Goal: Task Accomplishment & Management: Use online tool/utility

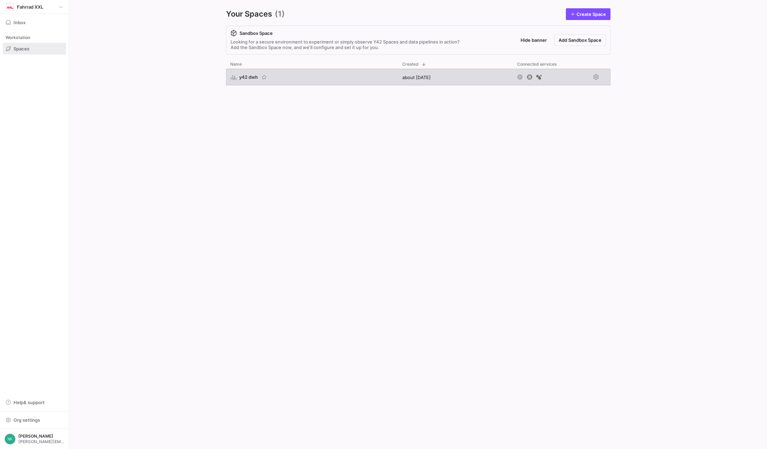
click at [246, 76] on span "y42 dwh" at bounding box center [248, 77] width 19 height 6
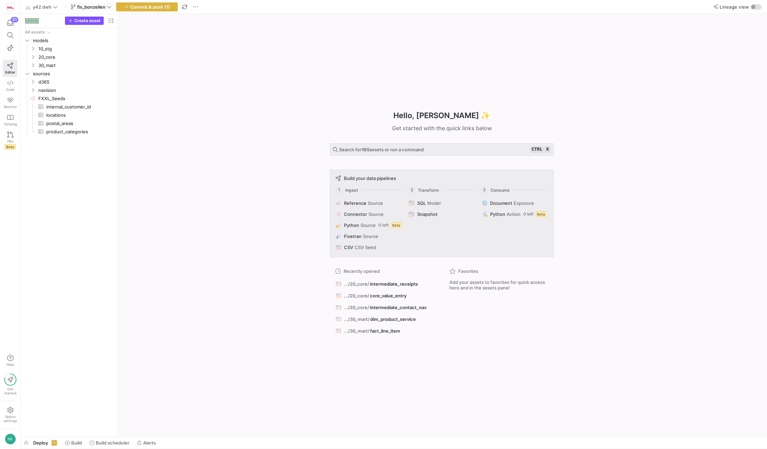
click at [107, 7] on icon at bounding box center [109, 6] width 5 height 5
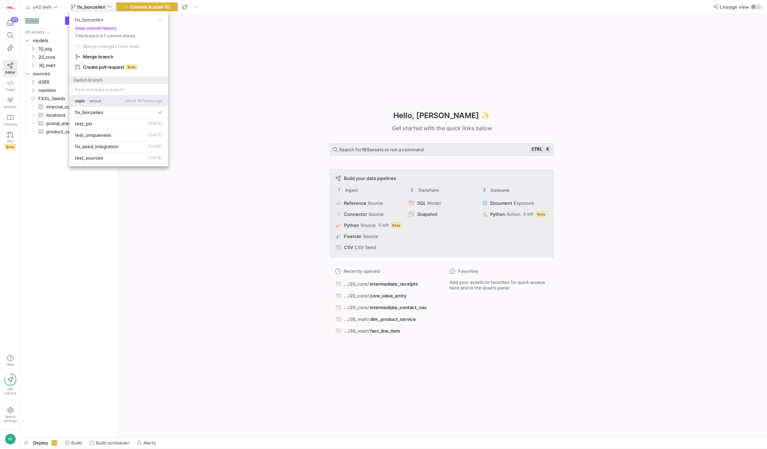
click at [102, 101] on span "default" at bounding box center [95, 101] width 15 height 6
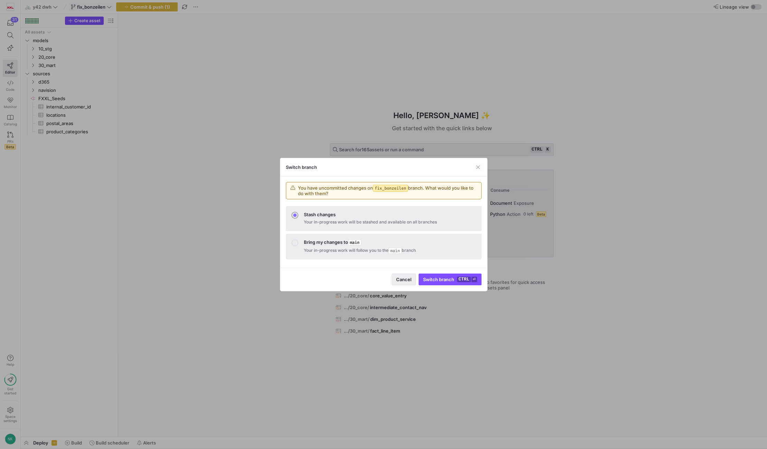
click at [406, 275] on span "button" at bounding box center [404, 279] width 24 height 11
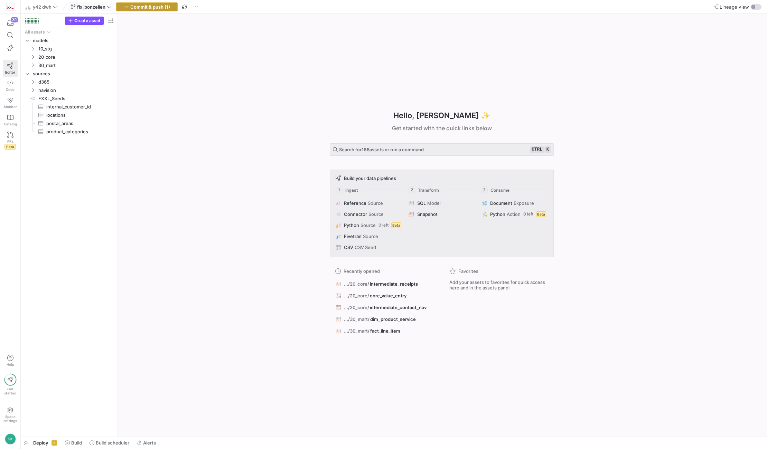
click at [166, 10] on span "button" at bounding box center [146, 7] width 61 height 8
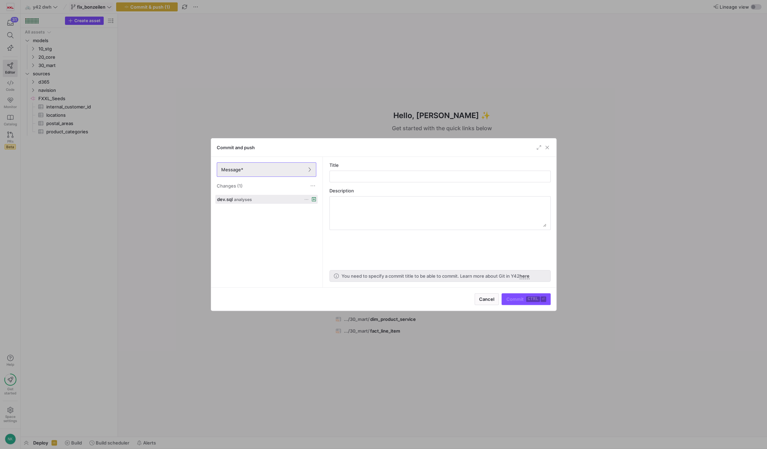
click at [305, 199] on icon at bounding box center [306, 199] width 3 height 1
click at [251, 195] on div at bounding box center [383, 224] width 767 height 449
click at [241, 199] on span "analyses" at bounding box center [243, 199] width 18 height 5
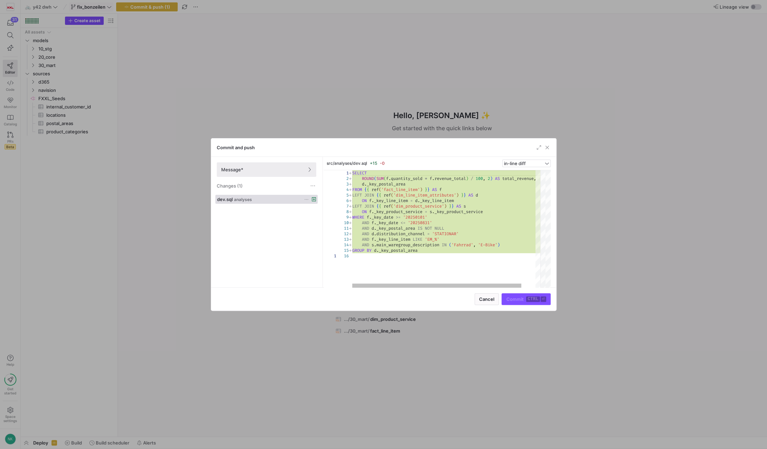
click at [414, 254] on div "SELECT ROUND ( SUM ( f . quantity_sold * f . revenue_total ) / 100 , 2 ) AS tot…" at bounding box center [454, 229] width 204 height 118
type textarea "SELECT ROUND(SUM(f.quantity_sold * f.revenue_total) / 100, 2) AS total_revenue,…"
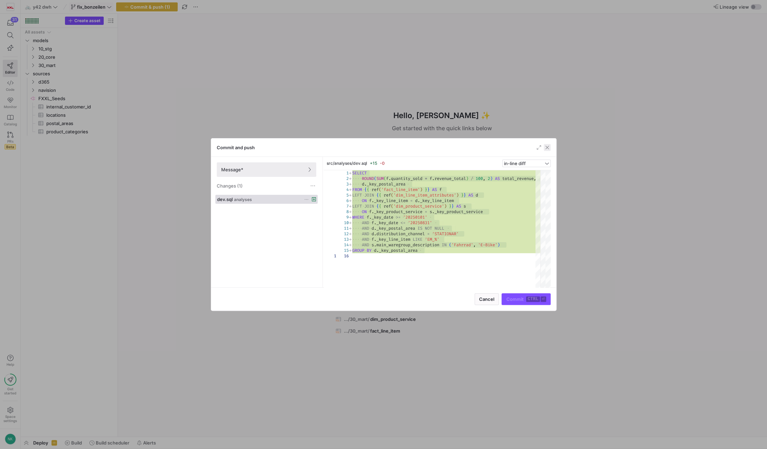
click at [546, 145] on span "button" at bounding box center [547, 147] width 7 height 7
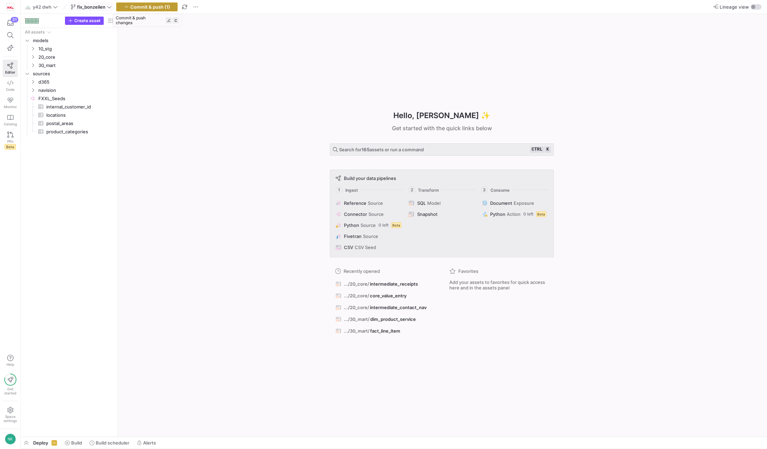
click at [163, 8] on span "Commit & push (1)" at bounding box center [150, 7] width 40 height 6
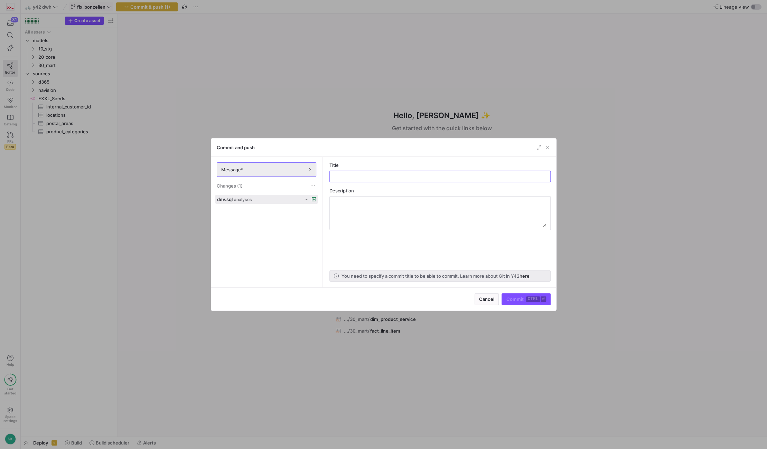
click at [305, 199] on icon at bounding box center [306, 199] width 3 height 1
click at [316, 218] on span "Discard" at bounding box center [316, 219] width 16 height 6
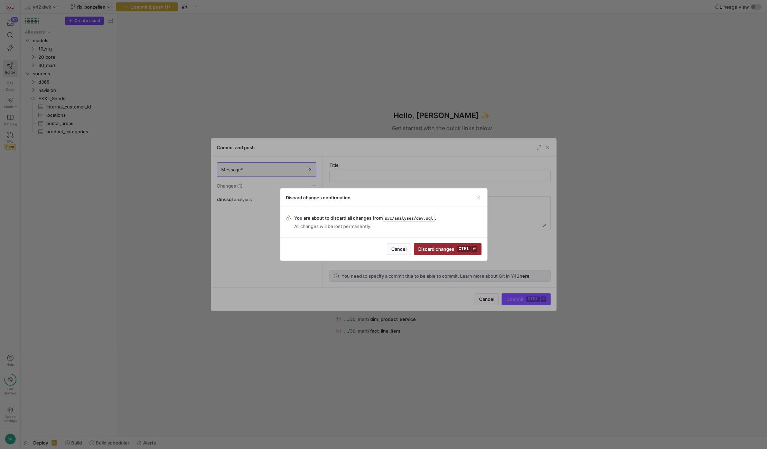
click at [448, 250] on span "Discard changes ctrl ⏎" at bounding box center [447, 249] width 58 height 6
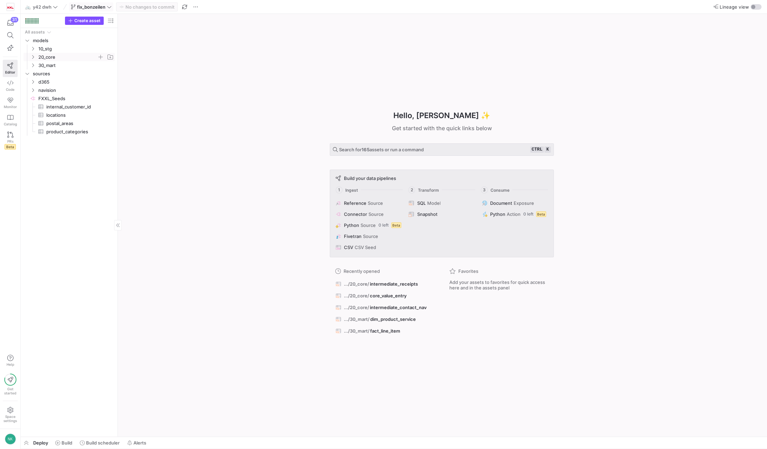
click at [36, 57] on span "20_core" at bounding box center [71, 57] width 85 height 8
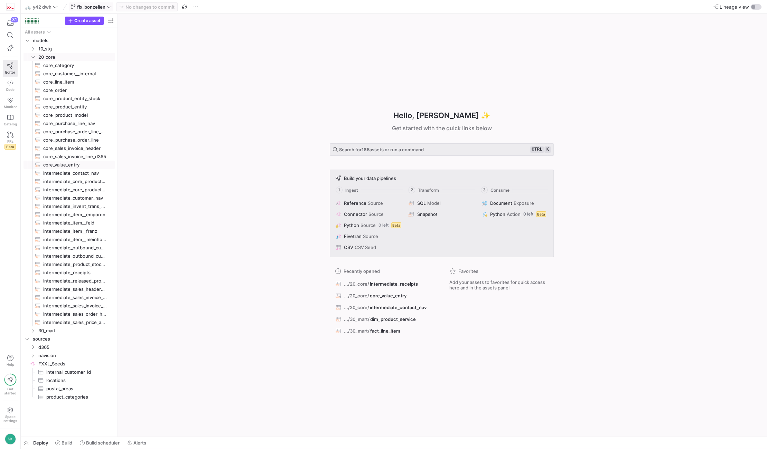
drag, startPoint x: 74, startPoint y: 167, endPoint x: 367, endPoint y: 448, distance: 406.2
click at [74, 167] on span "core_value_entry​​​​​​​​​​" at bounding box center [75, 165] width 64 height 8
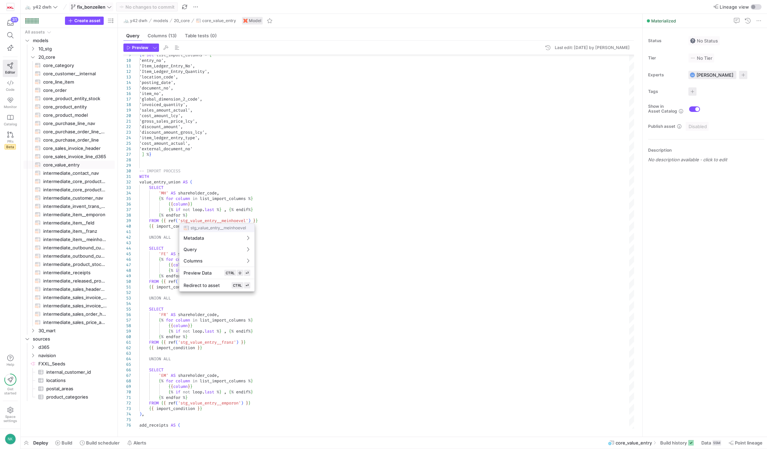
click at [179, 148] on div at bounding box center [383, 224] width 767 height 449
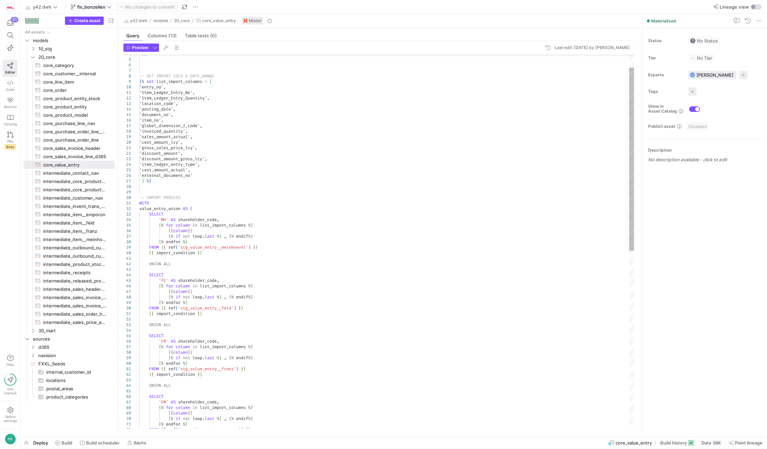
type textarea "'gross_sales_price_lcy', 'discount_amount', 'discount_amount_gross_lcy', 'item_…"
click at [174, 177] on div "{ % set list_import_columns = [ 'entry_no', 'Item_Ledger_Entry_No', 'Item_Ledge…" at bounding box center [386, 410] width 495 height 763
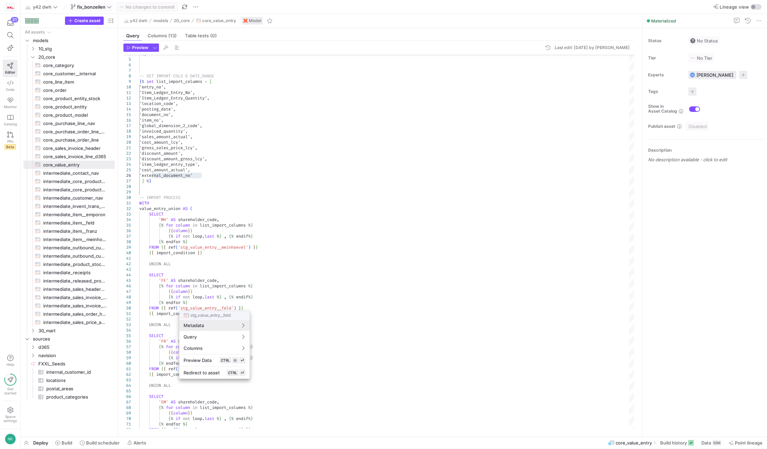
click at [278, 305] on div at bounding box center [383, 224] width 767 height 449
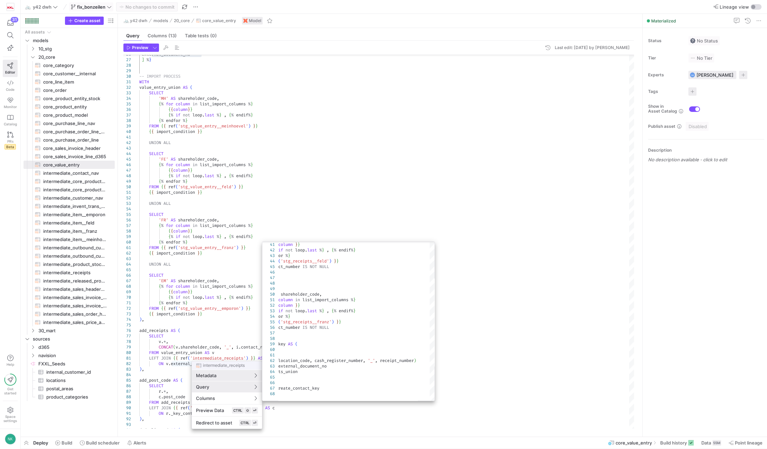
click at [335, 224] on div at bounding box center [383, 224] width 767 height 449
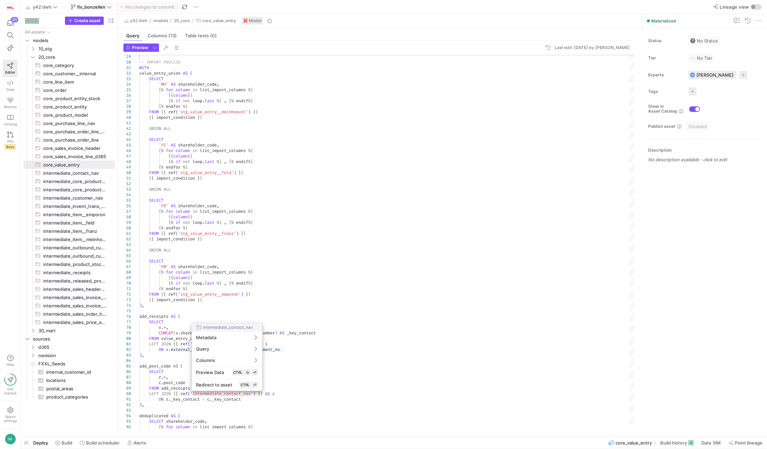
click at [175, 387] on div at bounding box center [383, 224] width 767 height 449
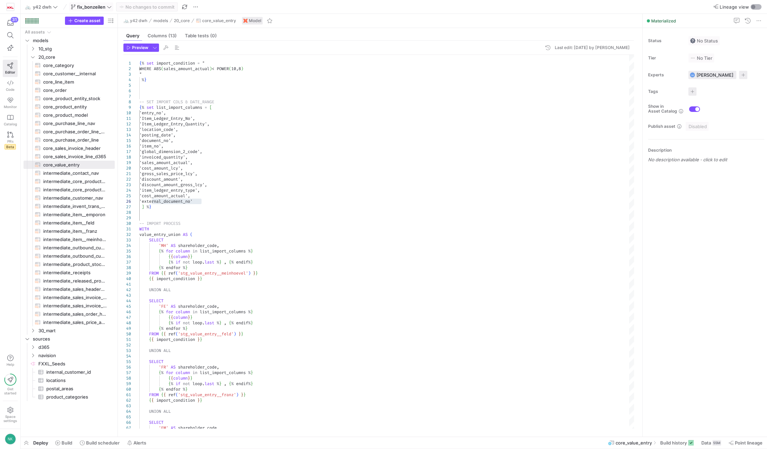
click at [752, 9] on div "button" at bounding box center [753, 7] width 4 height 4
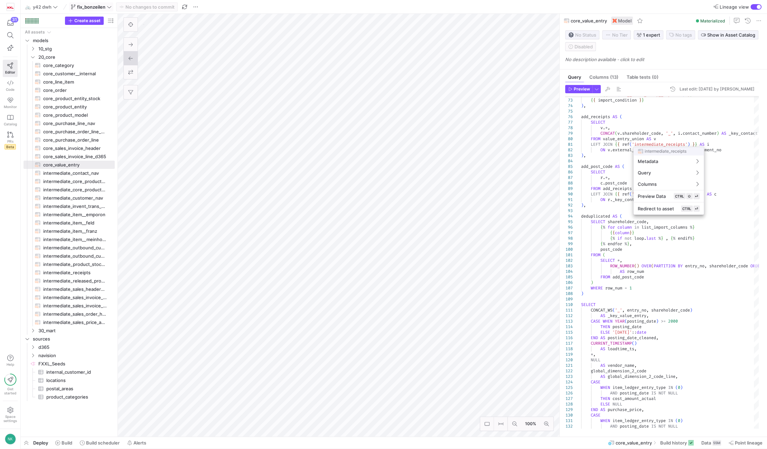
click at [637, 147] on div "intermediate_receipts Metadata Query Columns Preview Data CTRL ⇧ ⏎ Redirect to …" at bounding box center [668, 181] width 71 height 68
click at [637, 147] on div "v . * , CONCAT ( v . shareholder_code , '_' , i . contact_number ) AS _key_cont…" at bounding box center [698, 77] width 234 height 767
type textarea "LEFT JOIN {{ ref('intermediate_receipts') }} AS i ON v.external_document_no = i…"
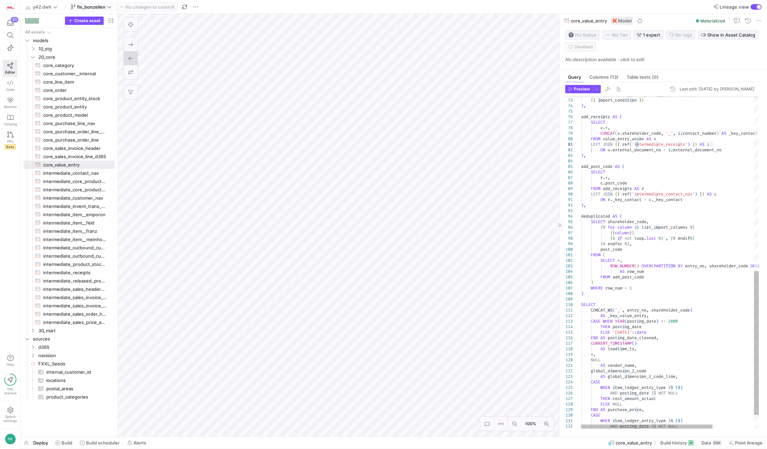
click at [631, 150] on div "v . * , CONCAT ( v . shareholder_code , '_' , i . contact_number ) AS _key_cont…" at bounding box center [698, 77] width 234 height 767
click at [33, 357] on icon "Press SPACE to select this row." at bounding box center [32, 356] width 5 height 4
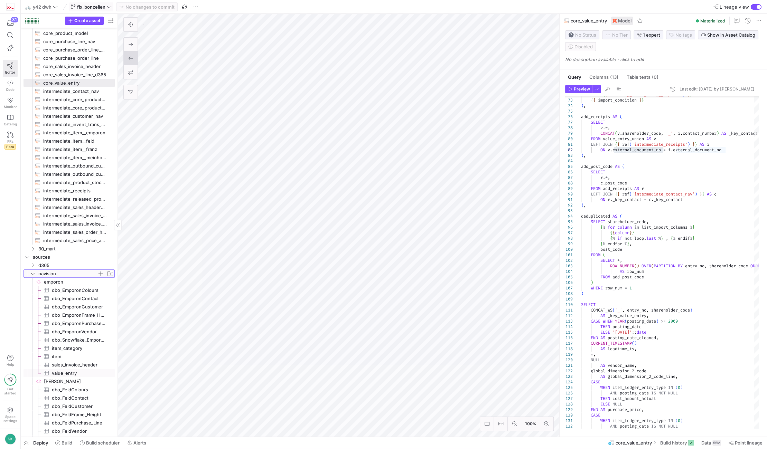
scroll to position [82, 0]
click at [51, 283] on span "emporon​​​​​​​​" at bounding box center [79, 282] width 70 height 8
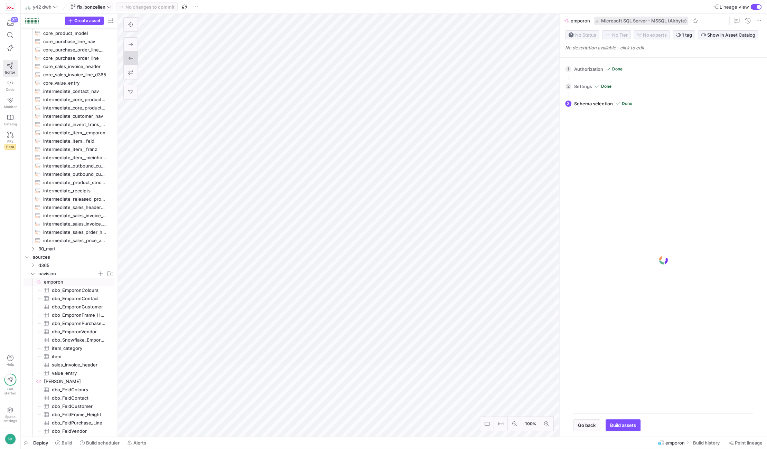
click at [754, 7] on div "button" at bounding box center [755, 7] width 11 height 6
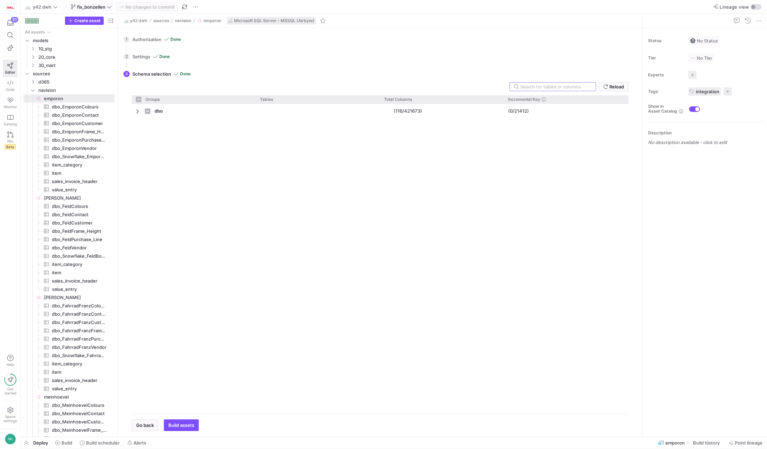
click at [543, 86] on input "text" at bounding box center [555, 87] width 70 height 6
checkbox input "false"
type input "Emporo"
checkbox input "false"
type input "Emporon§sales"
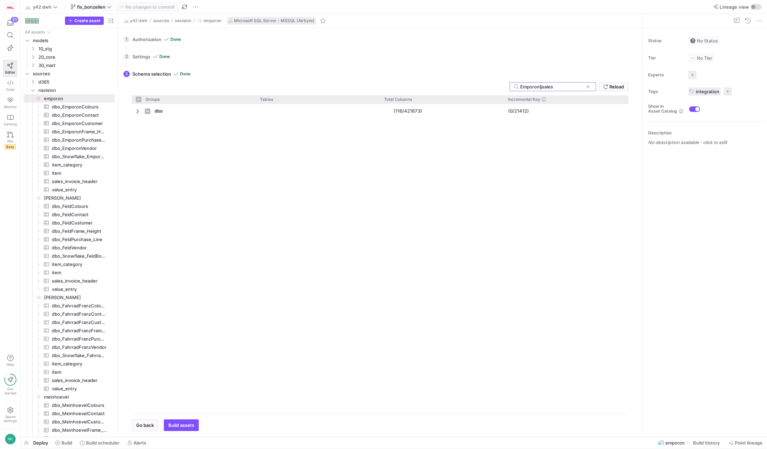
click at [137, 112] on span "Press SPACE to select this row." at bounding box center [138, 112] width 5 height 6
checkbox input "false"
click at [557, 84] on input "Emporon§sales" at bounding box center [551, 87] width 63 height 6
type input "Emporon"
checkbox input "false"
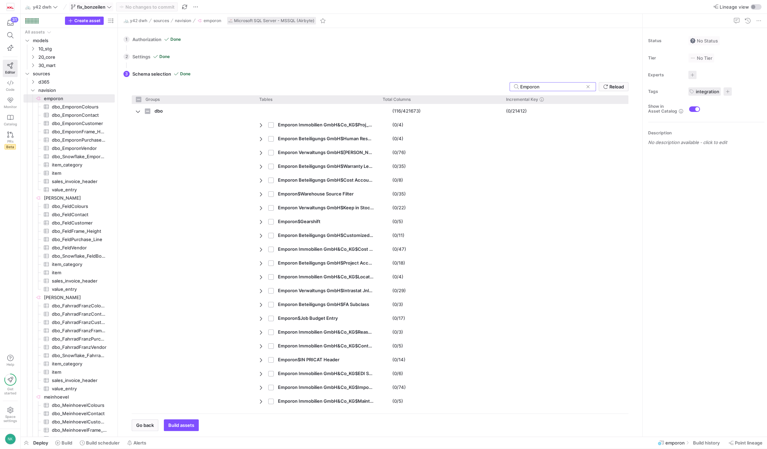
type input "Emporon$"
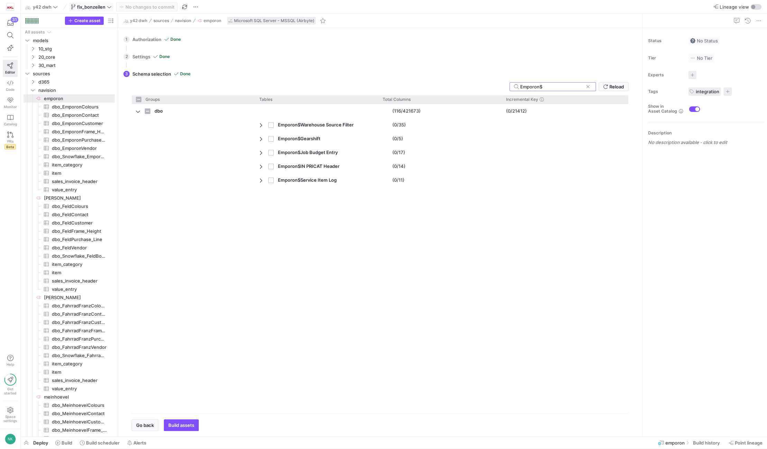
checkbox input "false"
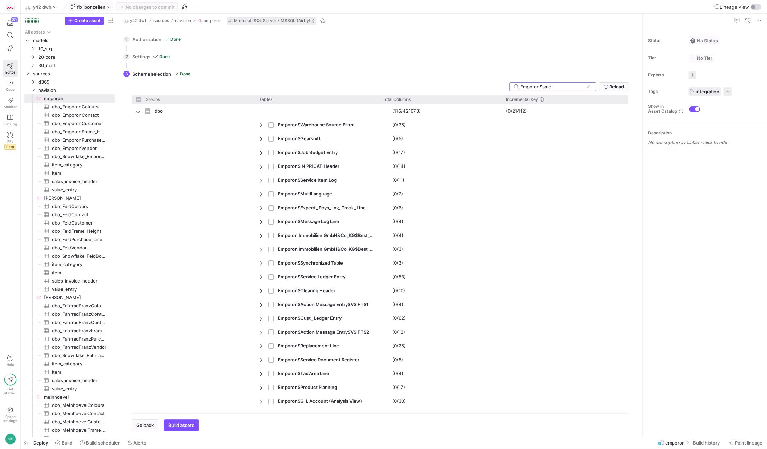
type input "Emporon$sales"
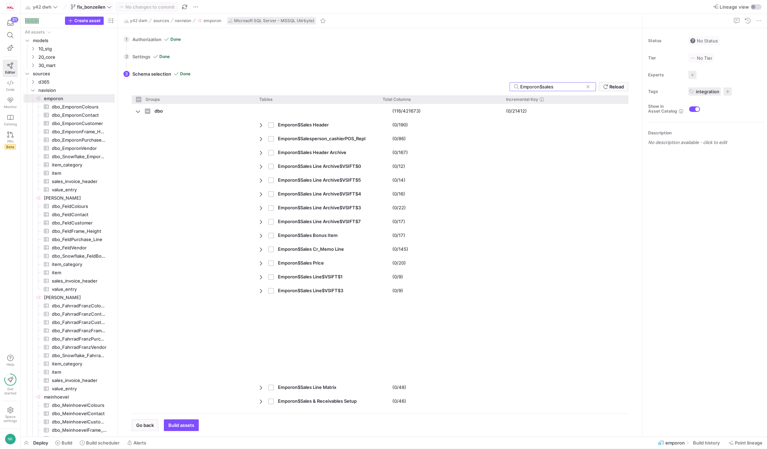
checkbox input "false"
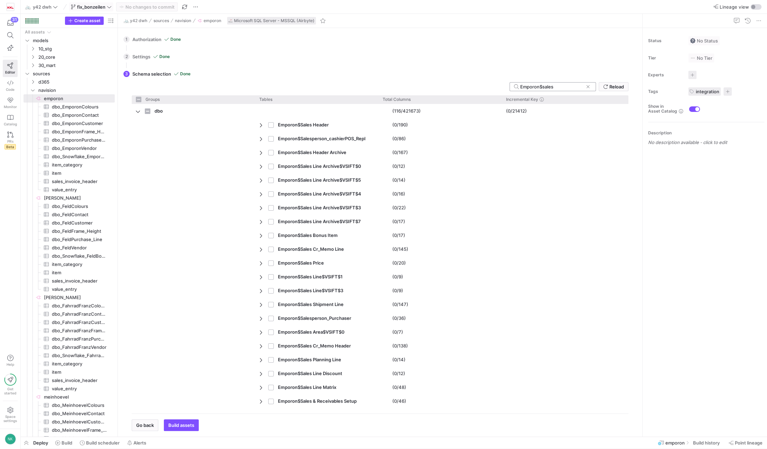
click at [546, 85] on input "Emporon$sales" at bounding box center [551, 87] width 63 height 6
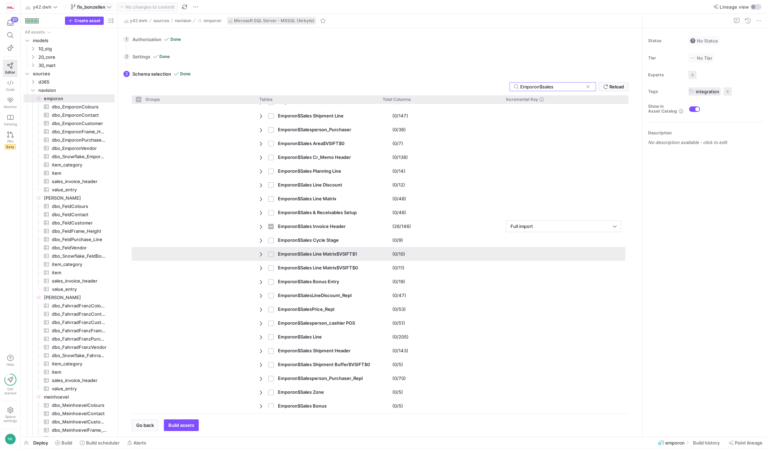
scroll to position [188, 0]
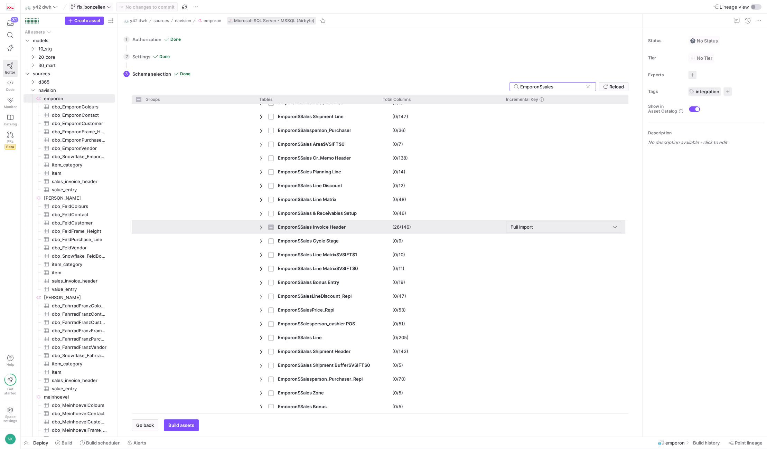
type input "Emporon$sales"
click at [259, 225] on span "Press SPACE to select this row." at bounding box center [261, 228] width 5 height 6
checkbox input "false"
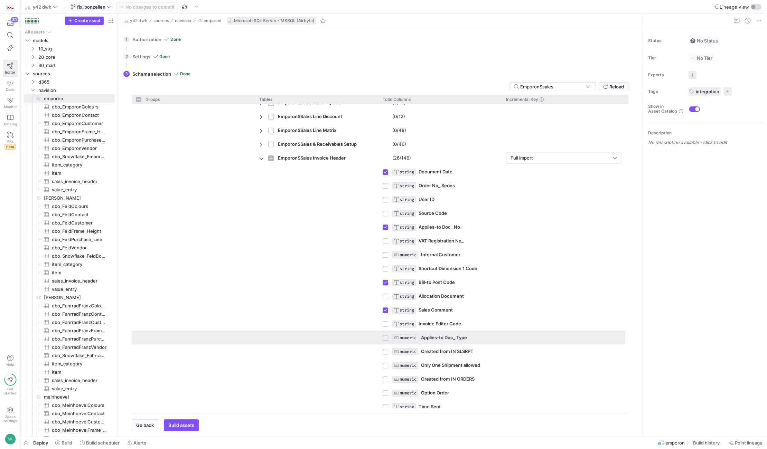
scroll to position [260, 0]
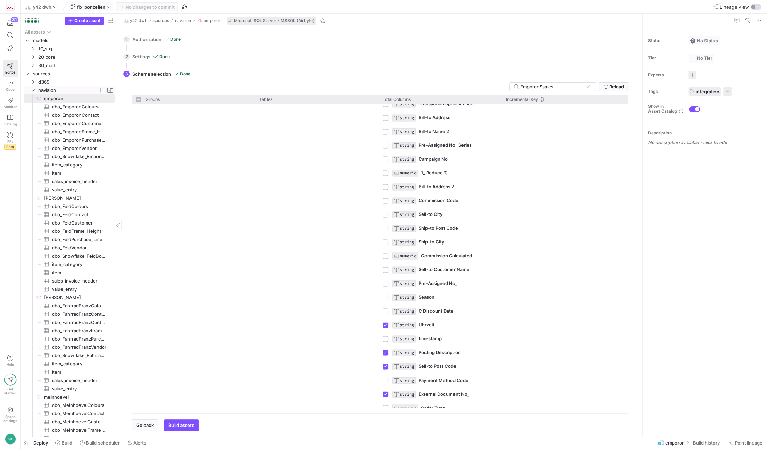
click at [30, 91] on icon "Press SPACE to select this row." at bounding box center [32, 90] width 5 height 4
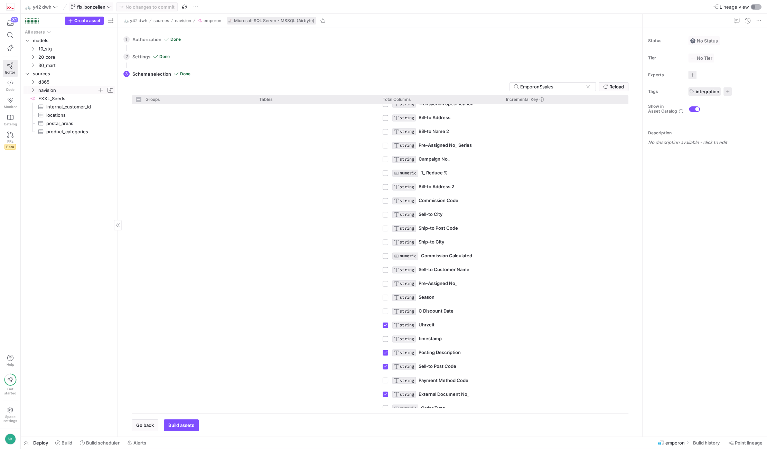
click at [752, 9] on div "button" at bounding box center [755, 7] width 11 height 6
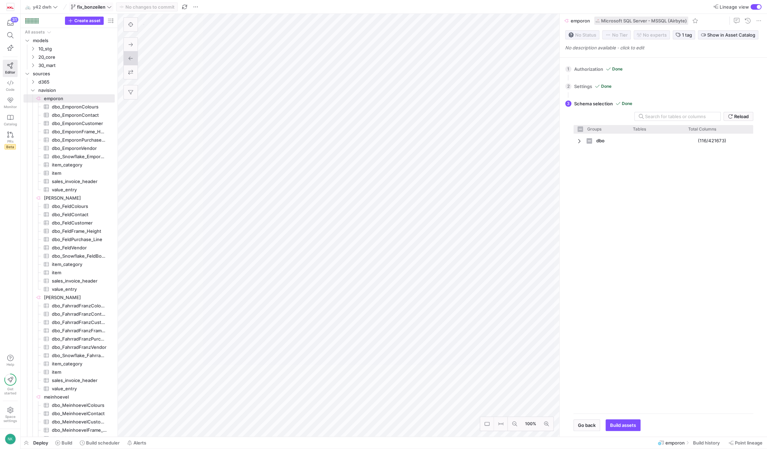
checkbox input "false"
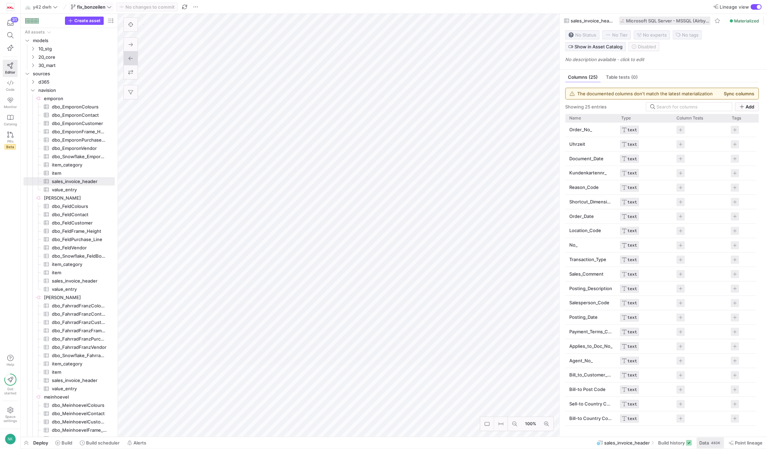
click at [713, 444] on div "483K" at bounding box center [715, 443] width 11 height 6
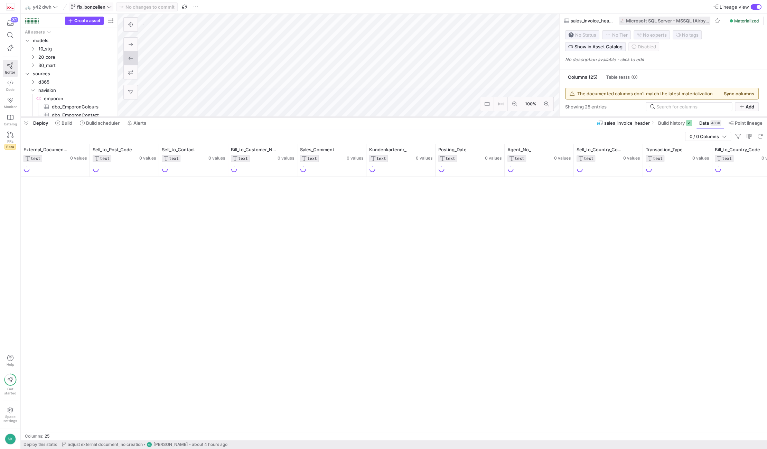
drag, startPoint x: 359, startPoint y: 324, endPoint x: 349, endPoint y: 118, distance: 206.2
click at [349, 118] on div at bounding box center [394, 117] width 746 height 3
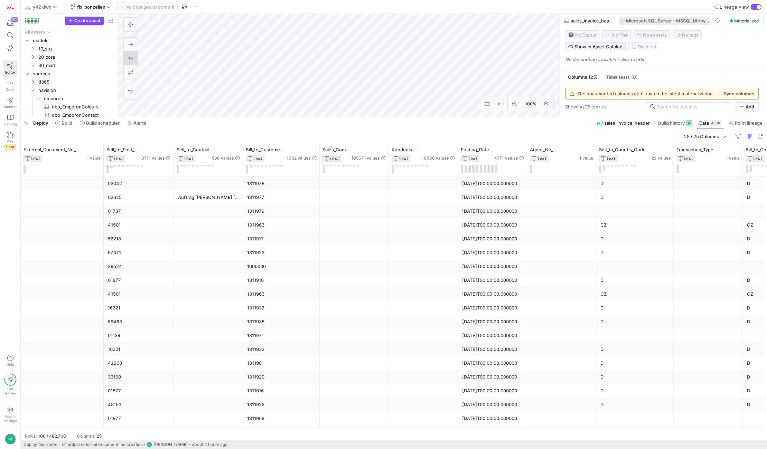
scroll to position [415, 0]
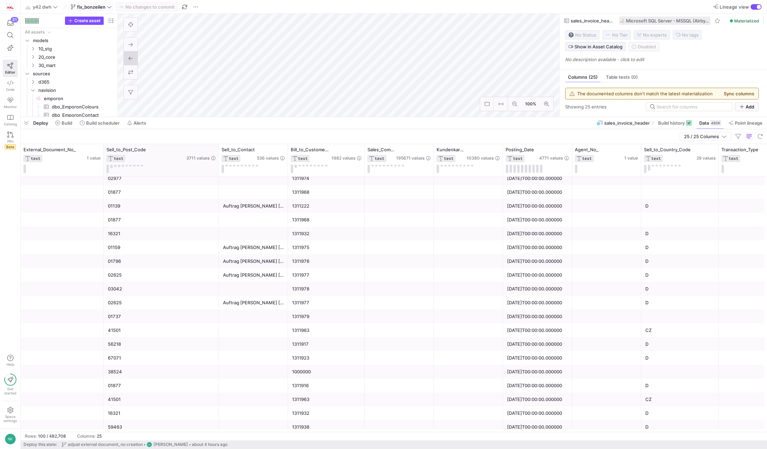
drag, startPoint x: 172, startPoint y: 148, endPoint x: 217, endPoint y: 145, distance: 45.0
click at [217, 145] on div at bounding box center [218, 160] width 3 height 32
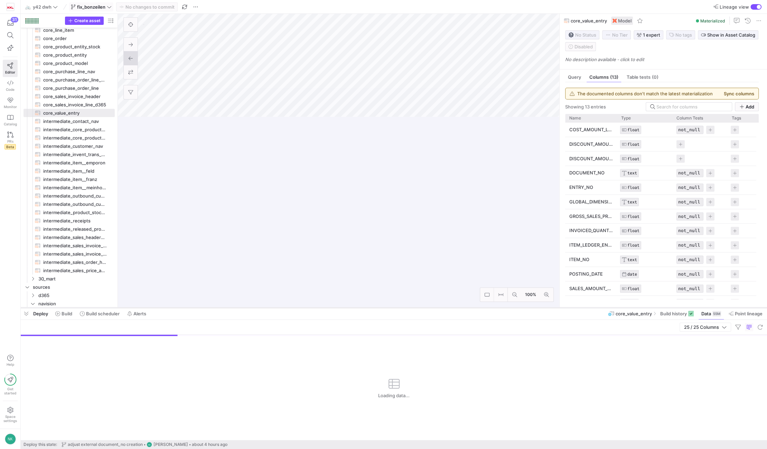
drag, startPoint x: 429, startPoint y: 118, endPoint x: 462, endPoint y: 408, distance: 292.2
click at [462, 309] on div at bounding box center [394, 308] width 746 height 3
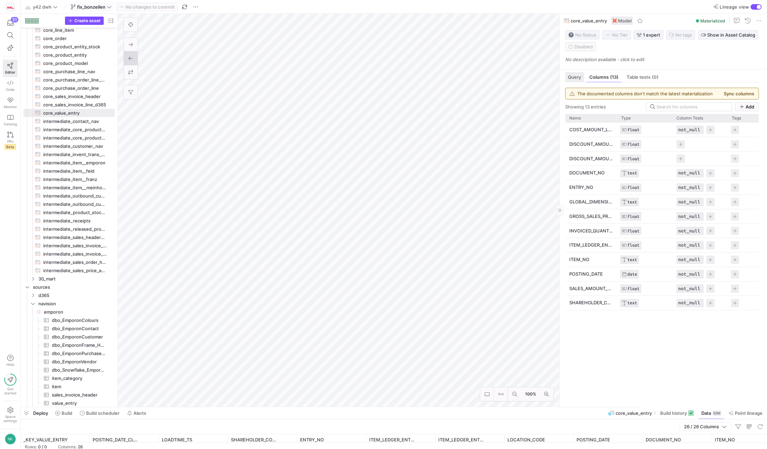
click at [574, 74] on div "Query" at bounding box center [574, 77] width 19 height 10
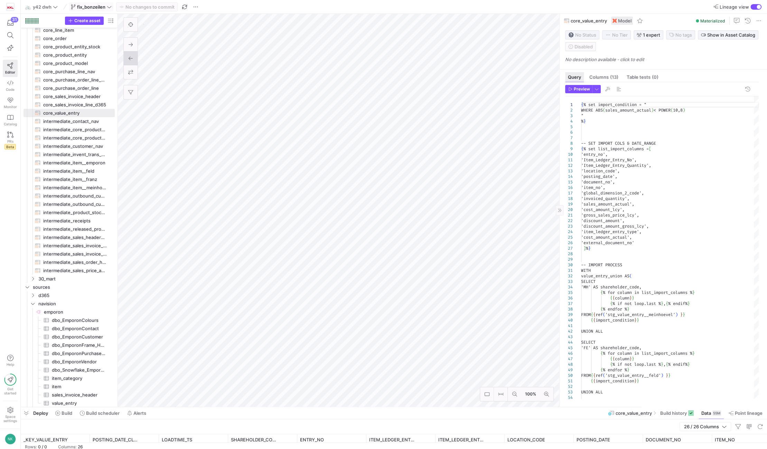
click at [574, 79] on span "Query" at bounding box center [574, 77] width 13 height 4
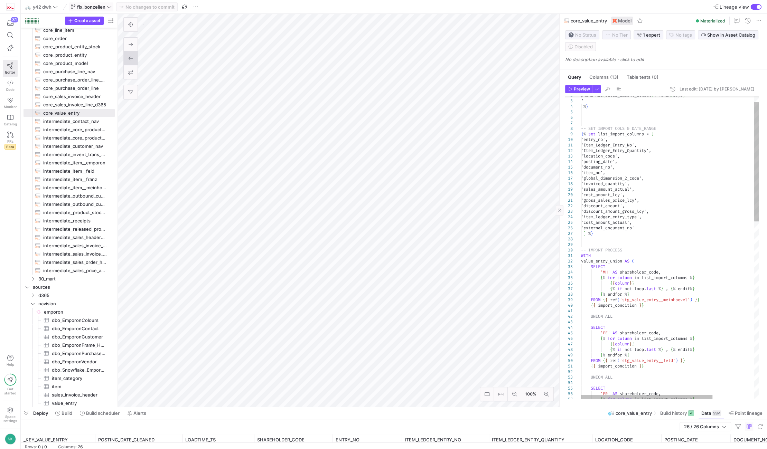
type textarea "'gross_sales_price_lcy', 'discount_amount', 'discount_amount_gross_lcy', 'item_…"
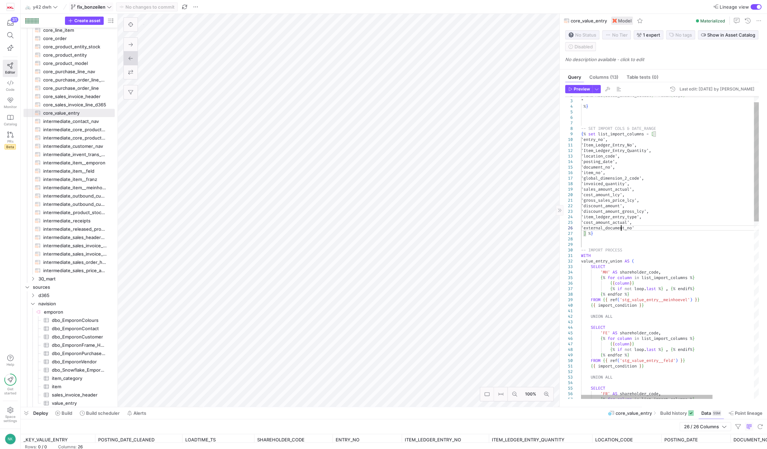
click at [111, 5] on icon at bounding box center [109, 6] width 5 height 5
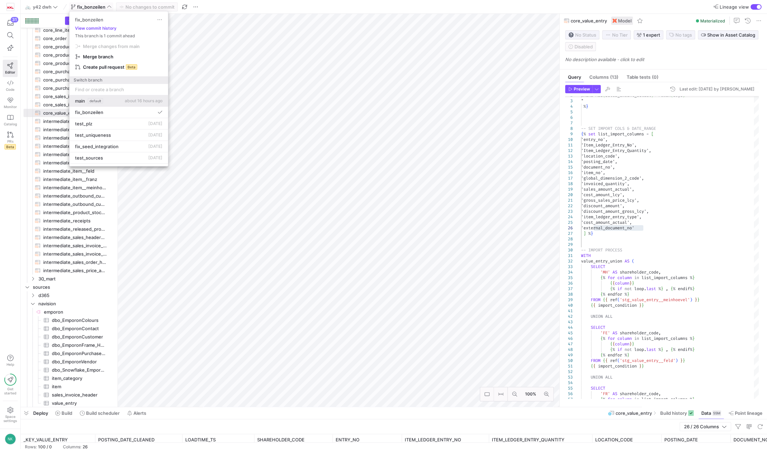
click at [120, 104] on button "main default about 16 hours ago" at bounding box center [118, 100] width 98 height 11
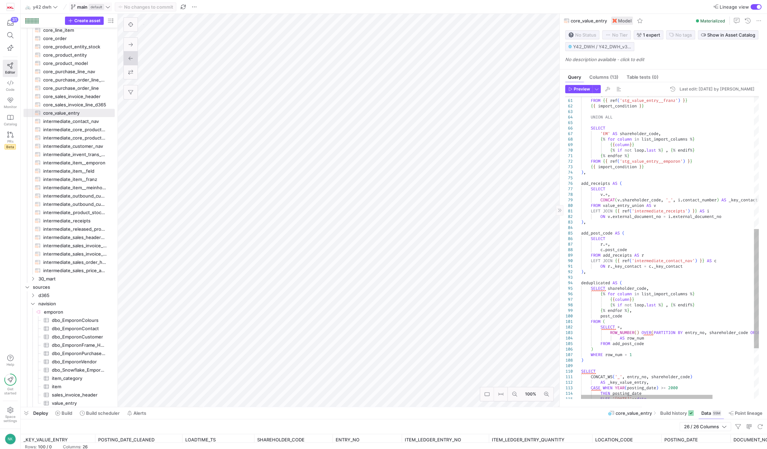
click at [592, 176] on div ") , add_post_code AS ( SELECT r . * , c . post_code FROM add_receipts AS r LEFT…" at bounding box center [698, 143] width 234 height 767
click at [593, 274] on div ") , add_post_code AS ( SELECT r . * , c . post_code FROM add_receipts AS r LEFT…" at bounding box center [698, 143] width 234 height 767
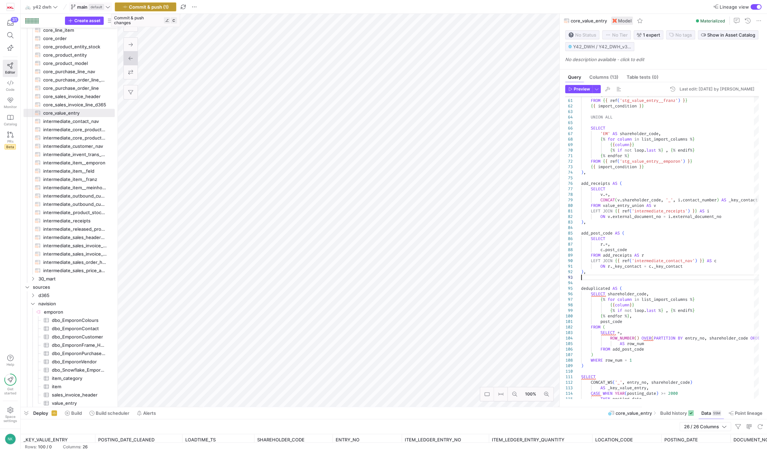
type textarea "ON r._key_contact = c._key_contact ), deduplicated AS ( SELECT shareholder_code…"
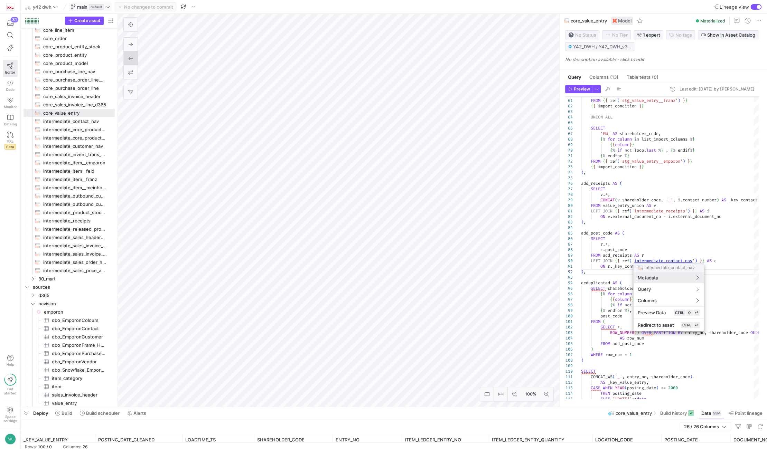
click at [655, 231] on div at bounding box center [383, 224] width 767 height 449
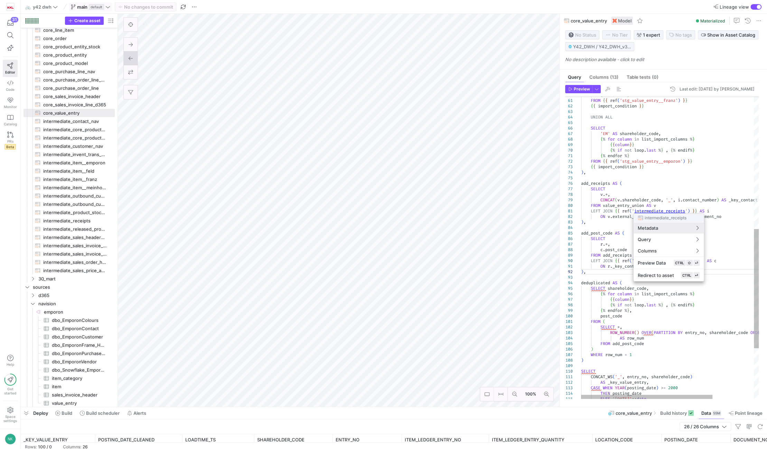
click at [654, 212] on div at bounding box center [383, 224] width 767 height 449
click at [654, 212] on div ") , add_post_code AS ( SELECT r . * , c . post_code FROM add_receipts AS r LEFT…" at bounding box center [698, 143] width 234 height 767
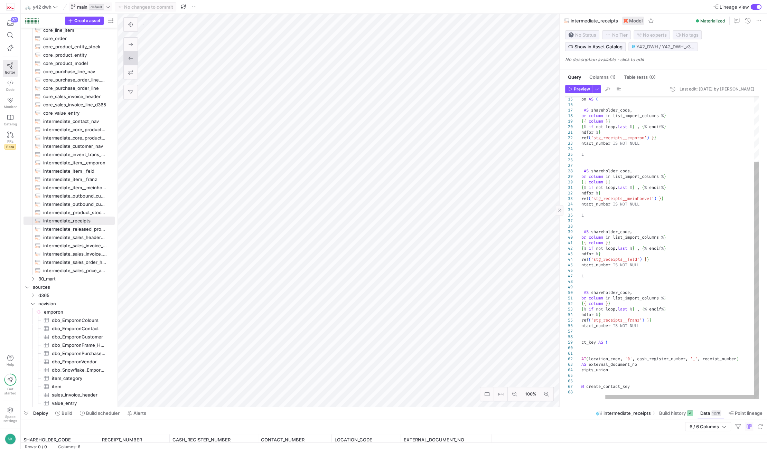
type textarea "*, CONCAT(location_code, '0', cash_register_number, '_', receipt_number) AS ext…"
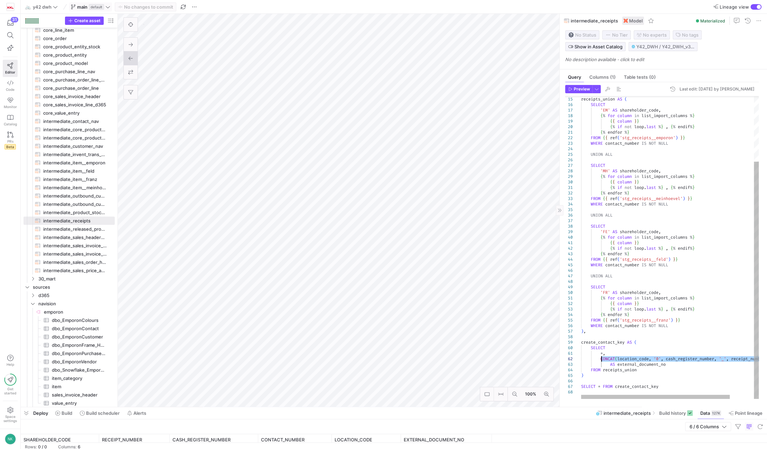
drag, startPoint x: 744, startPoint y: 360, endPoint x: 600, endPoint y: 359, distance: 144.1
click at [600, 359] on div "receipts_union AS ( SELECT 'EM' AS shareholder_code , { % for column in list_im…" at bounding box center [684, 206] width 206 height 386
click at [110, 4] on icon at bounding box center [107, 6] width 5 height 5
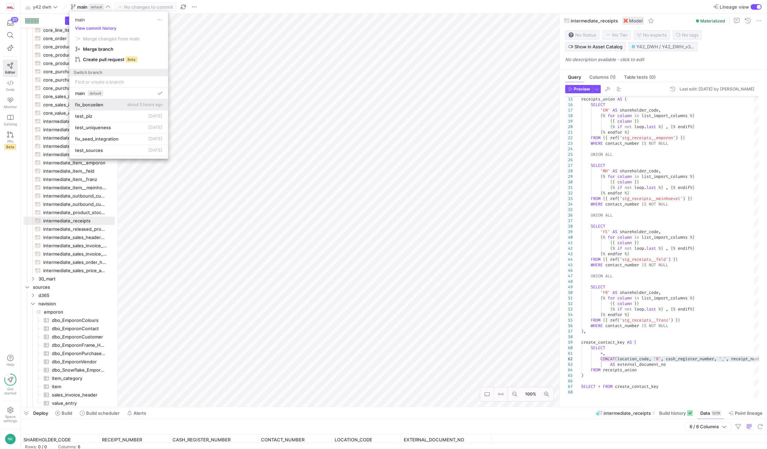
click at [106, 108] on button "fix_bonzeilen about 5 hours ago" at bounding box center [118, 104] width 98 height 11
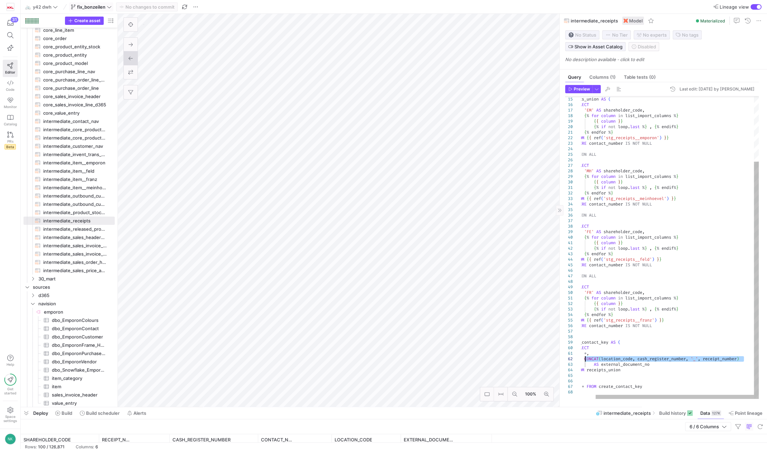
drag, startPoint x: 743, startPoint y: 358, endPoint x: 584, endPoint y: 358, distance: 159.7
click at [584, 358] on div "receipts_union AS ( SELECT 'EM' AS shareholder_code , { % for column in list_im…" at bounding box center [662, 206] width 194 height 386
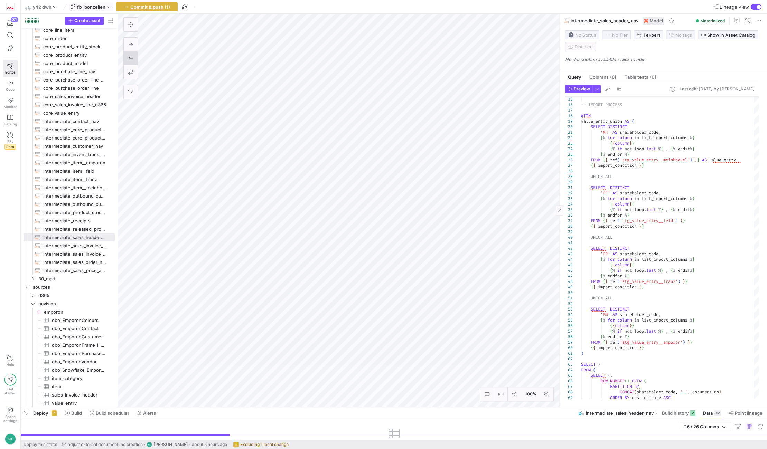
type textarea "{% set import_condition = "WHERE posting_date >= '2020-01-01'" %} -- SET IMPORT…"
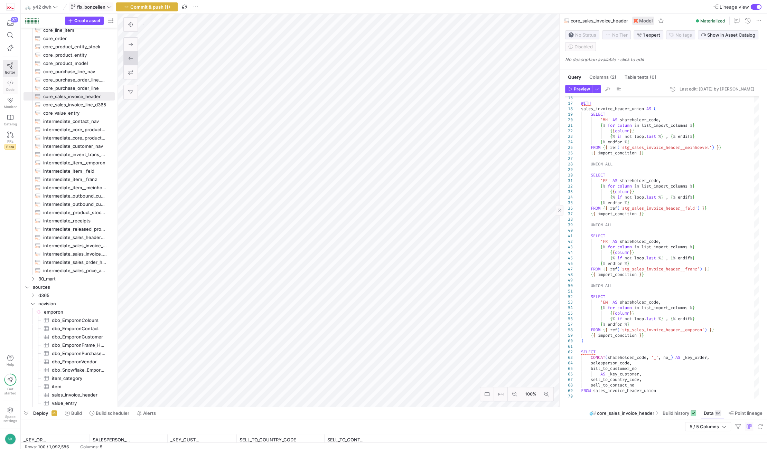
click at [8, 90] on span "Code" at bounding box center [10, 89] width 9 height 4
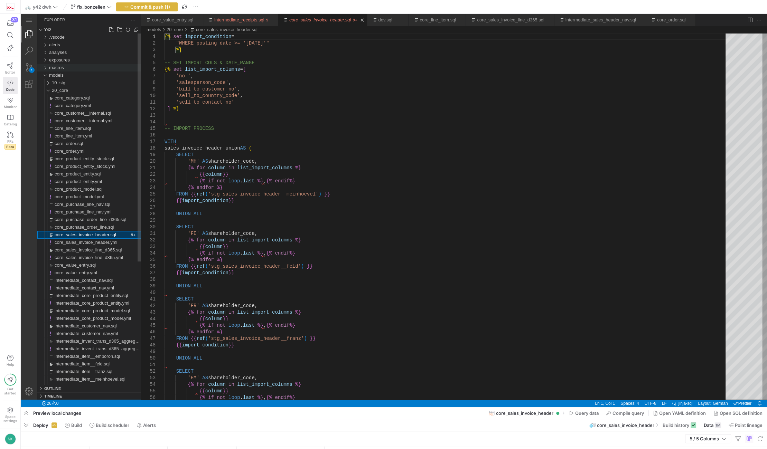
click at [44, 66] on div "macros" at bounding box center [45, 68] width 10 height 8
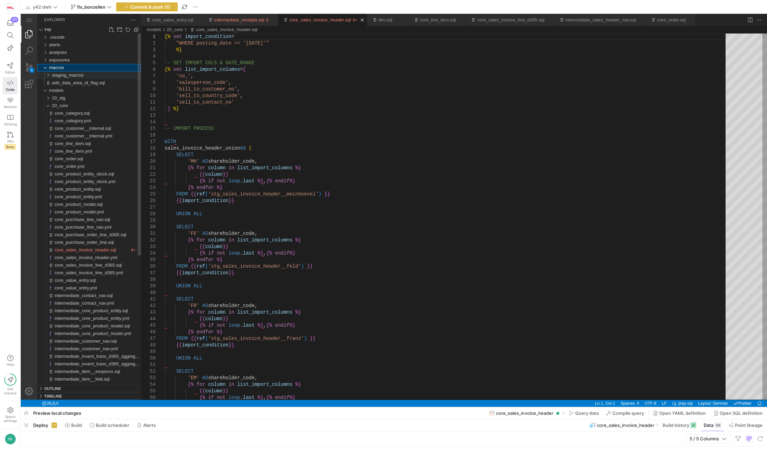
click at [50, 75] on div "staging_macros" at bounding box center [46, 76] width 13 height 8
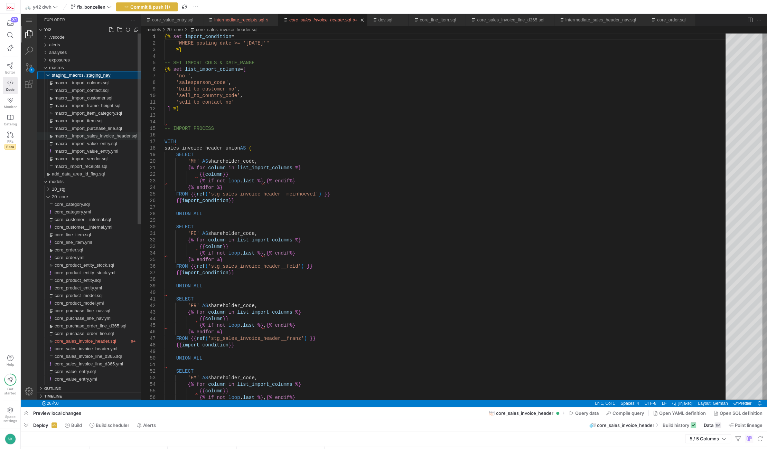
click at [77, 138] on span "macro__import_sales_invoice_header.sql" at bounding box center [96, 135] width 83 height 5
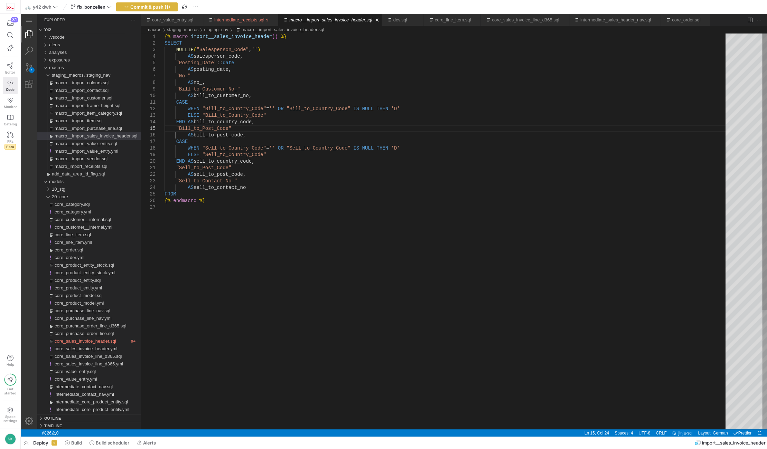
click at [238, 142] on div "{% macro import__sales_invoice_header ( ) %} SELECT NULLIF ( "Salesperson_Code"…" at bounding box center [448, 317] width 566 height 567
type textarea ""Sell_to_Post_Code" AS sell_to_post_code, "Sell_to_Contact_No_" AS sell_to_cont…"
click at [248, 184] on div "{% macro import__sales_invoice_header ( ) %} SELECT NULLIF ( "Salesperson_Code"…" at bounding box center [448, 317] width 566 height 567
click at [247, 186] on div "{% macro import__sales_invoice_header ( ) %} SELECT NULLIF ( "Salesperson_Code"…" at bounding box center [448, 317] width 566 height 567
click at [8, 66] on icon at bounding box center [10, 66] width 6 height 6
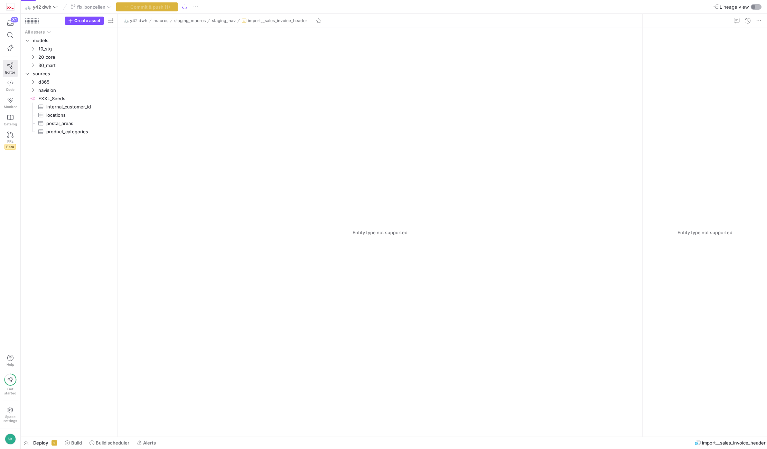
click at [755, 9] on div "button" at bounding box center [755, 7] width 11 height 6
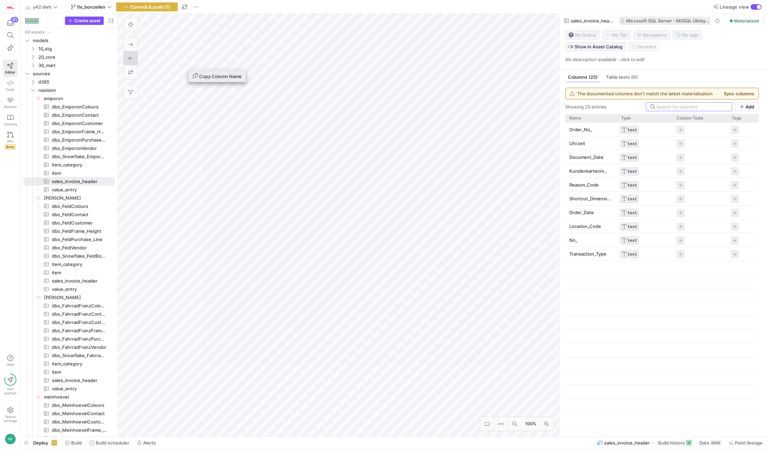
click at [207, 79] on button "Copy Column Name" at bounding box center [217, 76] width 57 height 11
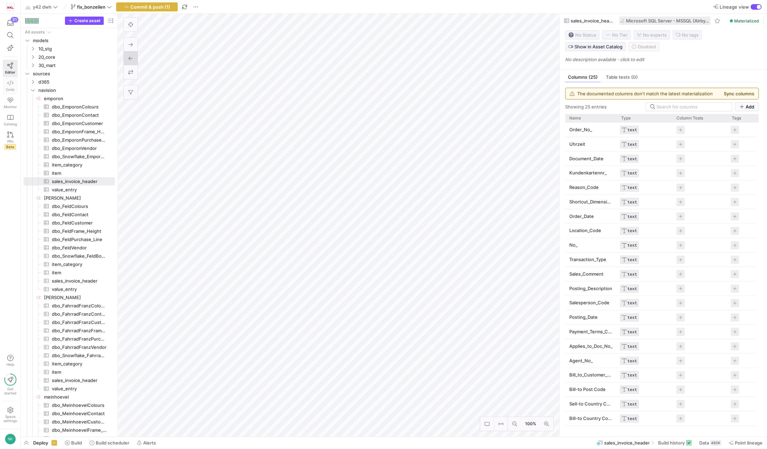
click at [11, 85] on icon at bounding box center [10, 83] width 6 height 6
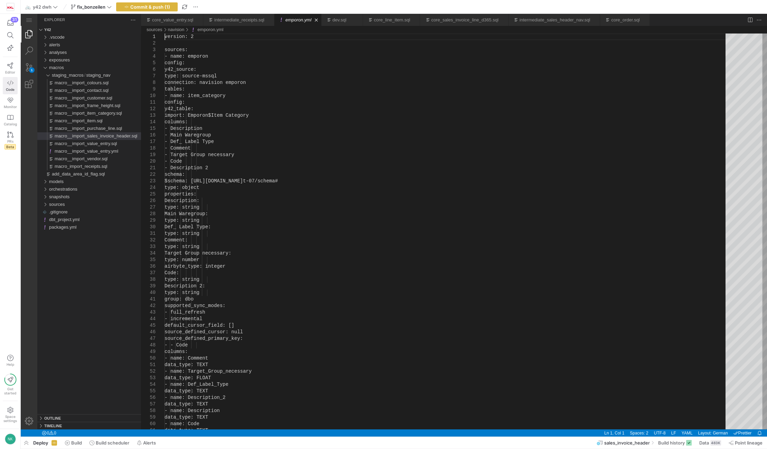
type textarea "- name: Vendor No_ data_type: TEXT - name: Unit Price data_type: FLOAT - name: …"
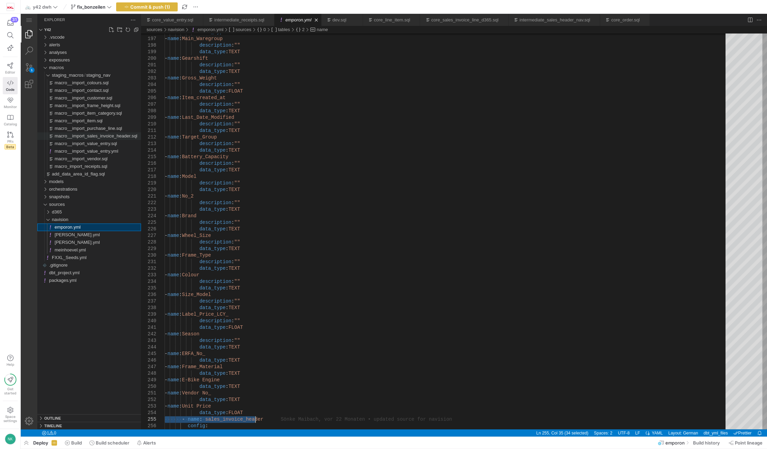
click at [64, 138] on span "macro__import_sales_invoice_header.sql" at bounding box center [96, 135] width 83 height 5
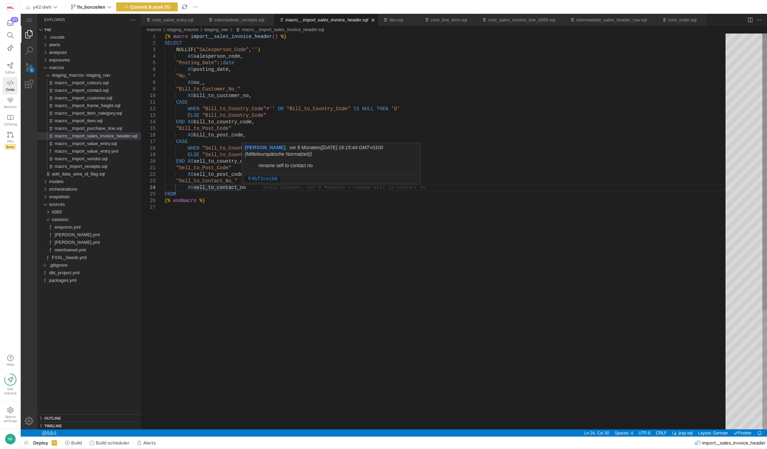
click at [256, 191] on div "{% macro import__sales_invoice_header ( ) %} SELECT NULLIF ( "Salesperson_Code"…" at bounding box center [448, 317] width 566 height 567
paste textarea "External_Document_No_"
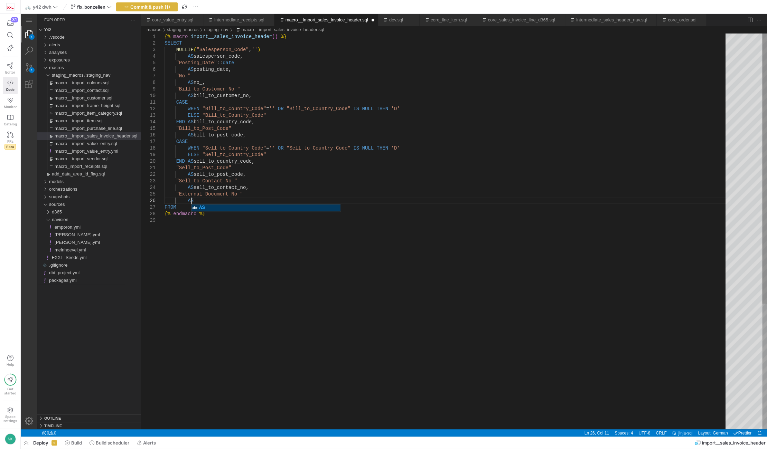
scroll to position [33, 28]
type textarea ""Sell_to_Post_Code" AS sell_to_post_code, "Sell_to_Contact_No_" AS sell_to_cont…"
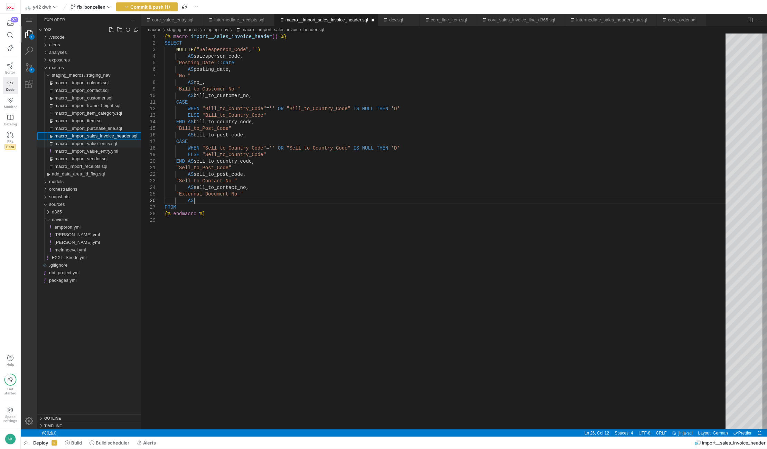
click at [97, 146] on span "macro__import_value_entry.sql" at bounding box center [86, 143] width 62 height 5
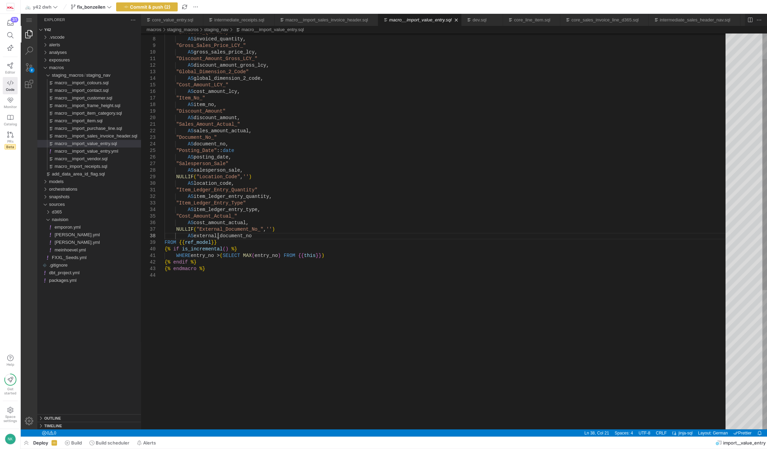
click at [218, 238] on div ""Invoiced_Quantity" AS invoiced_quantity, "Gross_Sales_Price_LCY_" AS gross_sal…" at bounding box center [448, 329] width 566 height 678
click at [116, 139] on span "macro__import_sales_invoice_header.sql" at bounding box center [96, 135] width 83 height 5
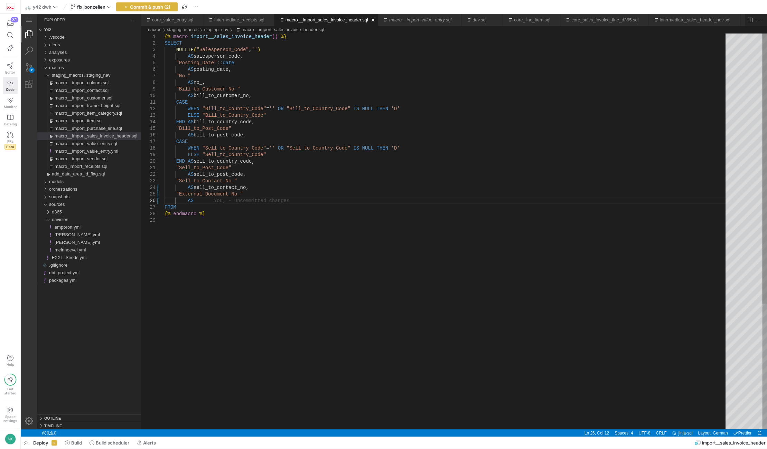
click at [214, 203] on div "{% macro import__sales_invoice_header ( ) %} SELECT NULLIF ( "Salesperson_Code"…" at bounding box center [448, 324] width 566 height 580
paste textarea "external_document_no"
type textarea ""Sell_to_Post_Code" AS sell_to_post_code, "Sell_to_Contact_No_" AS sell_to_cont…"
click at [151, 5] on span "Commit & push (2)" at bounding box center [150, 7] width 40 height 6
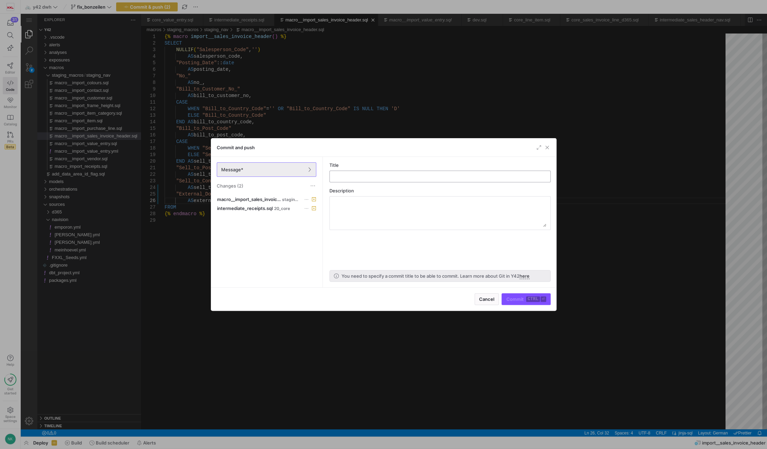
click at [348, 175] on input "text" at bounding box center [439, 177] width 209 height 6
drag, startPoint x: 396, startPoint y: 177, endPoint x: 349, endPoint y: 175, distance: 47.4
click at [349, 175] on input "adjust external document no logic in receipts and add" at bounding box center [439, 177] width 209 height 6
click at [481, 179] on input "adjust external document no logic in receipts and add" at bounding box center [439, 177] width 209 height 6
type input "adjust external document no logic in receipts and add external document no"
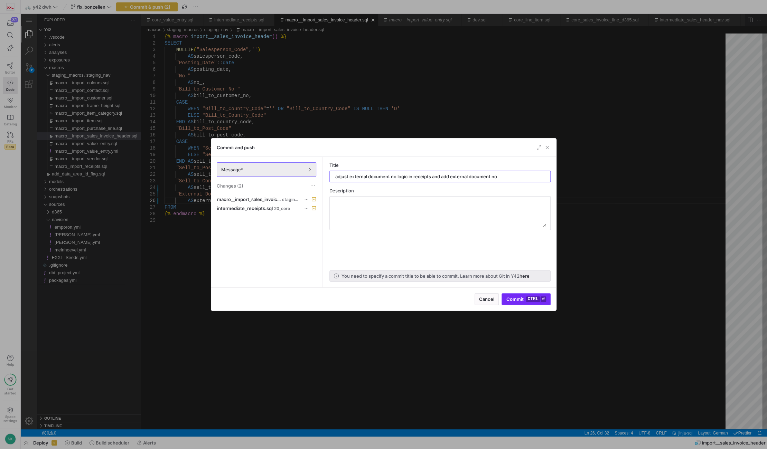
click at [522, 303] on span "submit" at bounding box center [526, 299] width 48 height 11
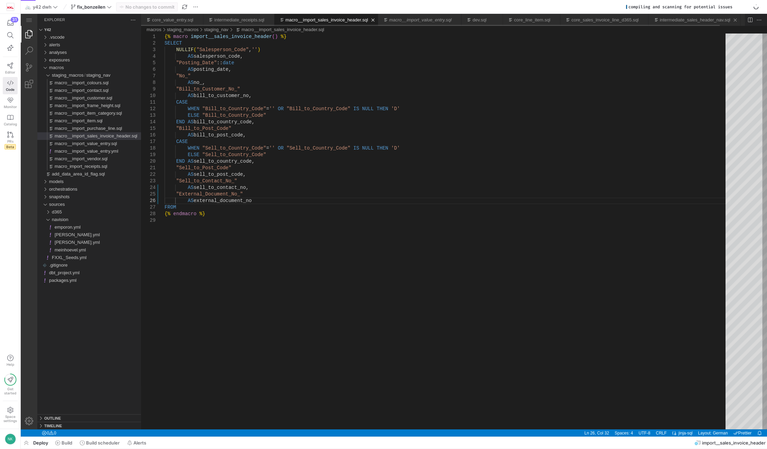
click at [660, 21] on link "intermediate_sales_header_nav.sql" at bounding box center [694, 19] width 71 height 5
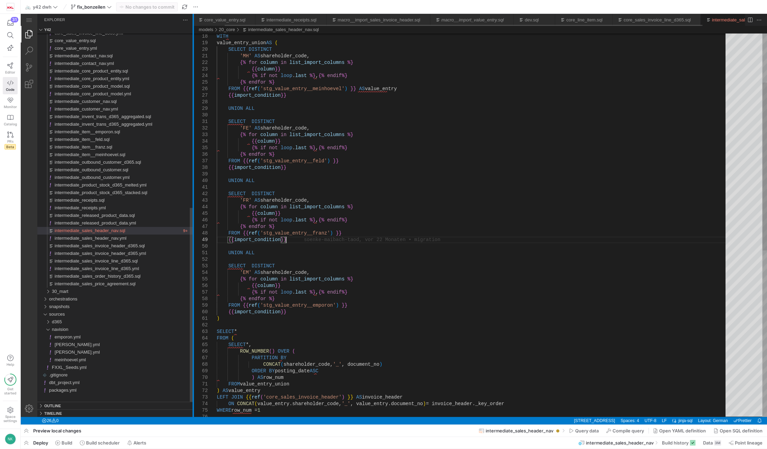
scroll to position [0, 36]
drag, startPoint x: 141, startPoint y: 271, endPoint x: 194, endPoint y: 269, distance: 52.6
click at [194, 269] on div at bounding box center [193, 215] width 1 height 403
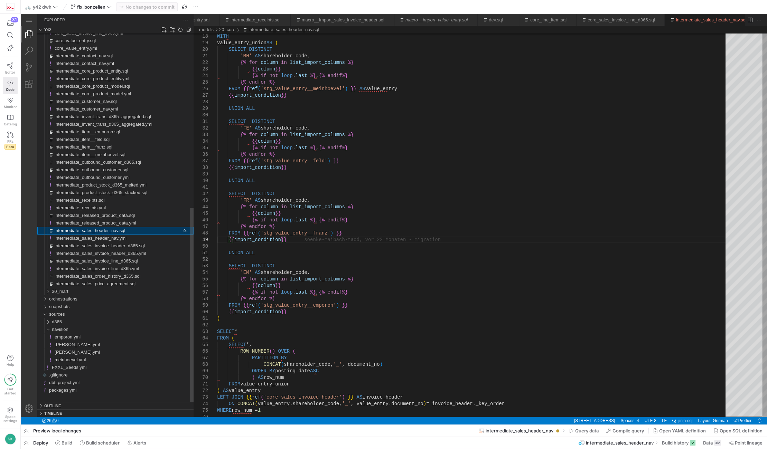
click at [91, 230] on span "intermediate_sales_header_nav.sql" at bounding box center [90, 230] width 71 height 5
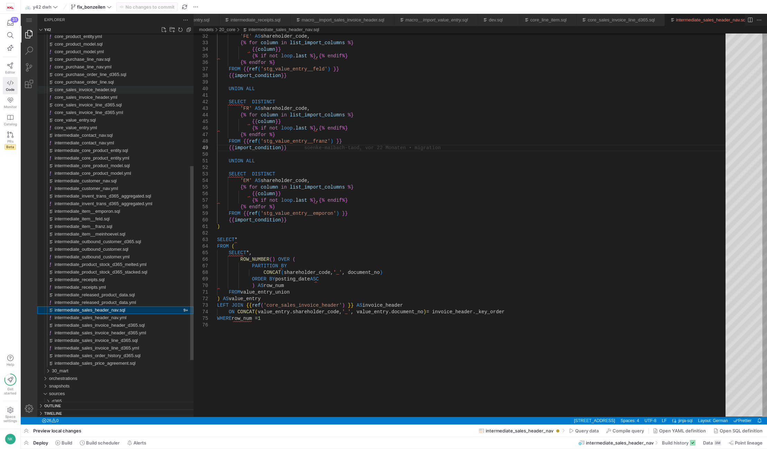
click at [102, 91] on span "core_sales_invoice_header.sql" at bounding box center [86, 89] width 62 height 5
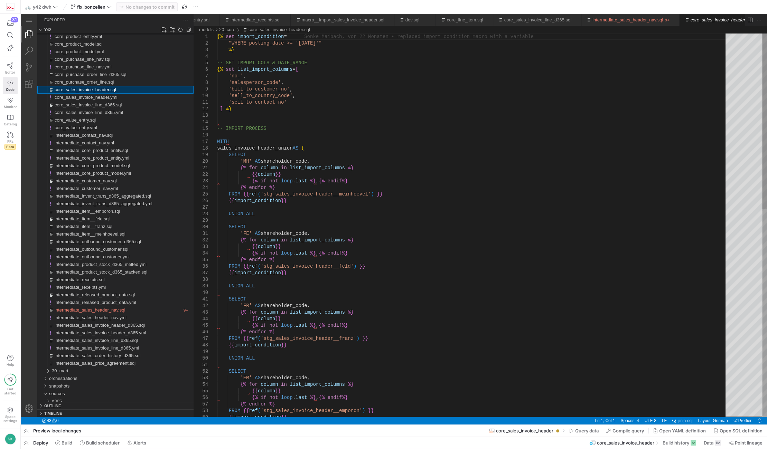
scroll to position [0, 40]
click at [735, 442] on span "Point lineage" at bounding box center [749, 443] width 28 height 6
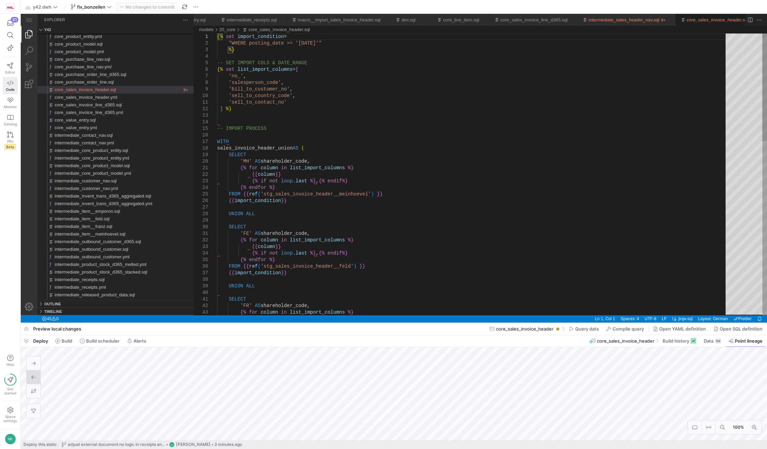
click at [289, 101] on div "{{ import_condition }} UNION ALL SELECT 'FR' AS shareholder_code, {% for column…" at bounding box center [473, 401] width 513 height 735
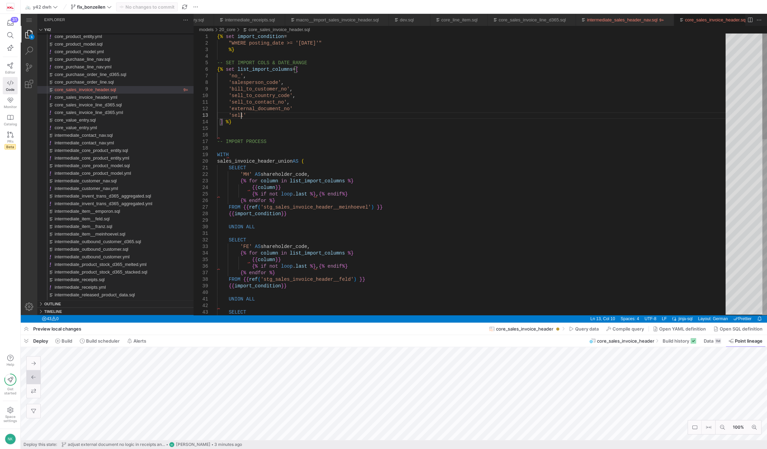
scroll to position [13, 23]
type textarea "'sell_to_contact_no', 'external_document_no' 'sell_' ] %} -- IMPORT PROCESS WIT…"
click at [354, 16] on div "macro__import_sales_invoice_header.sql" at bounding box center [346, 20] width 83 height 12
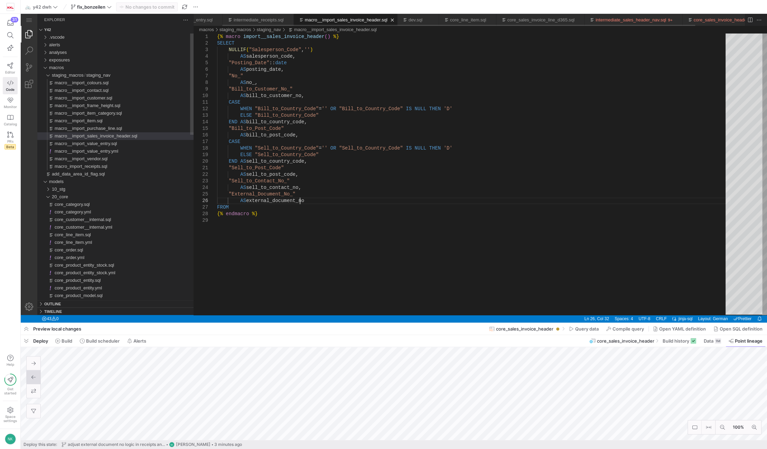
scroll to position [0, 82]
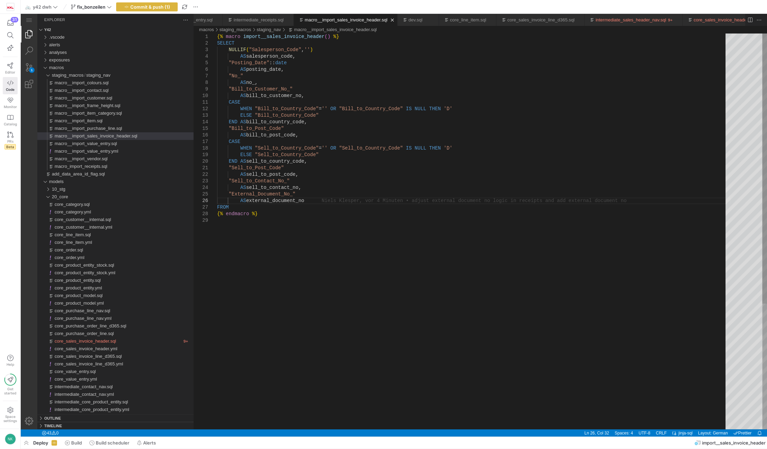
click at [278, 174] on div "{% macro import__sales_invoice_header ( ) %} SELECT NULLIF ( "Salesperson_Code"…" at bounding box center [473, 324] width 513 height 580
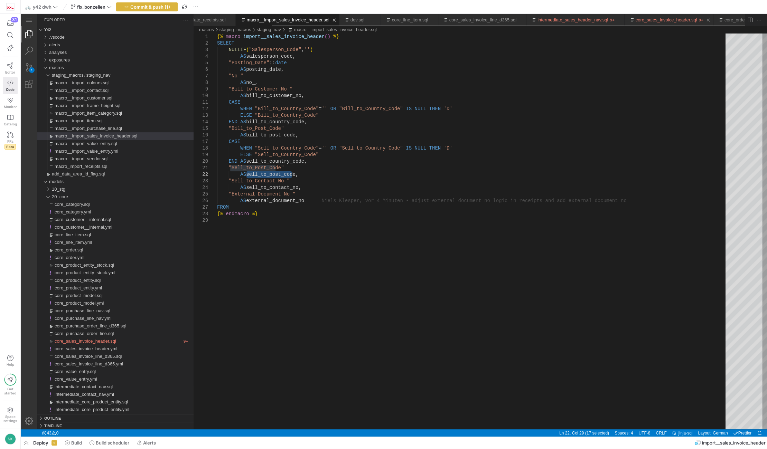
scroll to position [0, 91]
click at [641, 21] on link "core_sales_invoice_header.sql" at bounding box center [667, 19] width 62 height 5
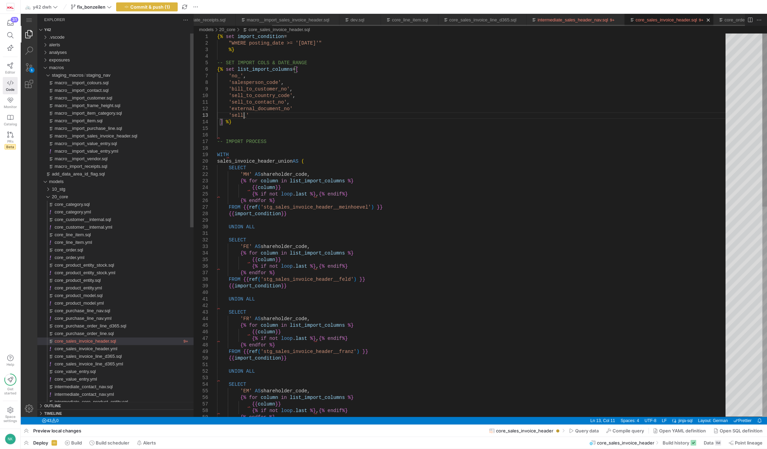
scroll to position [0, 26]
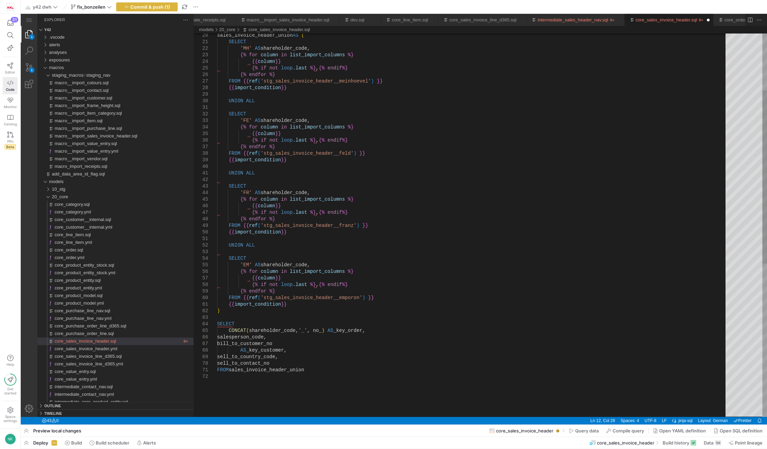
click at [281, 361] on div "sales_invoice_header_union AS ( SELECT 'MH' AS shareholder_code, {% for column …" at bounding box center [473, 332] width 513 height 850
type textarea "sell_to_post_code, external_document_no FROM sales_invoice_header_union"
click at [148, 4] on span "Commit & push (1)" at bounding box center [150, 7] width 40 height 6
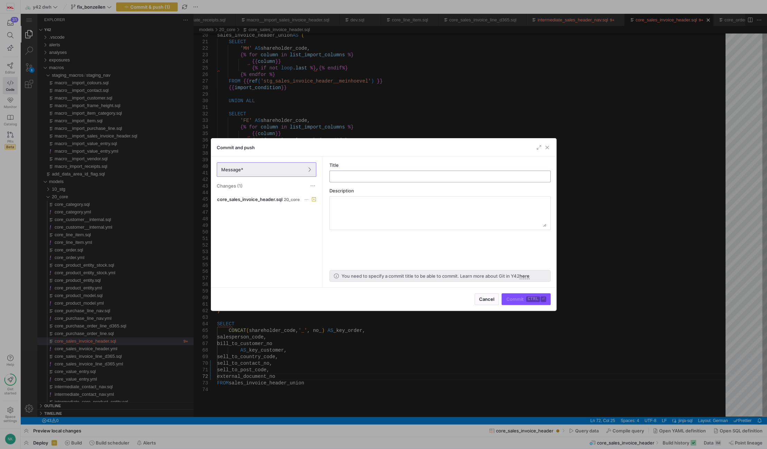
click at [384, 177] on input "text" at bounding box center [439, 177] width 209 height 6
type input "add external_document_no and sell to post code"
click at [522, 302] on span "Commit ctrl ⏎" at bounding box center [526, 300] width 40 height 6
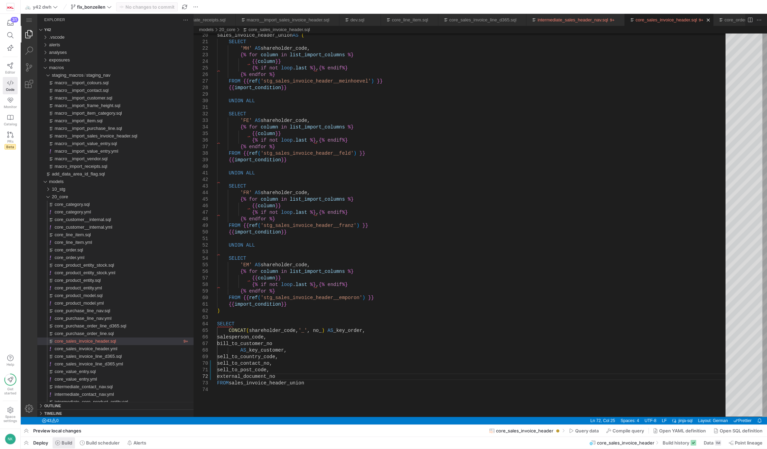
click at [64, 445] on span "Build" at bounding box center [67, 443] width 11 height 6
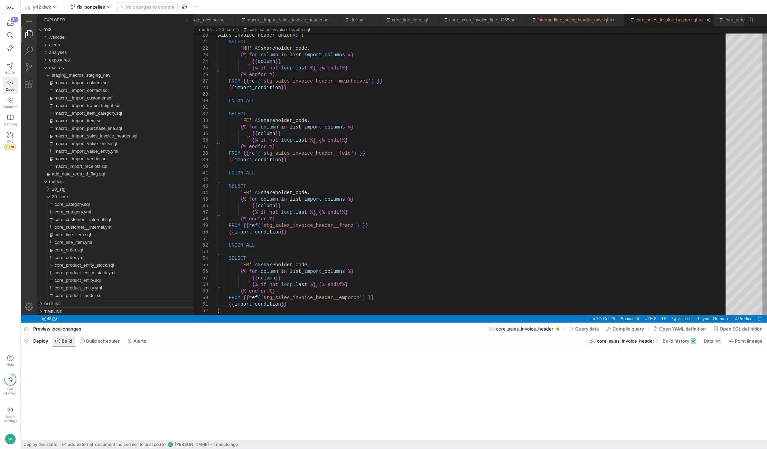
scroll to position [7, 63]
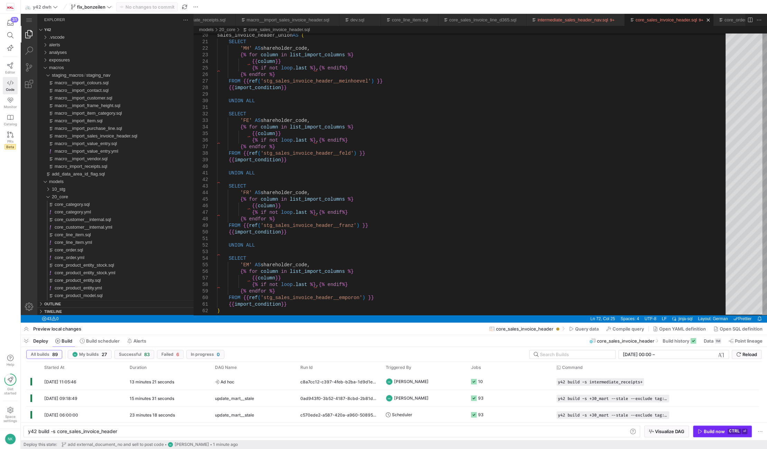
click at [704, 433] on div "Build now" at bounding box center [714, 432] width 21 height 6
click at [184, 377] on div "5 seconds" at bounding box center [167, 382] width 85 height 16
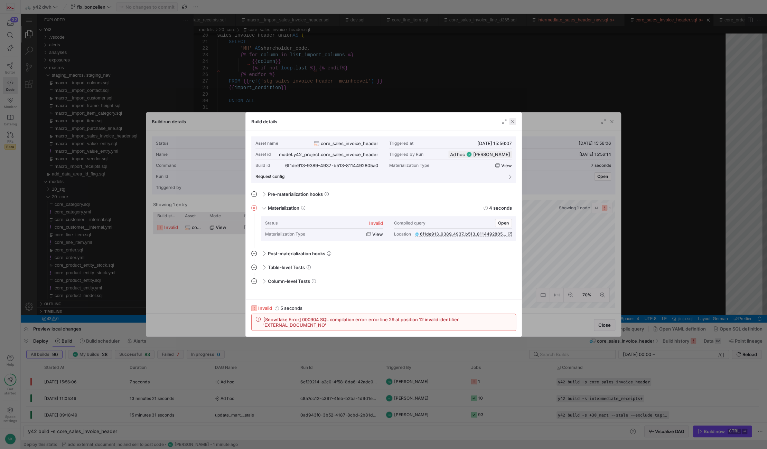
click at [510, 123] on span "button" at bounding box center [512, 121] width 7 height 7
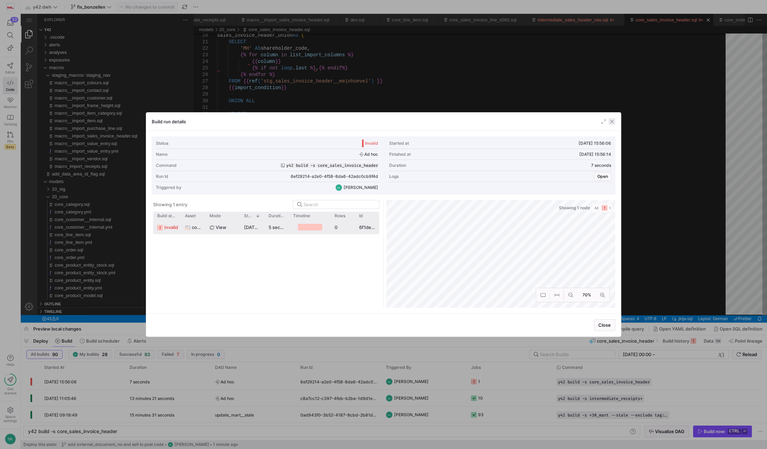
click at [611, 121] on span "button" at bounding box center [611, 121] width 7 height 7
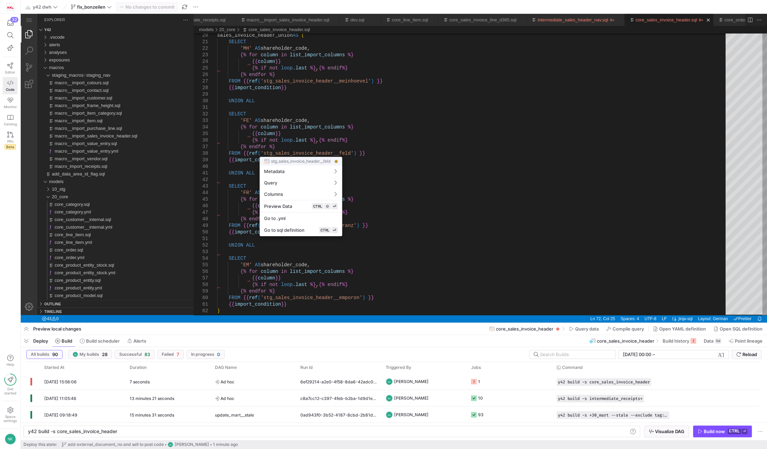
click at [90, 434] on div at bounding box center [383, 224] width 767 height 449
click at [90, 434] on div "y42 build -s core_sales_invoice_header" at bounding box center [328, 432] width 600 height 6
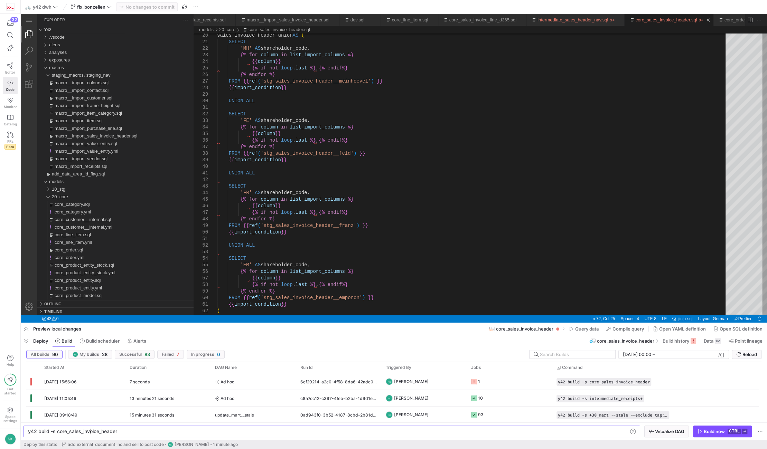
click at [90, 434] on div "y42 build -s core_sales_invoice_header" at bounding box center [328, 432] width 600 height 6
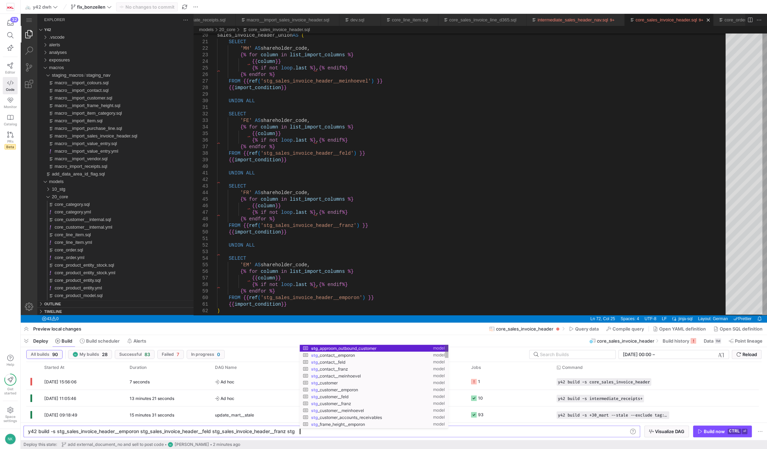
scroll to position [0, 267]
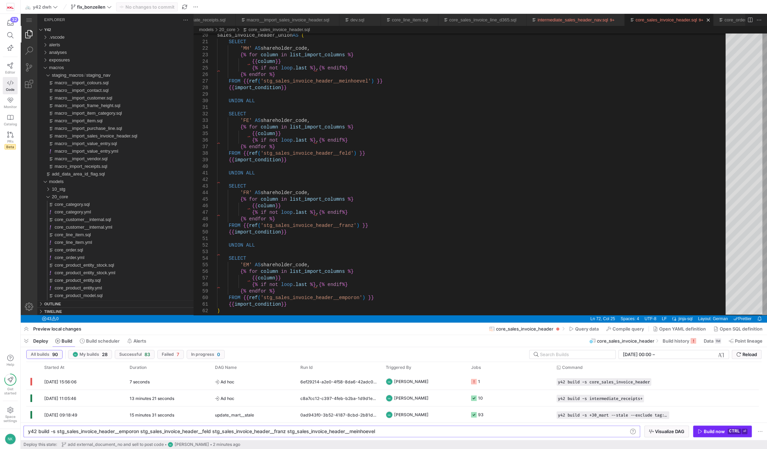
type textarea "y42 build -s stg_sales_invoice_header__emporon stg_sales_invoice_header__feld s…"
click at [713, 431] on div "Build now" at bounding box center [714, 432] width 21 height 6
click at [194, 384] on div "7 seconds" at bounding box center [167, 382] width 85 height 16
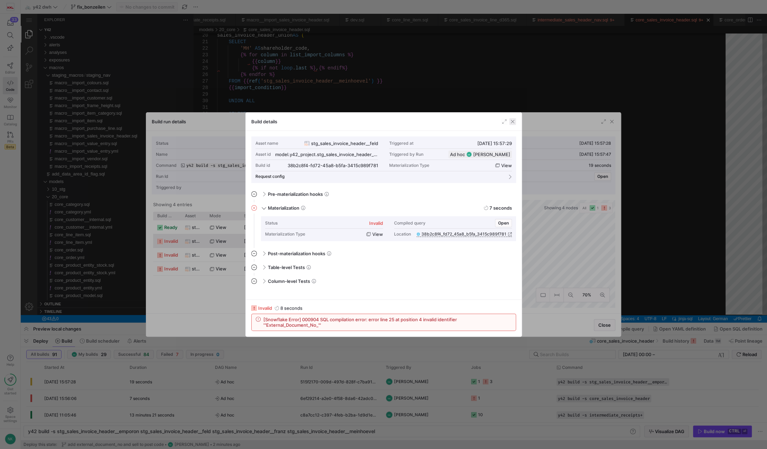
click at [514, 120] on span "button" at bounding box center [512, 121] width 7 height 7
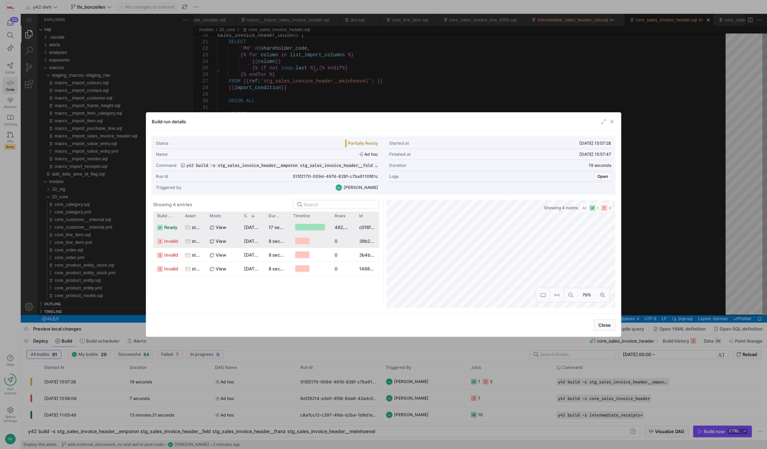
click at [205, 229] on div "stg_sales_invoice_header__emporon" at bounding box center [193, 226] width 25 height 13
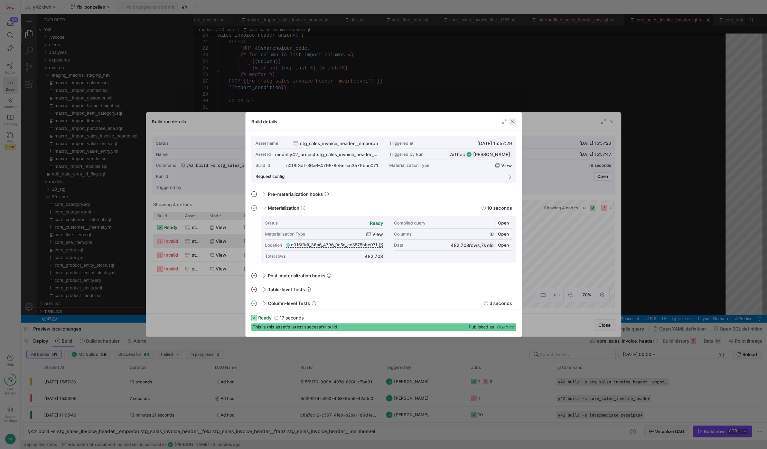
click at [512, 123] on span "button" at bounding box center [512, 121] width 7 height 7
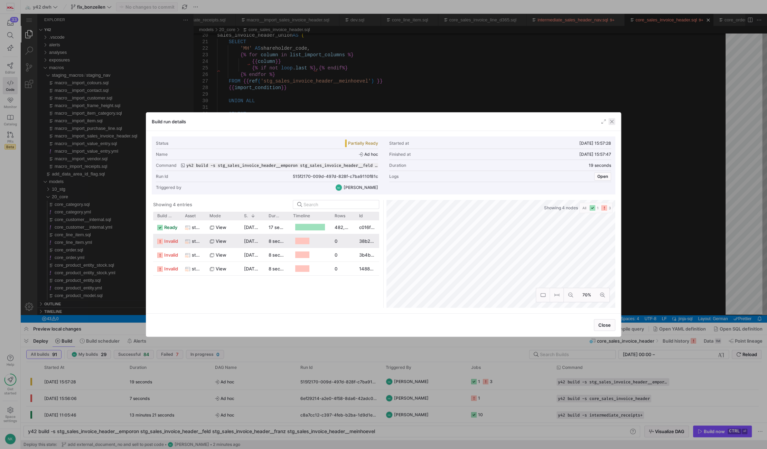
click at [612, 121] on span "button" at bounding box center [611, 121] width 7 height 7
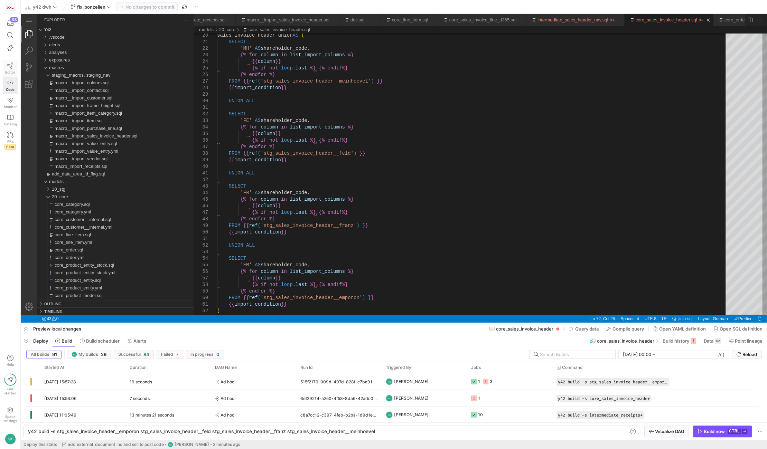
click at [9, 70] on span "Editor" at bounding box center [10, 72] width 10 height 4
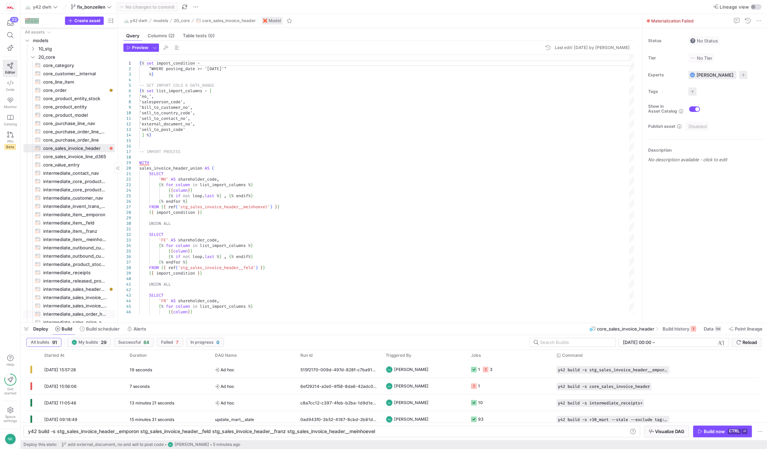
scroll to position [78, 0]
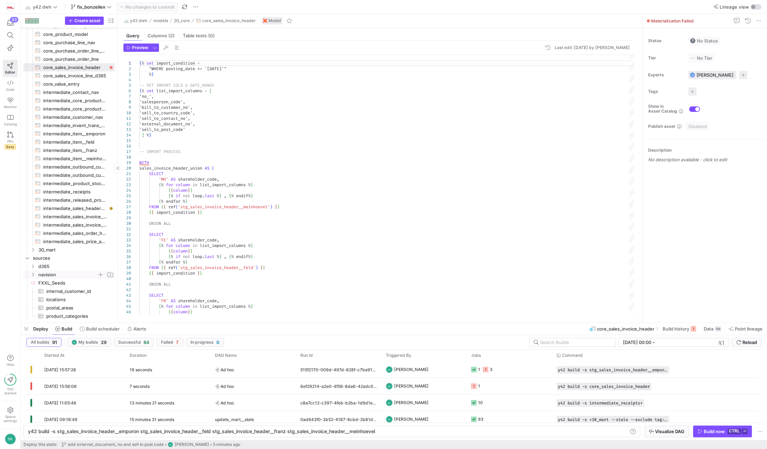
click at [36, 274] on span "navision" at bounding box center [71, 275] width 85 height 8
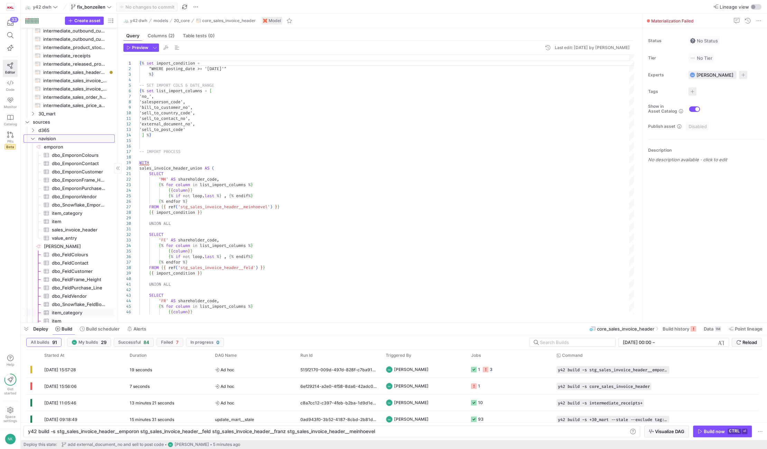
scroll to position [217, 0]
click at [54, 242] on span "[PERSON_NAME]​​​​​​​​" at bounding box center [79, 246] width 70 height 8
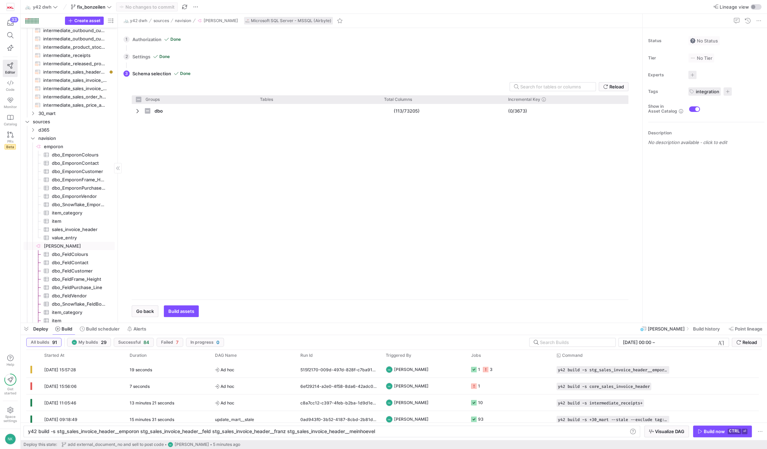
checkbox input "false"
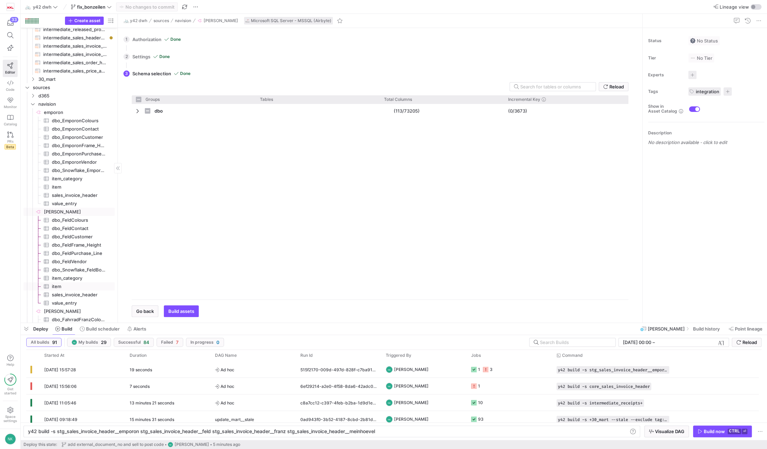
scroll to position [253, 0]
click at [72, 292] on span "sales_invoice_header​​​​​​​​​" at bounding box center [79, 293] width 55 height 8
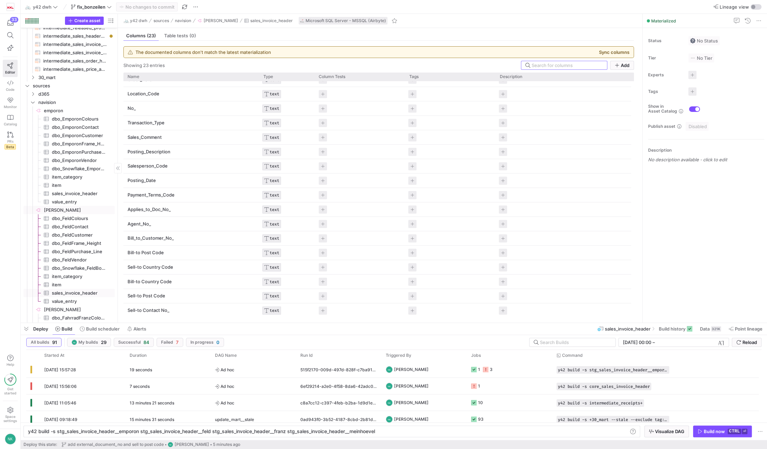
click at [54, 208] on span "[PERSON_NAME]​​​​​​​​" at bounding box center [79, 210] width 70 height 8
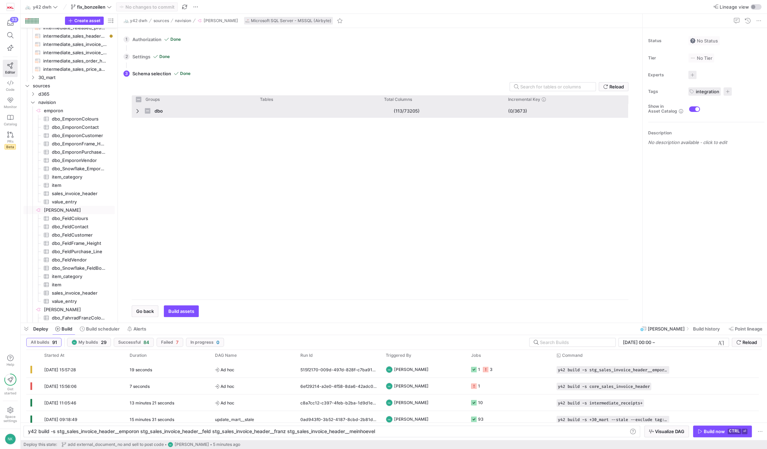
click at [137, 110] on span "Press SPACE to select this row." at bounding box center [138, 111] width 5 height 6
checkbox input "false"
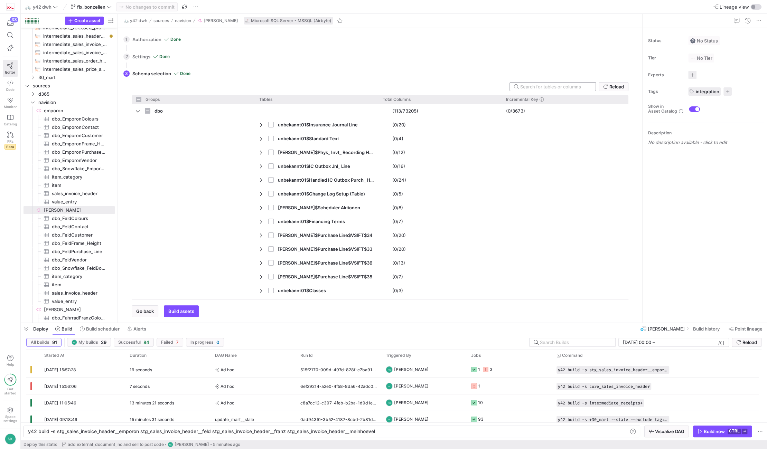
click at [528, 88] on input "text" at bounding box center [555, 87] width 70 height 6
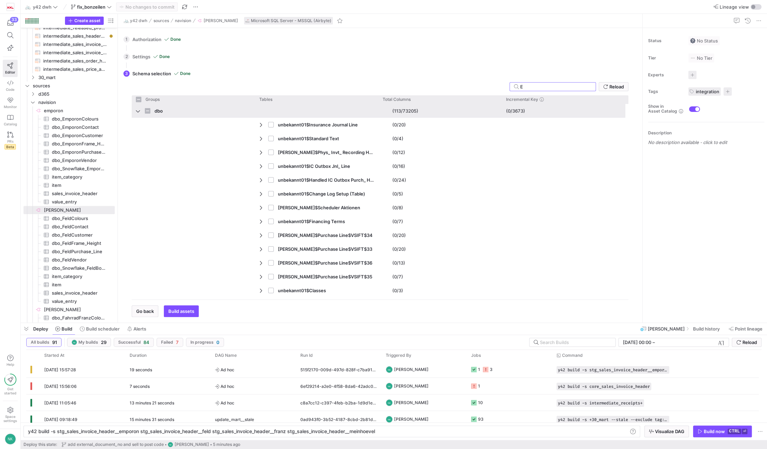
type input "Em"
checkbox input "false"
type input "E"
checkbox input "false"
type input "Fe"
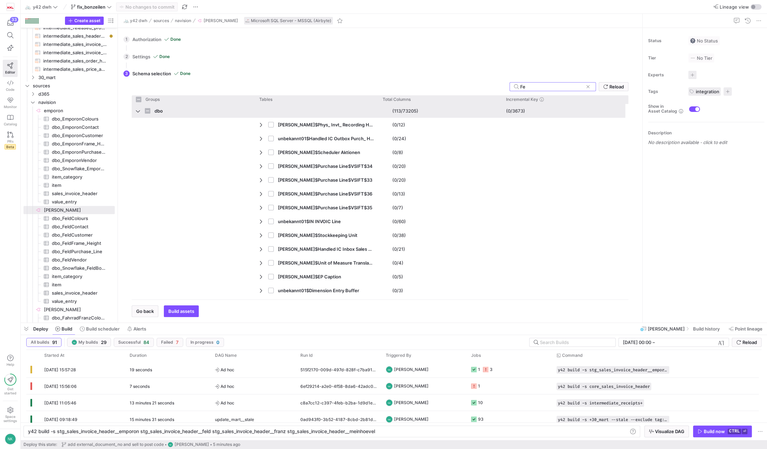
checkbox input "false"
type input "[PERSON_NAME]$"
checkbox input "false"
type input "[PERSON_NAME]$sale"
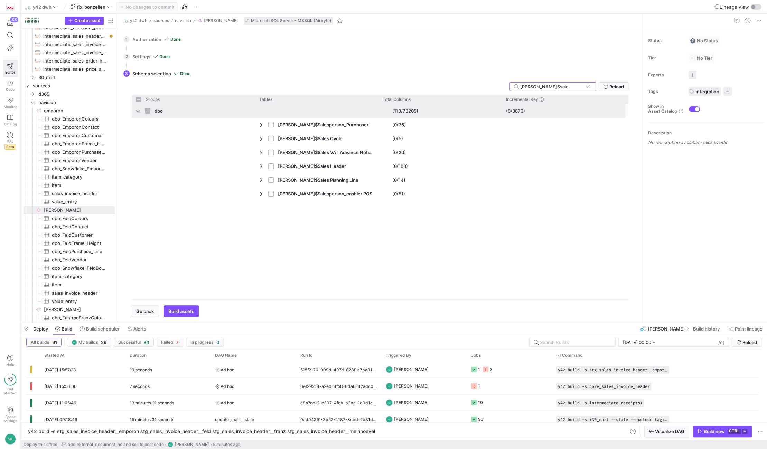
checkbox input "false"
type input "[PERSON_NAME]$sales_"
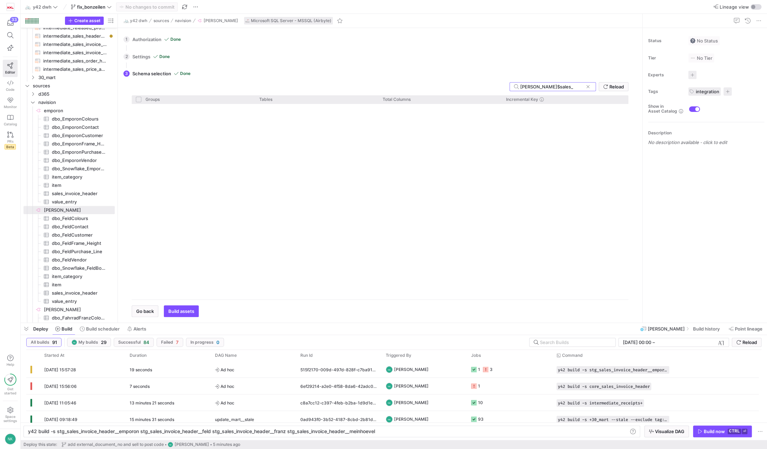
checkbox input "false"
type input "[PERSON_NAME]$sales"
checkbox input "false"
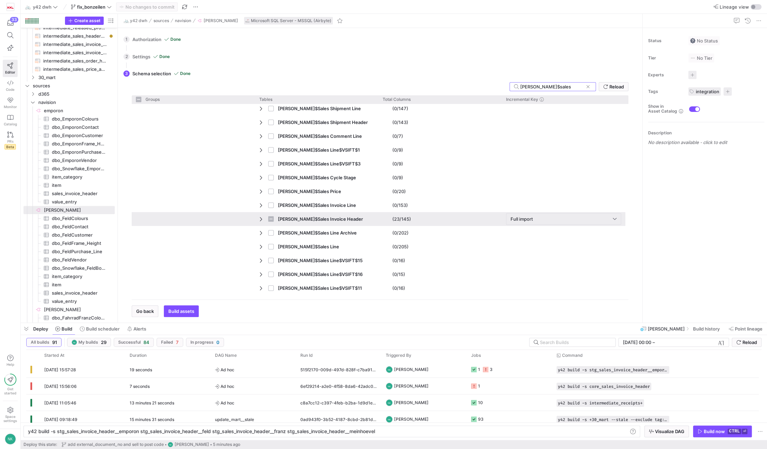
scroll to position [330, 0]
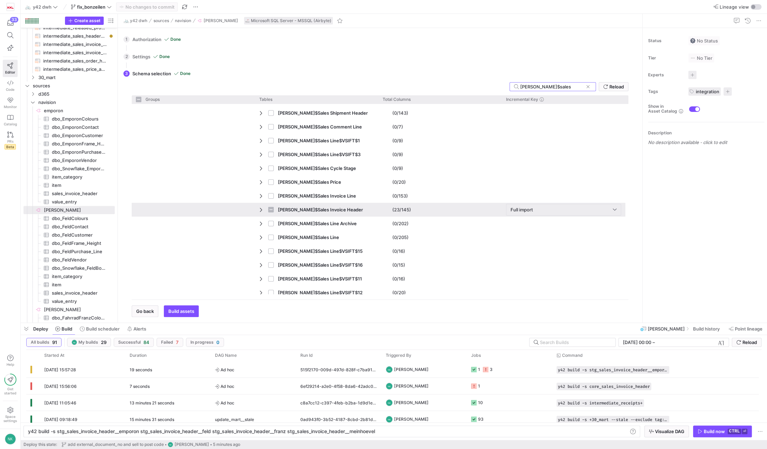
type input "[PERSON_NAME]$sales"
click at [260, 209] on span "Press SPACE to select this row." at bounding box center [261, 210] width 5 height 6
checkbox input "false"
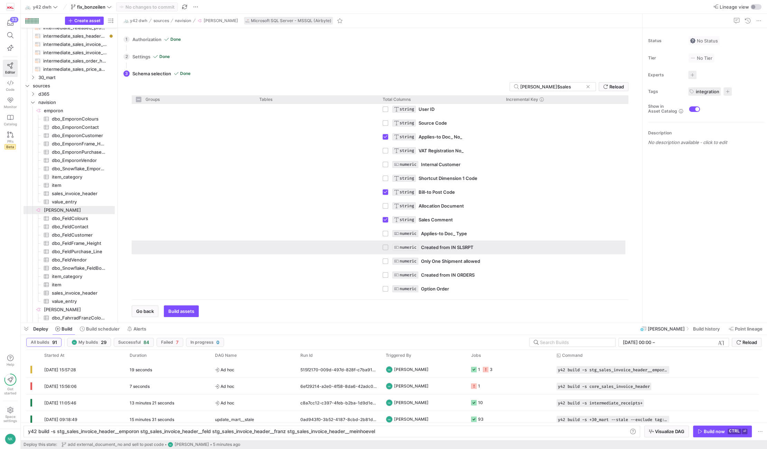
scroll to position [472, 0]
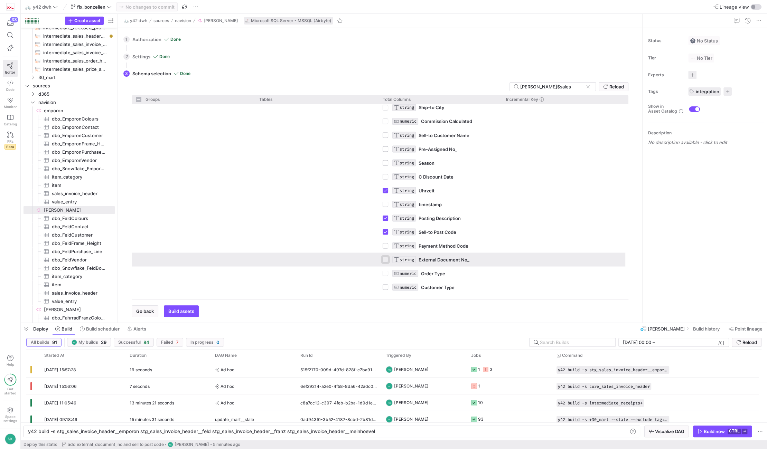
click at [385, 259] on input "Press Space to toggle row selection (unchecked)" at bounding box center [386, 260] width 6 height 6
checkbox input "true"
checkbox input "false"
click at [387, 257] on input "Press Space to toggle row selection (checked)" at bounding box center [386, 260] width 6 height 6
checkbox input "false"
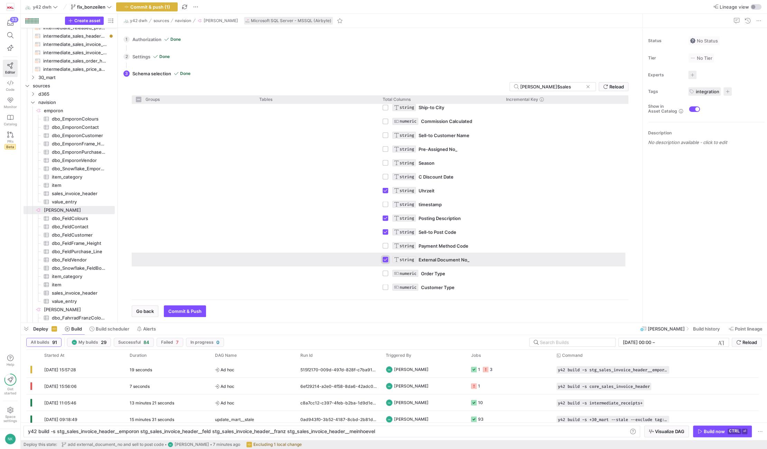
checkbox input "false"
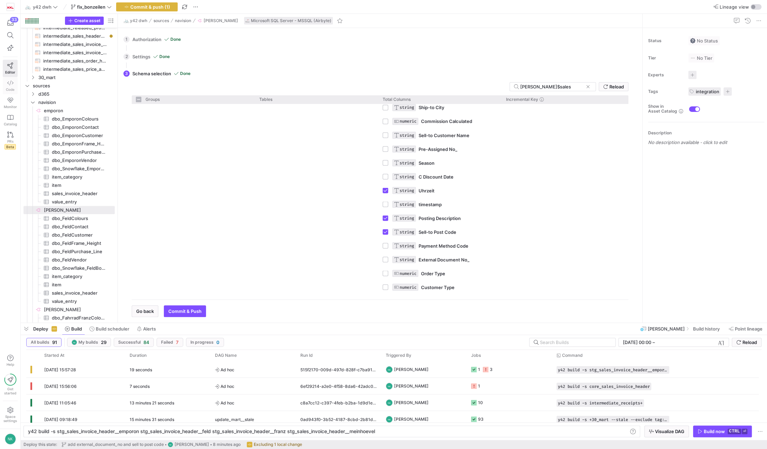
click at [13, 90] on span "Code" at bounding box center [10, 89] width 9 height 4
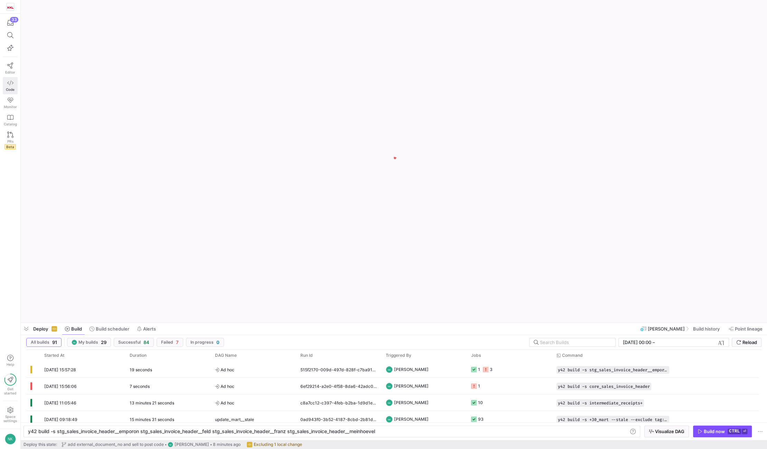
click at [13, 90] on span "Code" at bounding box center [10, 89] width 9 height 4
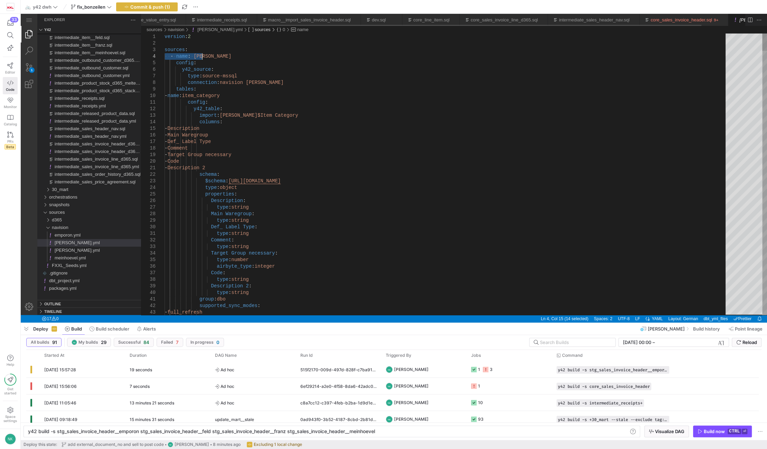
scroll to position [0, 25]
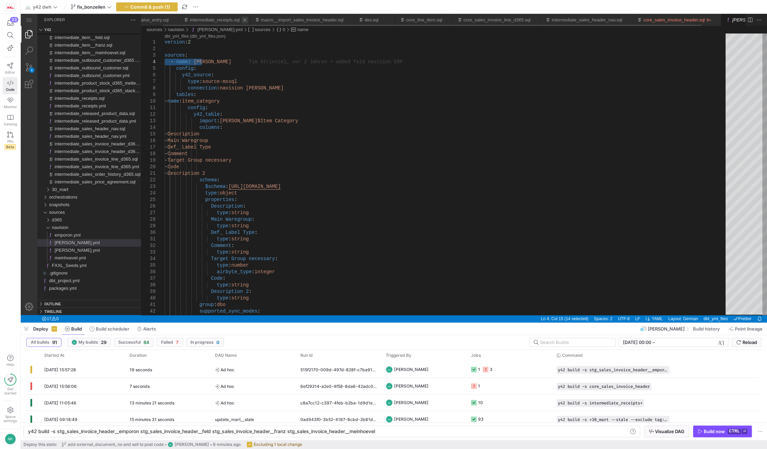
click at [242, 19] on link "Close (Ctrl+F4)" at bounding box center [244, 20] width 7 height 7
click at [255, 20] on link "macro__import_sales_invoice_header.sql" at bounding box center [253, 19] width 83 height 5
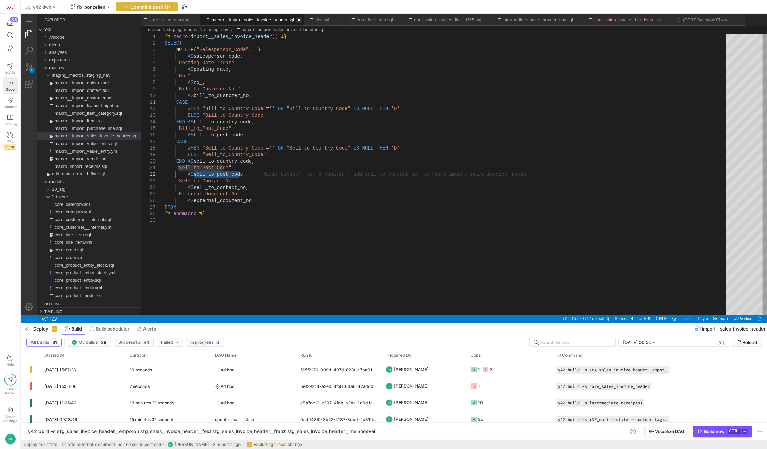
click at [295, 18] on link "Close (Ctrl+F4)" at bounding box center [298, 20] width 7 height 7
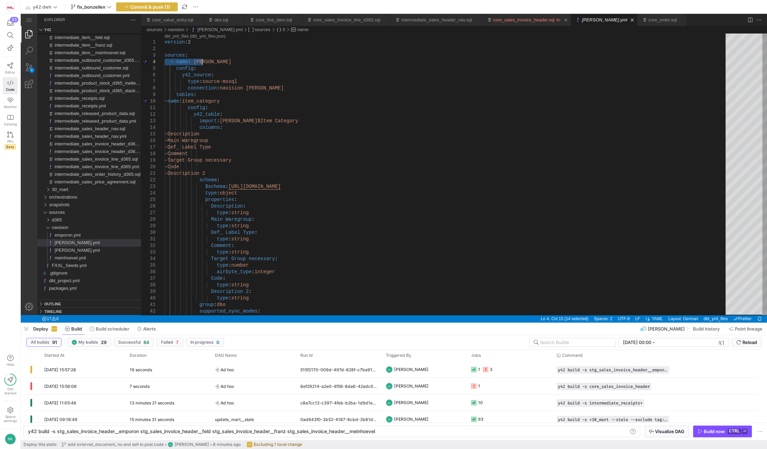
click at [523, 20] on link "core_sales_invoice_header.sql" at bounding box center [524, 19] width 62 height 5
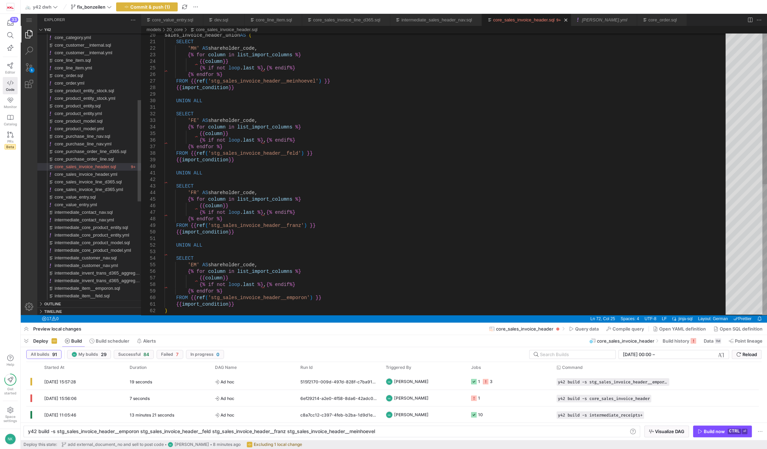
scroll to position [0, 63]
click at [648, 16] on div "core_order.sql" at bounding box center [662, 20] width 28 height 12
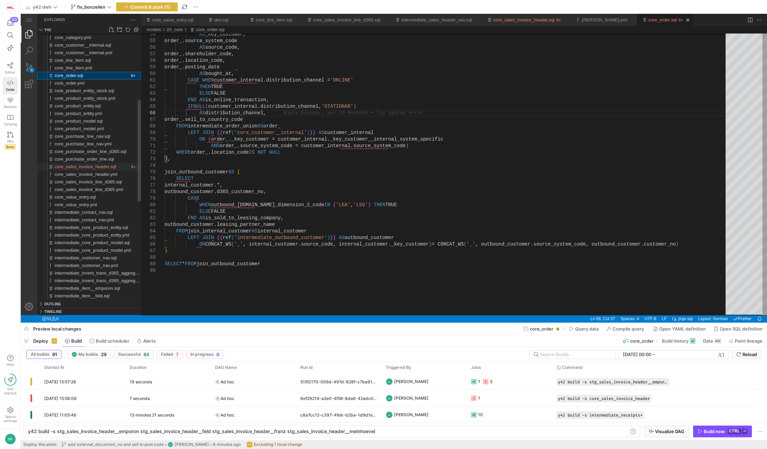
click at [110, 167] on span "core_sales_invoice_header.sql" at bounding box center [86, 166] width 62 height 5
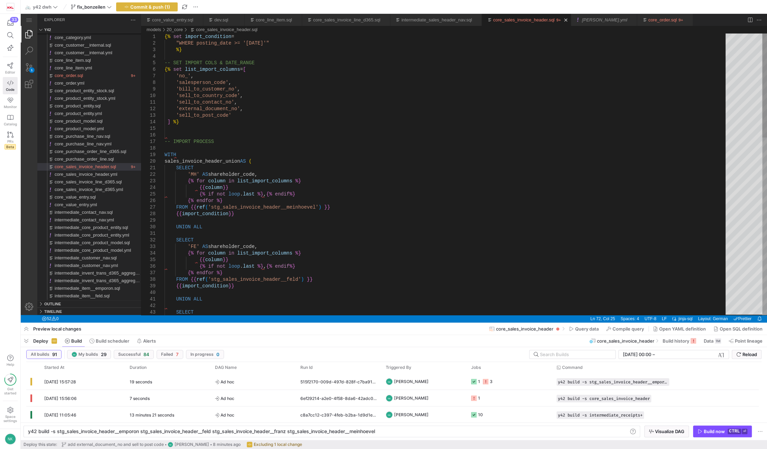
click at [205, 111] on div "sales_invoice_header_union AS ( SELECT 'MH' AS shareholder_code, {% for column …" at bounding box center [448, 414] width 566 height 761
type textarea "'sell_to_contact_no', 'sell_to_post_code' ] %} -- IMPORT PROCESS WITH sales_inv…"
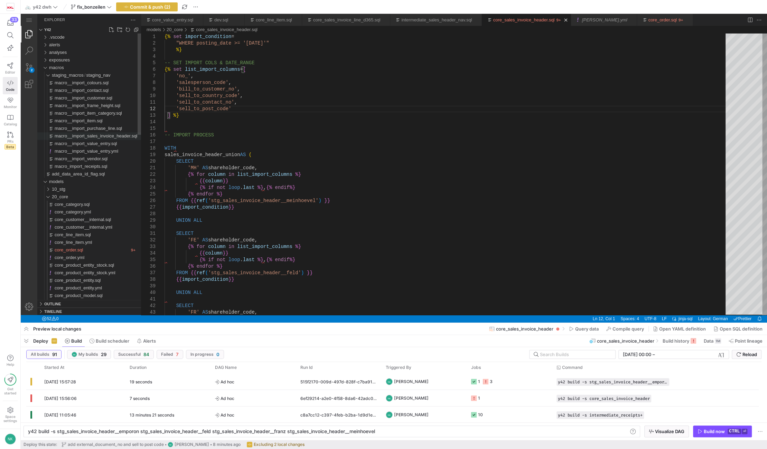
click at [94, 139] on span "macro__import_sales_invoice_header.sql" at bounding box center [96, 135] width 83 height 5
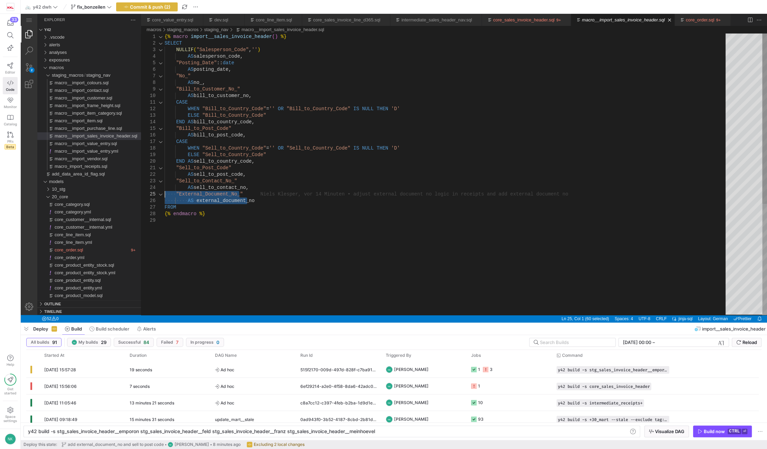
drag, startPoint x: 253, startPoint y: 200, endPoint x: 149, endPoint y: 195, distance: 104.9
type textarea ""Sell_to_Post_Code" AS sell_to_post_code, "Sell_to_Contact_No_" AS sell_to_cont…"
click at [729, 429] on span "button" at bounding box center [722, 431] width 58 height 11
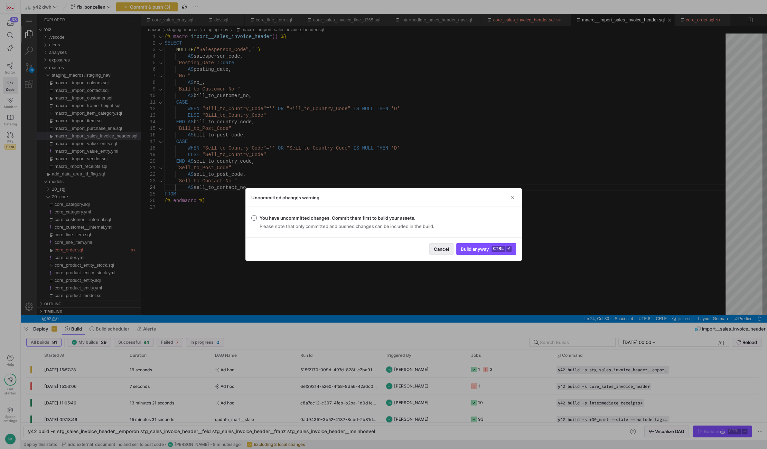
click at [437, 246] on span "Cancel" at bounding box center [441, 249] width 15 height 6
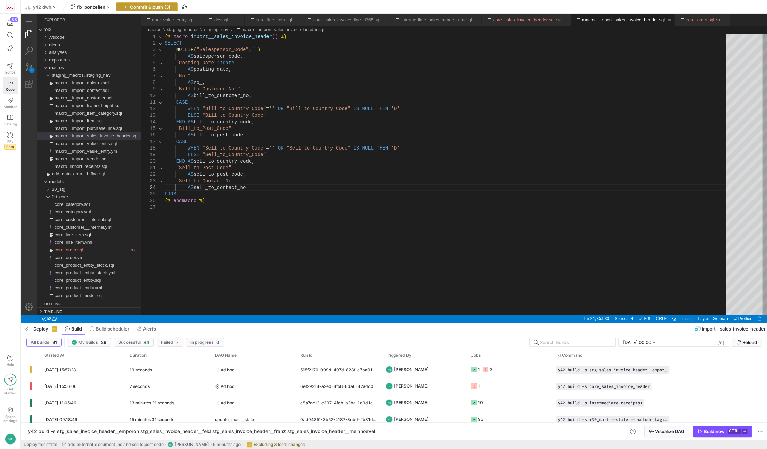
click at [150, 6] on span "Commit & push (3)" at bounding box center [150, 7] width 40 height 6
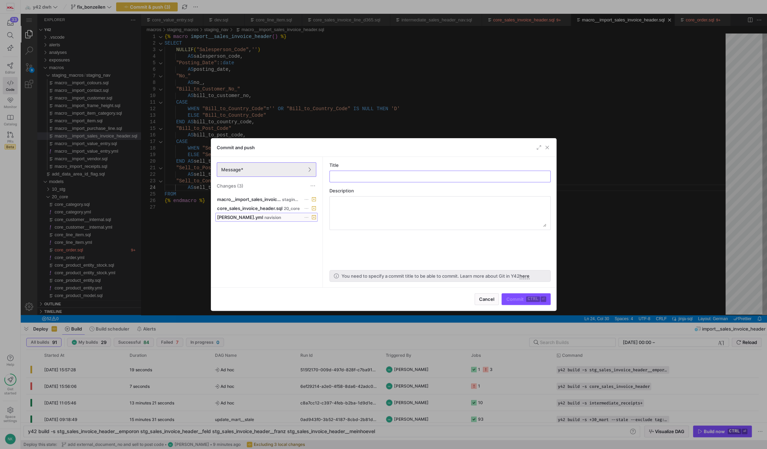
click at [264, 217] on span "navision" at bounding box center [272, 217] width 17 height 5
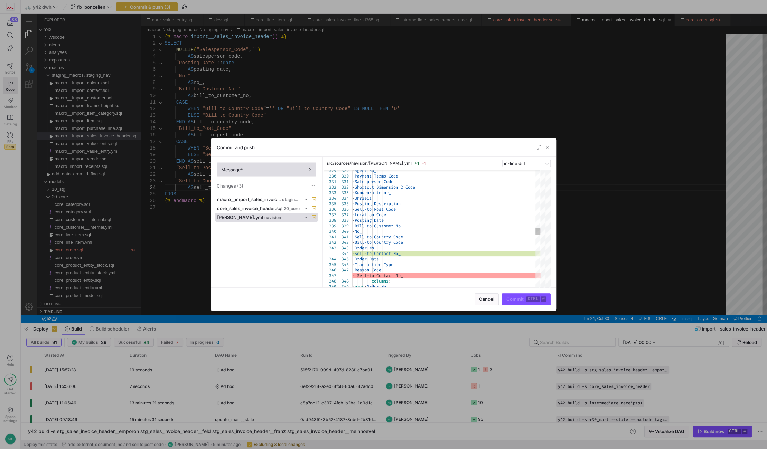
click at [242, 169] on span "Message*" at bounding box center [232, 170] width 22 height 6
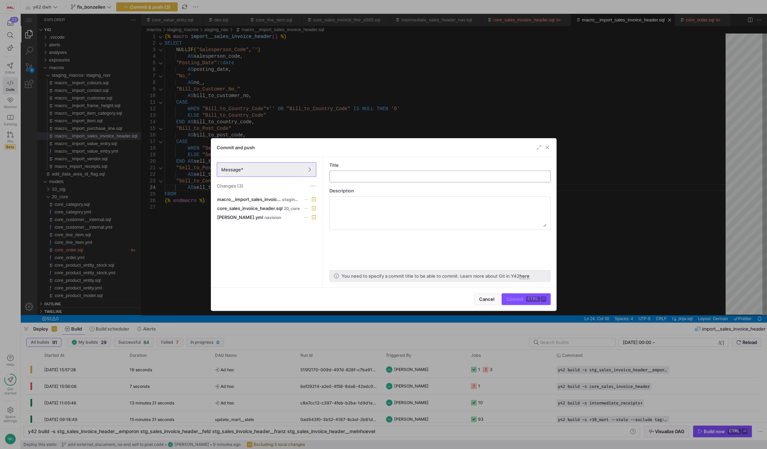
click at [345, 177] on input "text" at bounding box center [439, 177] width 209 height 6
type input "remove external document_no"
click at [532, 305] on span "submit" at bounding box center [526, 299] width 48 height 11
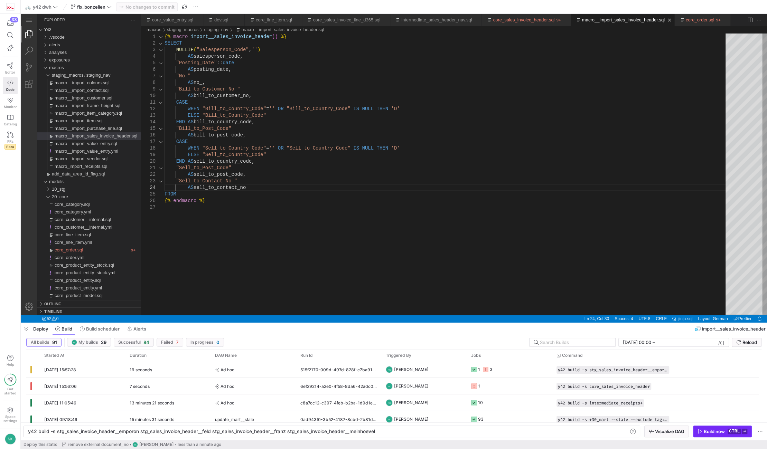
click at [708, 430] on div "Build now" at bounding box center [714, 432] width 21 height 6
click at [173, 19] on link "core_value_entry.sql" at bounding box center [172, 19] width 41 height 5
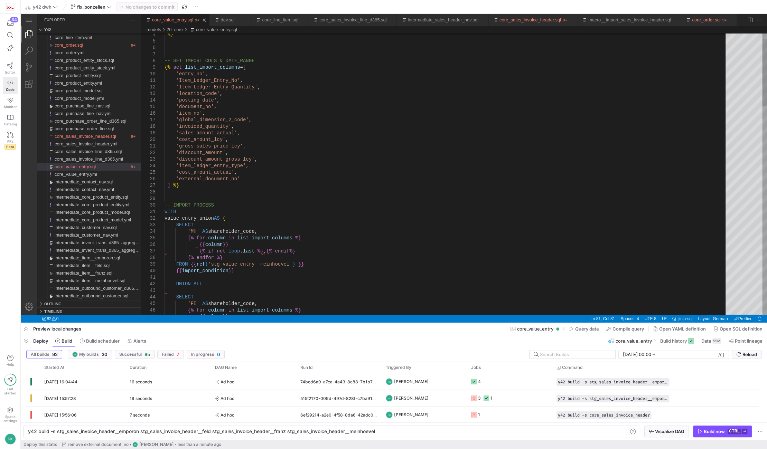
type textarea "'gross_sales_price_lcy', 'discount_amount', 'discount_amount_gross_lcy', 'item_…"
click at [500, 15] on div "core_sales_invoice_header.sql" at bounding box center [530, 20] width 62 height 12
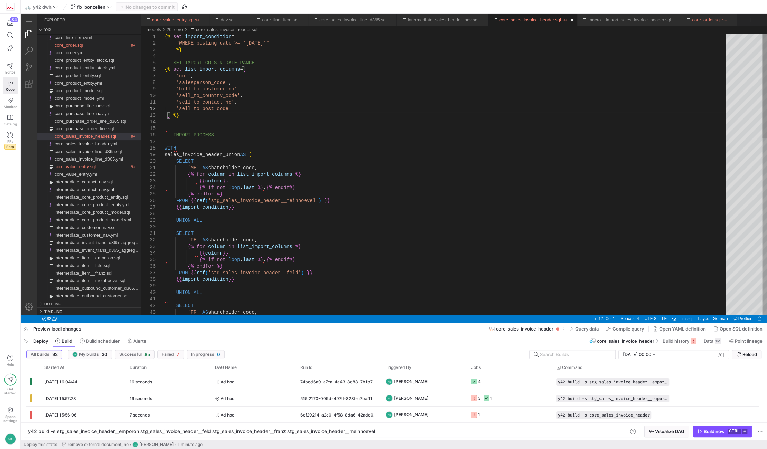
click at [226, 112] on div "{% set import_condition = "WHERE posting_date >= '2020-01-01'" %} -- SET IMPORT…" at bounding box center [448, 411] width 566 height 754
click at [281, 162] on div "{% set import_condition = "WHERE posting_date >= '2020-01-01'" %} -- SET IMPORT…" at bounding box center [448, 411] width 566 height 754
click at [227, 106] on div "{% set import_condition = "WHERE posting_date >= '2020-01-01'" %} -- SET IMPORT…" at bounding box center [448, 411] width 566 height 754
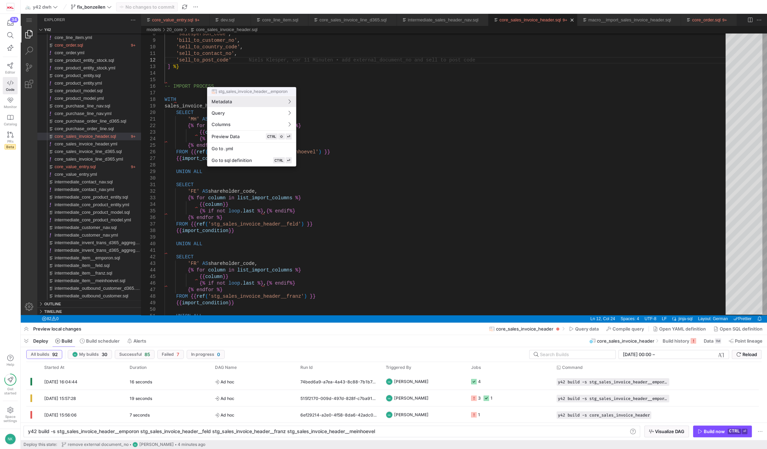
click at [232, 59] on div at bounding box center [383, 224] width 767 height 449
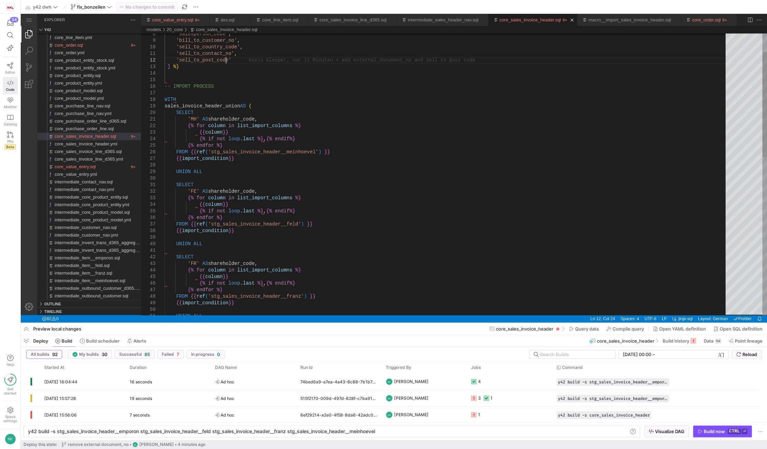
click at [229, 57] on div "UNION ALL {{ import_condition }} SELECT 'FR' AS shareholder_code, {% for column…" at bounding box center [448, 362] width 566 height 754
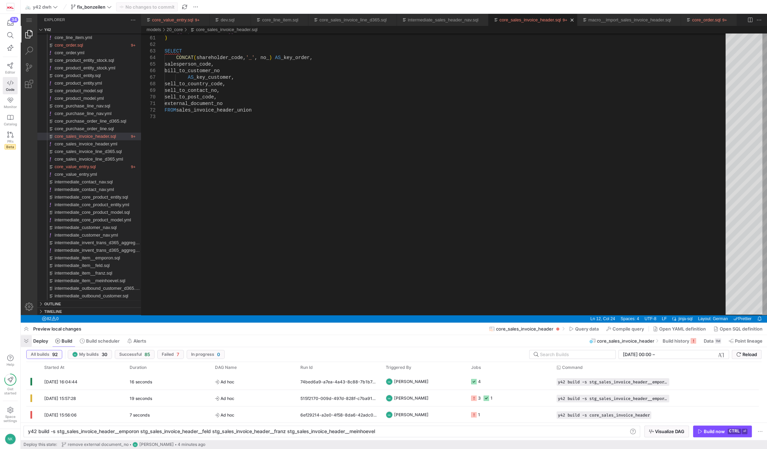
click at [30, 340] on span "button" at bounding box center [26, 341] width 11 height 12
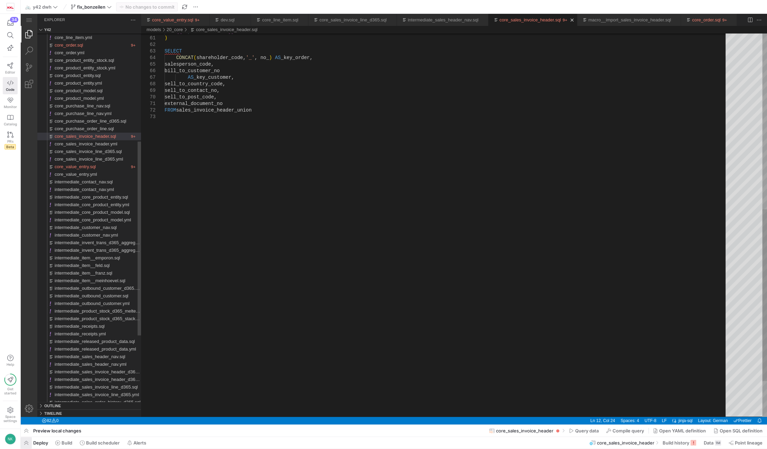
scroll to position [0, 60]
click at [30, 443] on span "button" at bounding box center [26, 443] width 11 height 12
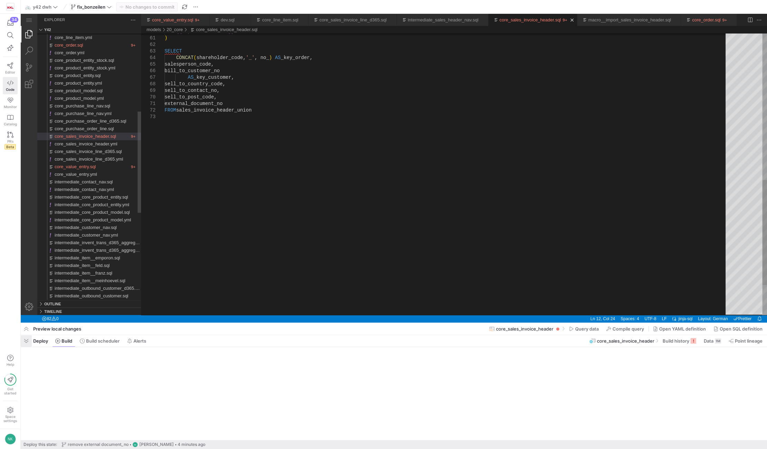
scroll to position [0, 60]
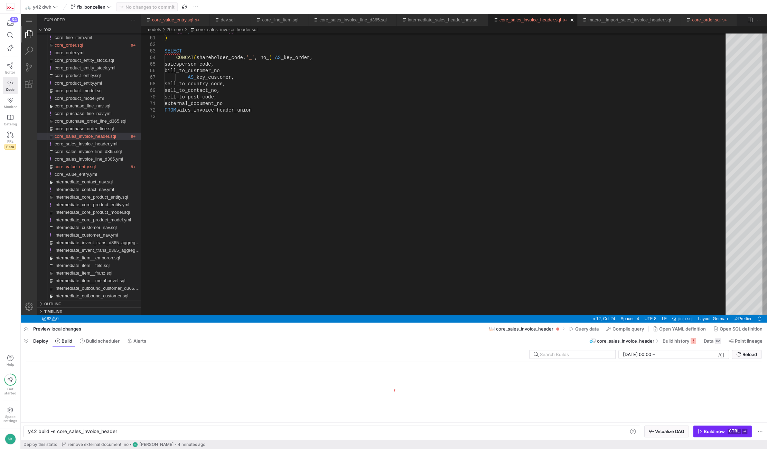
click at [701, 433] on icon "button" at bounding box center [699, 431] width 5 height 5
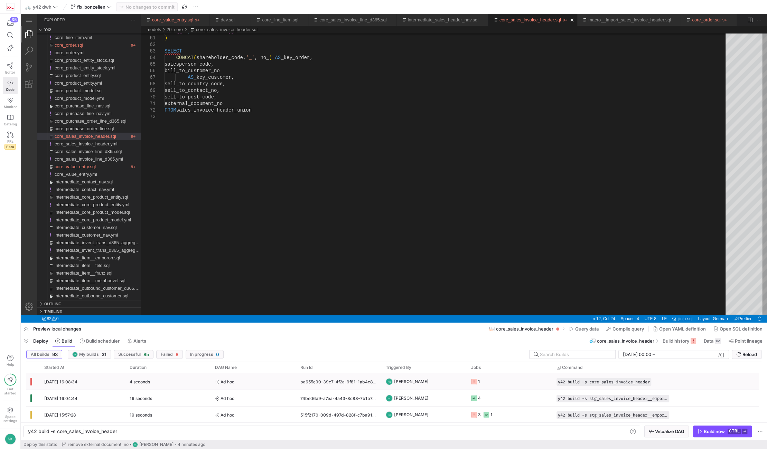
click at [256, 384] on span "Ad hoc" at bounding box center [253, 382] width 77 height 16
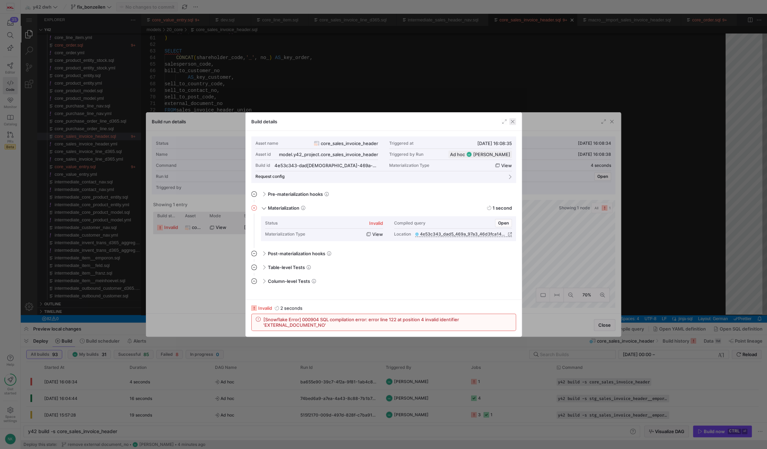
click at [512, 121] on span "button" at bounding box center [512, 121] width 7 height 7
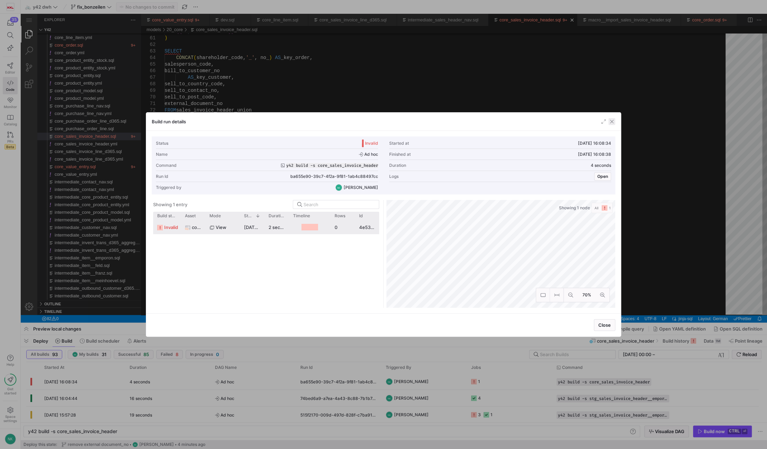
click at [611, 124] on span "button" at bounding box center [611, 121] width 7 height 7
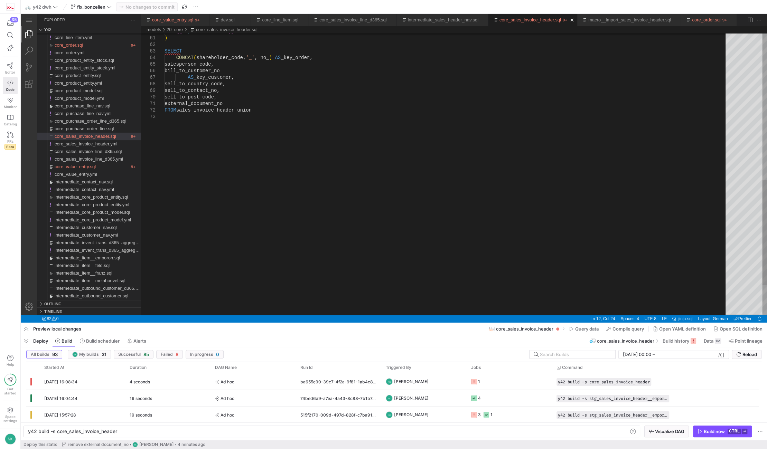
click at [266, 159] on div "{{ import_condition }} ) SELECT CONCAT ( shareholder_code, '_' , no_ ) AS _key_…" at bounding box center [448, 18] width 566 height 754
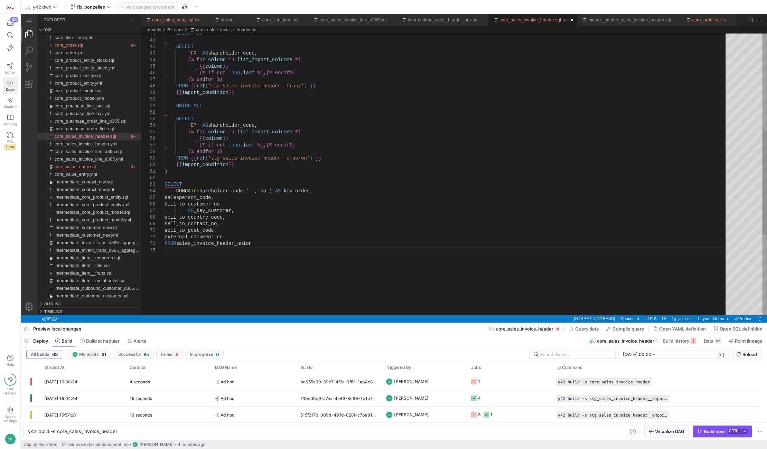
click at [204, 240] on div "{{ import_condition }} ) SELECT CONCAT ( shareholder_code, '_' , no_ ) AS _key_…" at bounding box center [448, 151] width 566 height 754
type textarea ") SELECT CONCAT(shareholder_code, '_', no_) AS _key_order, salesperson_code, bi…"
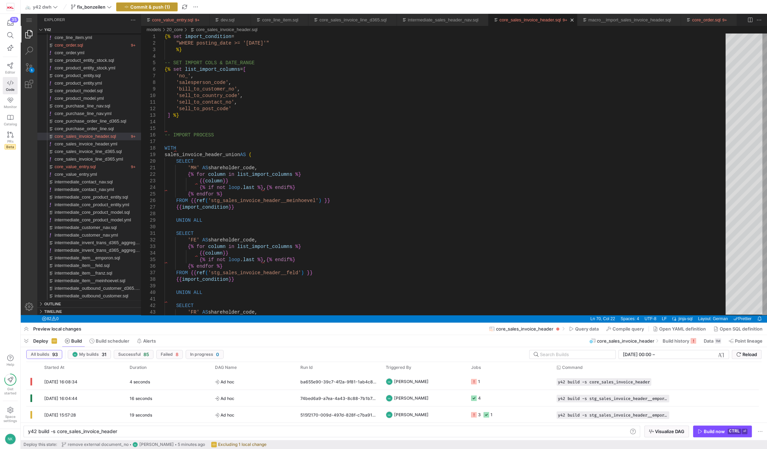
click at [144, 9] on span "Commit & push (1)" at bounding box center [150, 7] width 40 height 6
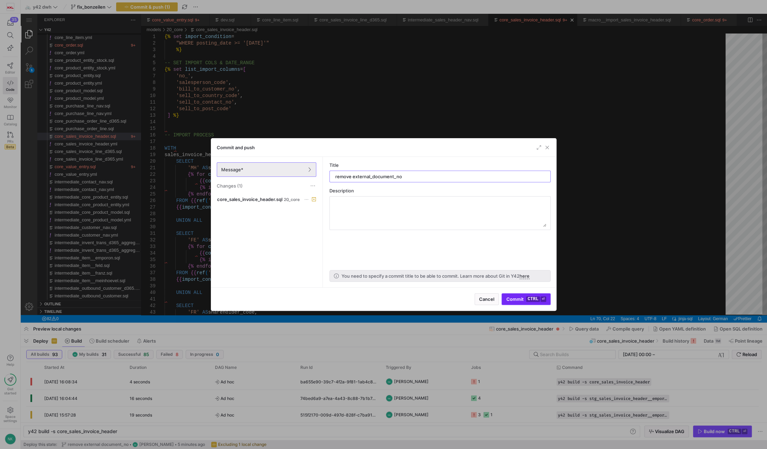
type input "remove external_document_no"
click at [517, 300] on span "Commit ctrl ⏎" at bounding box center [526, 300] width 40 height 6
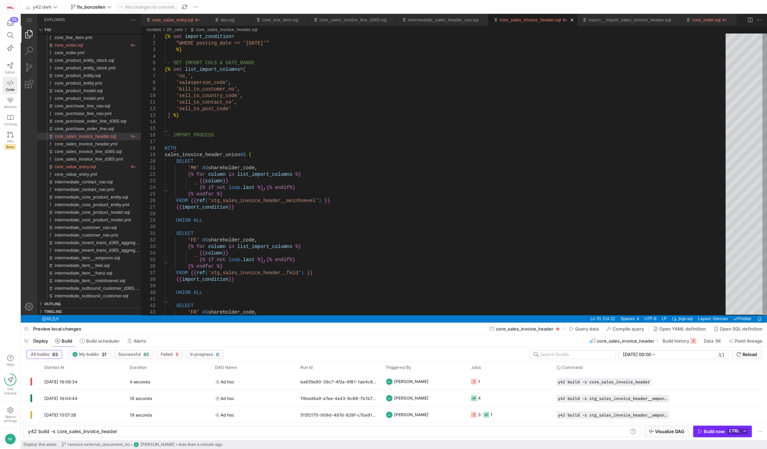
click at [726, 430] on span "Build now ctrl ⏎" at bounding box center [722, 432] width 50 height 6
click at [246, 379] on span "Ad hoc" at bounding box center [253, 382] width 77 height 16
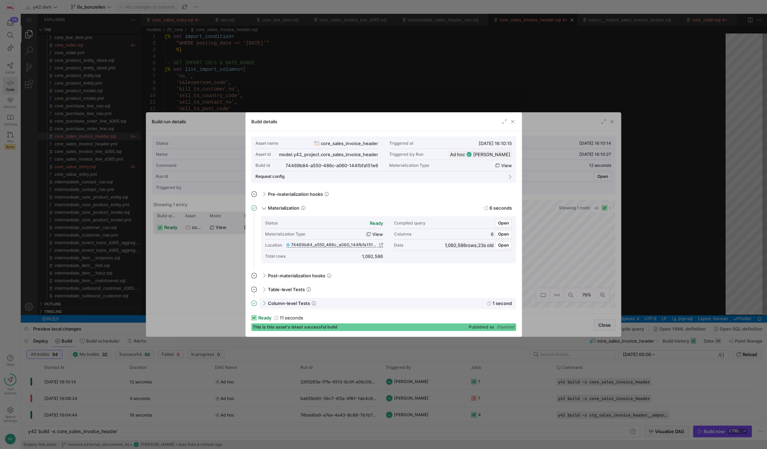
click at [266, 303] on div "Column-level Tests 1 second" at bounding box center [388, 303] width 256 height 11
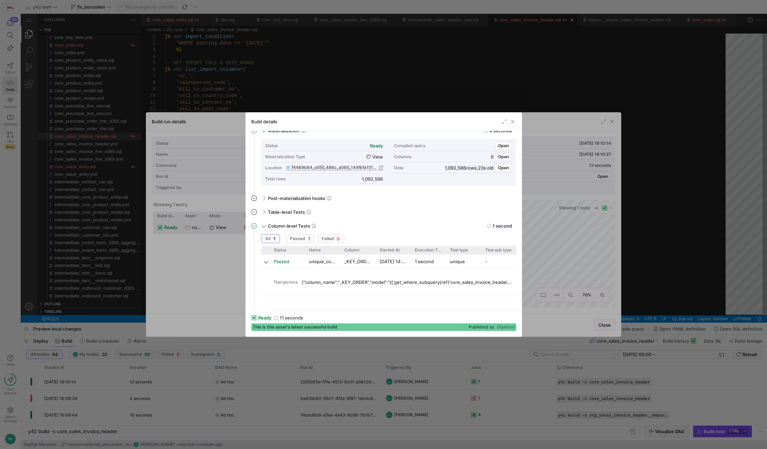
scroll to position [81, 0]
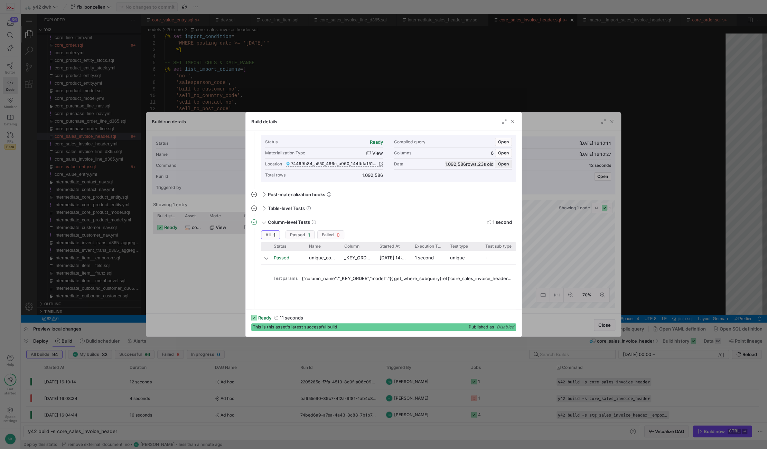
click at [500, 163] on span "Open" at bounding box center [503, 164] width 11 height 5
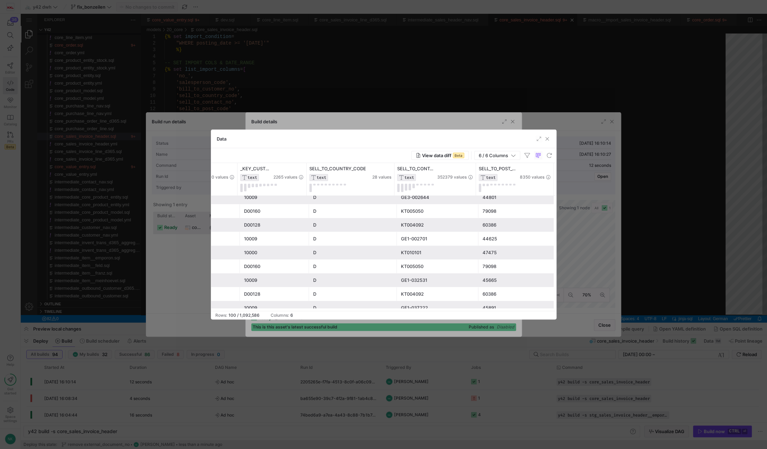
scroll to position [779, 0]
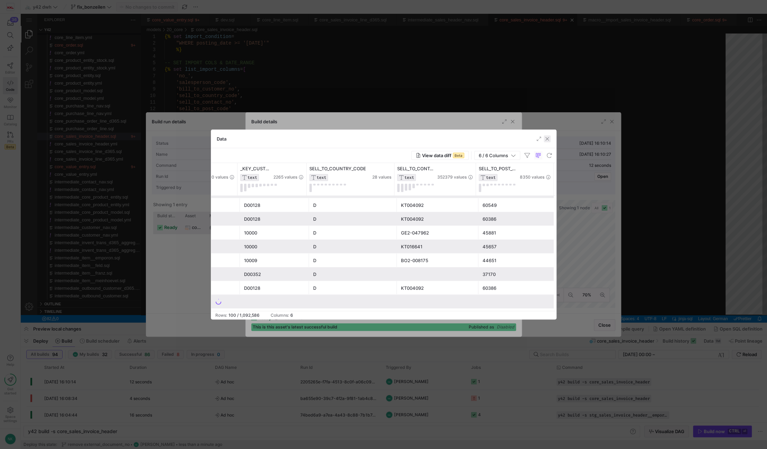
click at [545, 138] on span "button" at bounding box center [547, 138] width 7 height 7
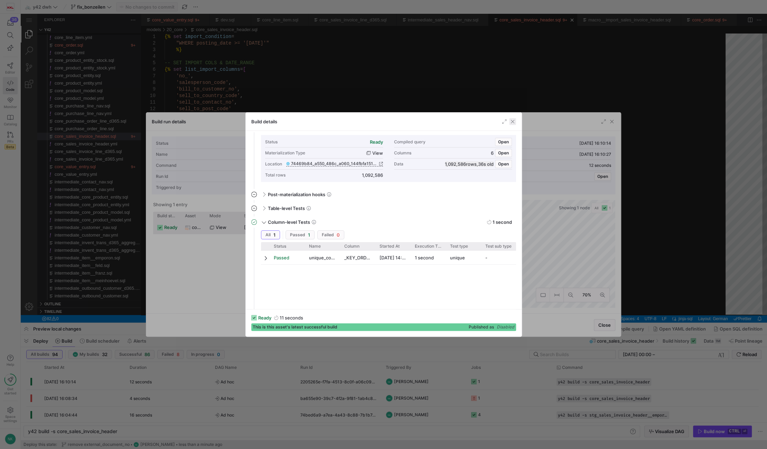
click at [514, 120] on span "button" at bounding box center [512, 121] width 7 height 7
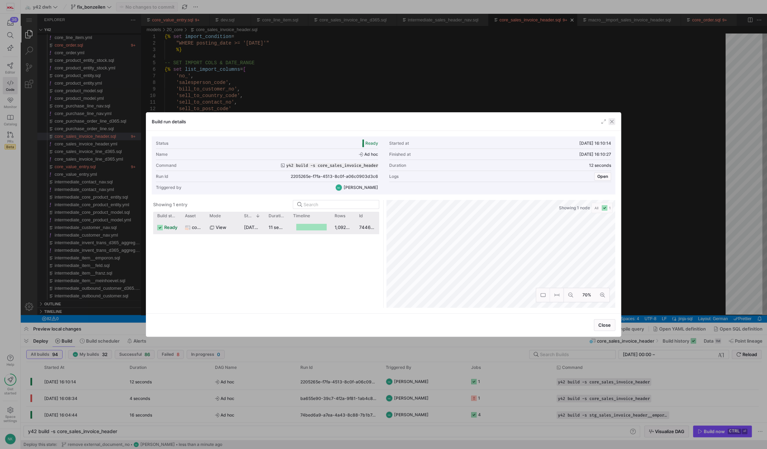
click at [612, 123] on span "button" at bounding box center [611, 121] width 7 height 7
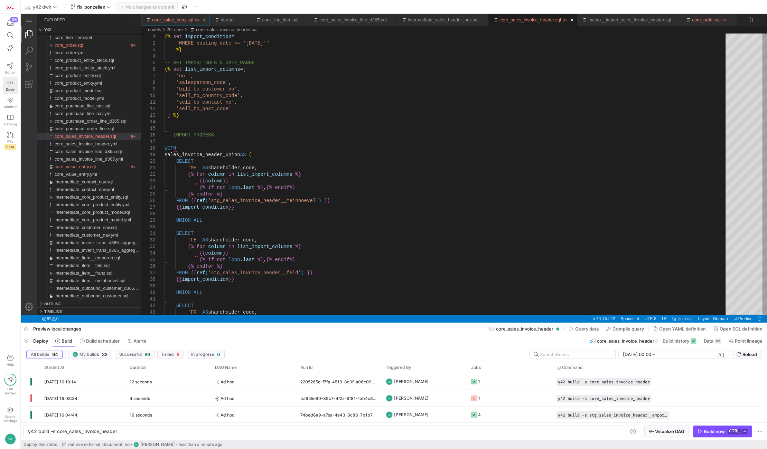
click at [179, 19] on link "core_value_entry.sql" at bounding box center [172, 19] width 41 height 5
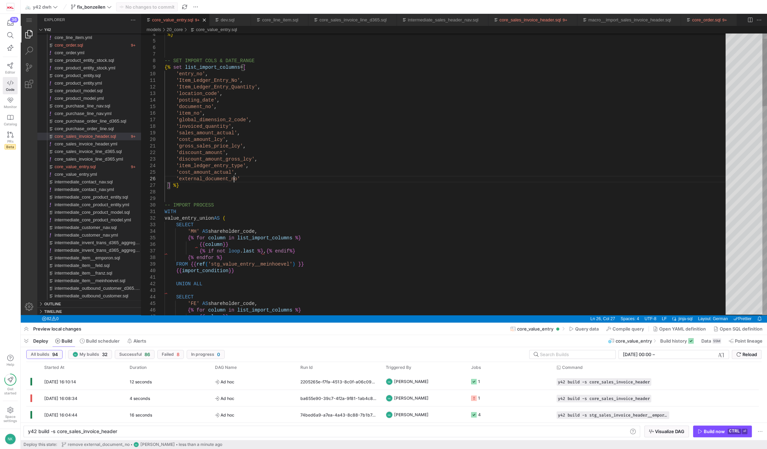
type textarea "y42 build -s core_value_entry"
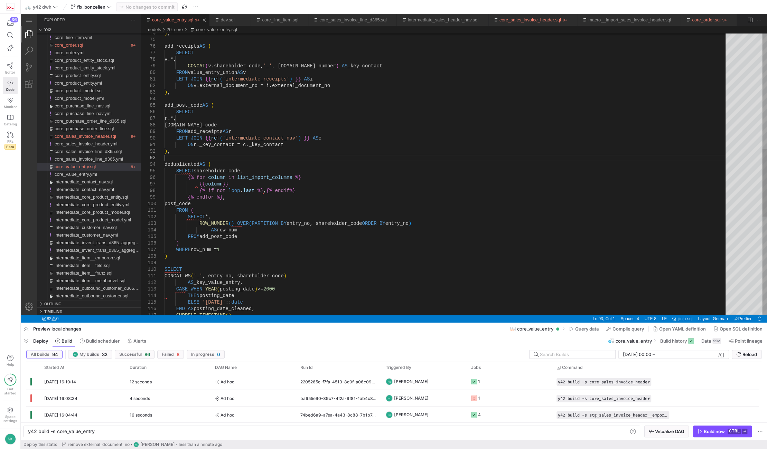
click at [186, 155] on div ") , add_receipts AS ( SELECT v.*, CONCAT ( v.shareholder_code, '_' , i.contact_…" at bounding box center [448, 138] width 566 height 1175
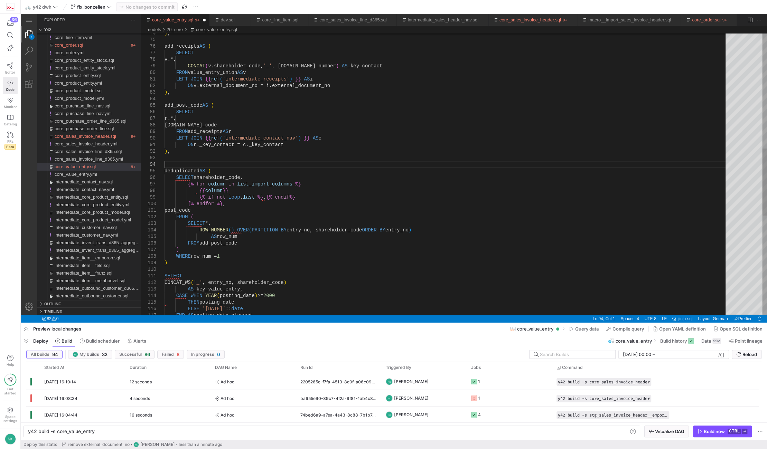
type textarea "ON r._key_contact = c._key_contact ), deduplicated AS ( SELECT shareholder_code…"
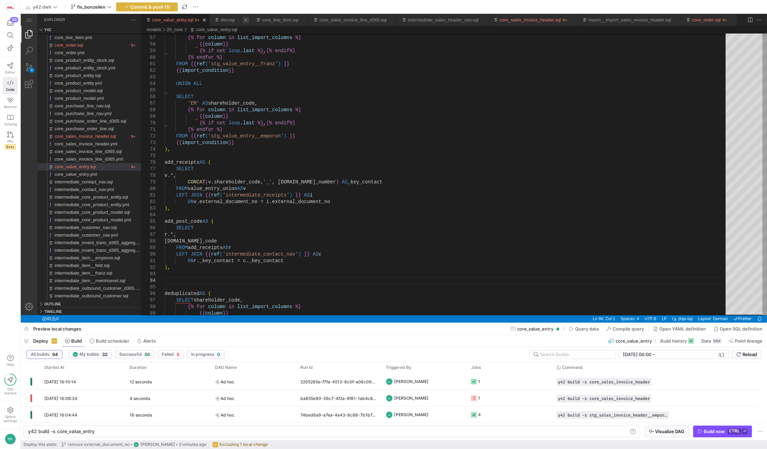
click at [242, 19] on link "Close (Ctrl+F4)" at bounding box center [245, 20] width 7 height 7
click at [242, 19] on link "core_line_item.sql" at bounding box center [238, 19] width 36 height 5
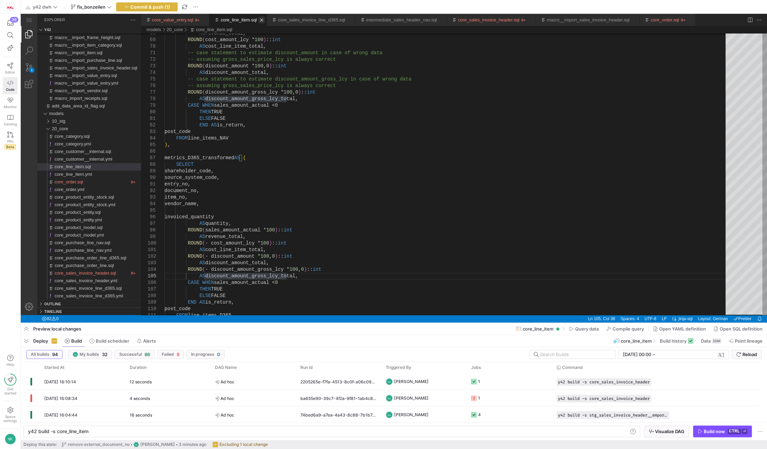
click at [260, 19] on link "Close (Ctrl+F4)" at bounding box center [261, 20] width 7 height 7
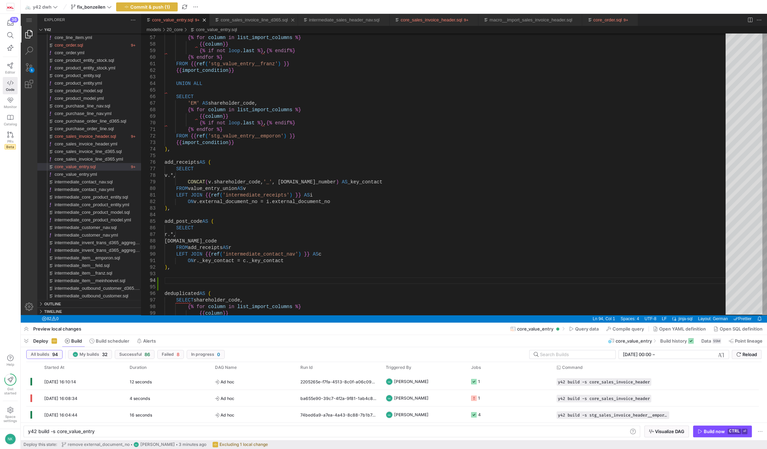
click at [260, 19] on link "core_sales_invoice_line_d365.sql" at bounding box center [253, 19] width 67 height 5
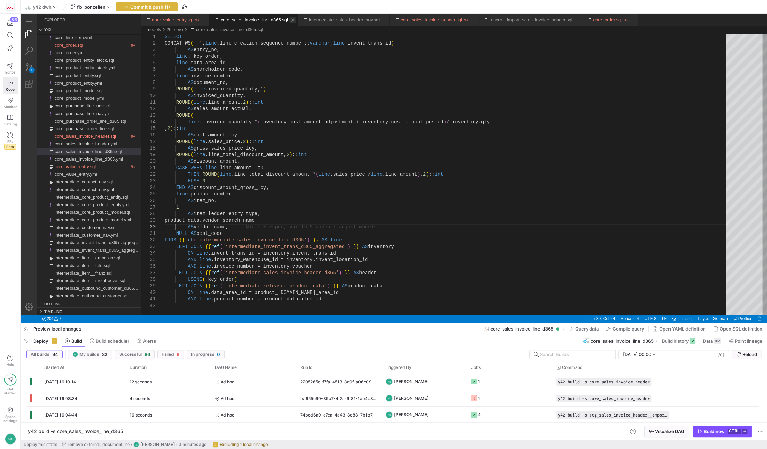
click at [289, 18] on link "Close (Ctrl+F4)" at bounding box center [292, 20] width 7 height 7
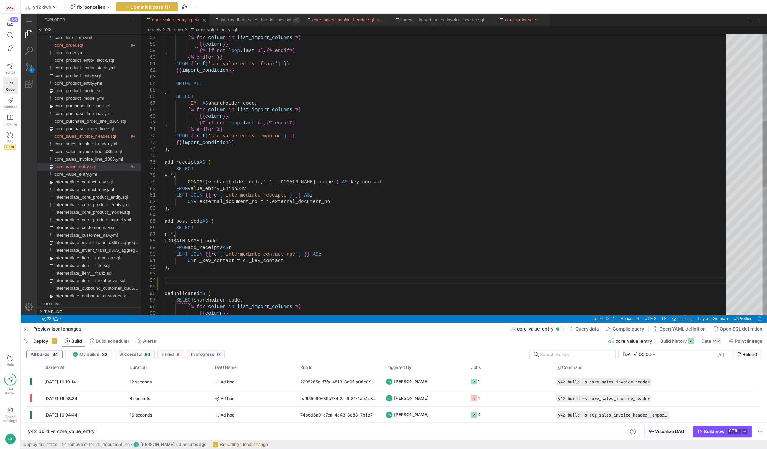
click at [293, 18] on link "Close (Ctrl+F4)" at bounding box center [296, 20] width 7 height 7
click at [332, 19] on link "macro__import_sales_invoice_header.sql" at bounding box center [350, 19] width 83 height 5
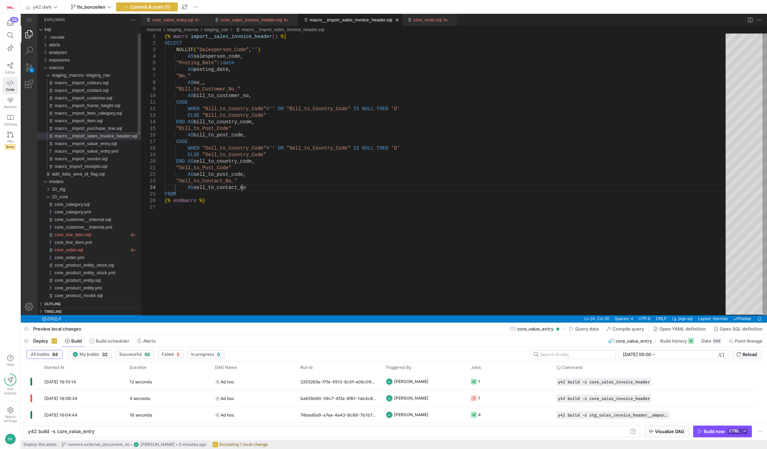
scroll to position [0, 76]
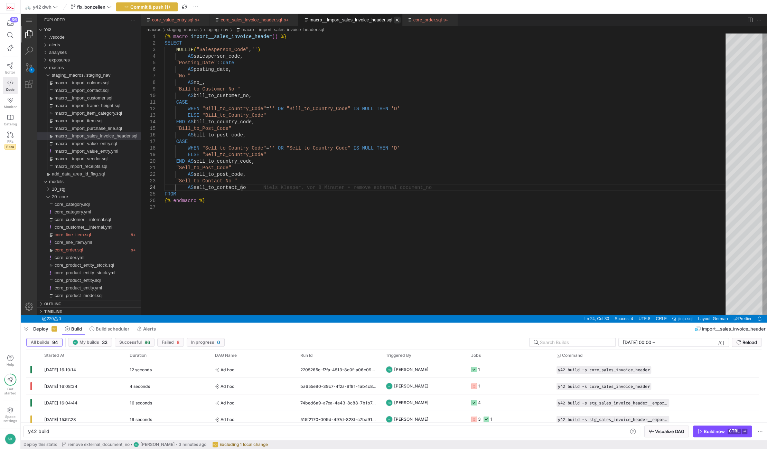
click at [394, 19] on link "Close (Ctrl+F4)" at bounding box center [397, 20] width 7 height 7
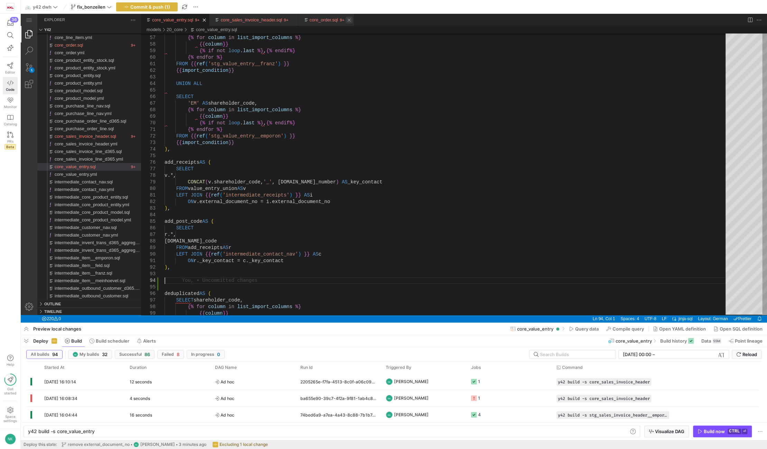
click at [346, 21] on link "Close (Ctrl+F4)" at bounding box center [349, 20] width 7 height 7
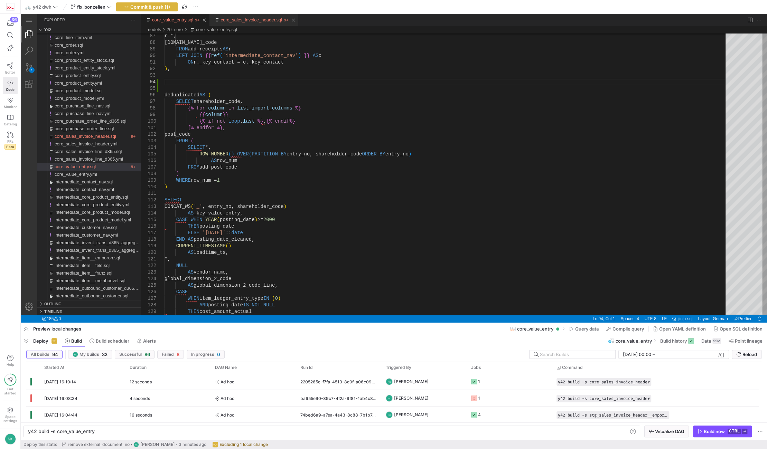
click at [232, 21] on link "core_sales_invoice_header.sql" at bounding box center [251, 19] width 62 height 5
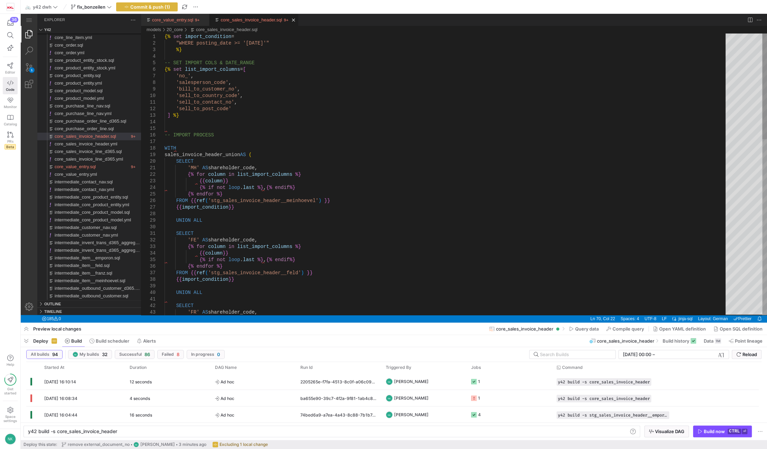
scroll to position [0, 55]
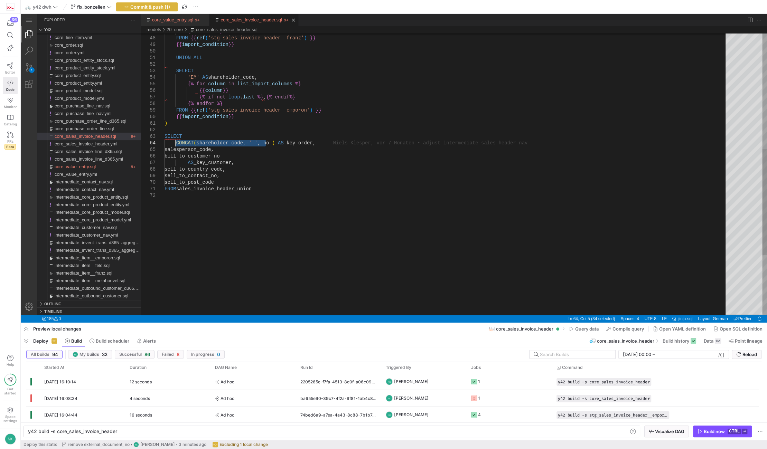
drag, startPoint x: 266, startPoint y: 145, endPoint x: 175, endPoint y: 144, distance: 91.6
click at [185, 20] on link "core_value_entry.sql" at bounding box center [172, 19] width 41 height 5
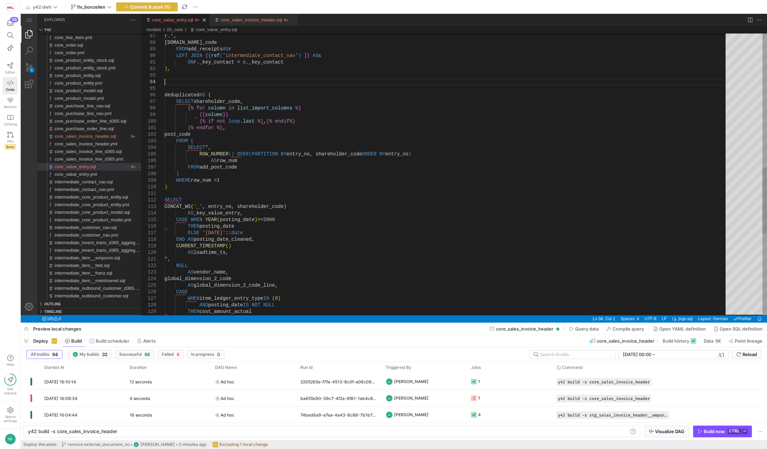
type textarea "y42 build -s core_value_entry"
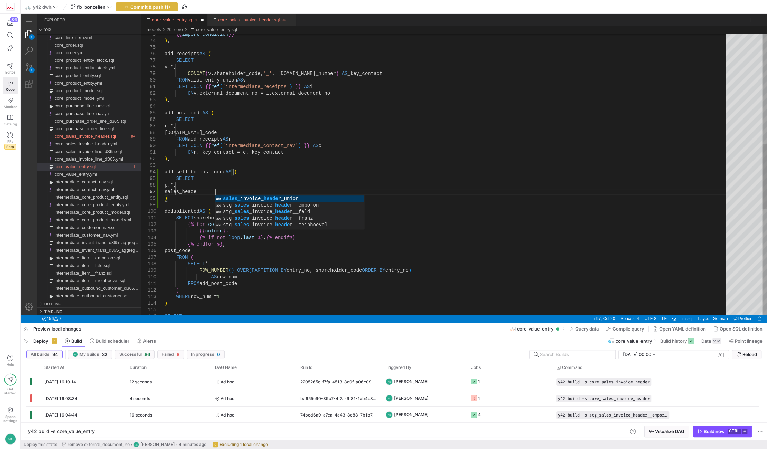
scroll to position [39, 53]
click at [188, 186] on div "SELECT WHERE row_num = 1 ) ) AS row_num FROM add_post_code ROW_NUMBER ( ) OVER …" at bounding box center [448, 165] width 566 height 1214
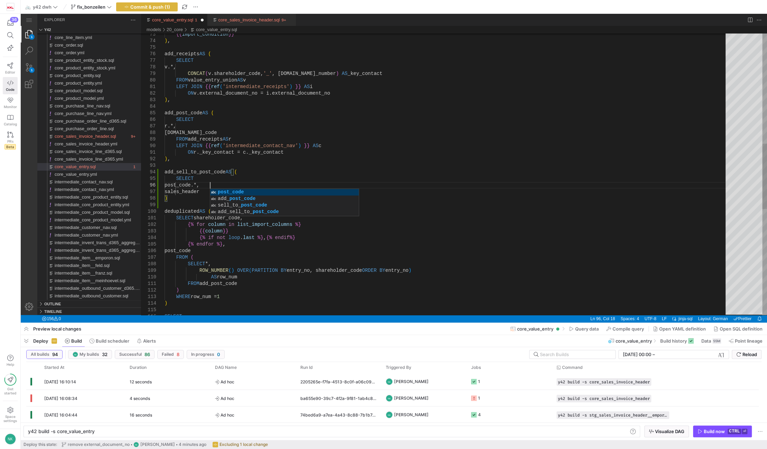
scroll to position [38, 45]
click at [226, 165] on div "SELECT WHERE row_num = 1 ) ) AS row_num FROM add_post_code ROW_NUMBER ( ) OVER …" at bounding box center [448, 165] width 566 height 1214
click at [222, 191] on div "SELECT WHERE row_num = 1 ) ) AS row_num FROM add_post_code ROW_NUMBER ( ) OVER …" at bounding box center [448, 165] width 566 height 1214
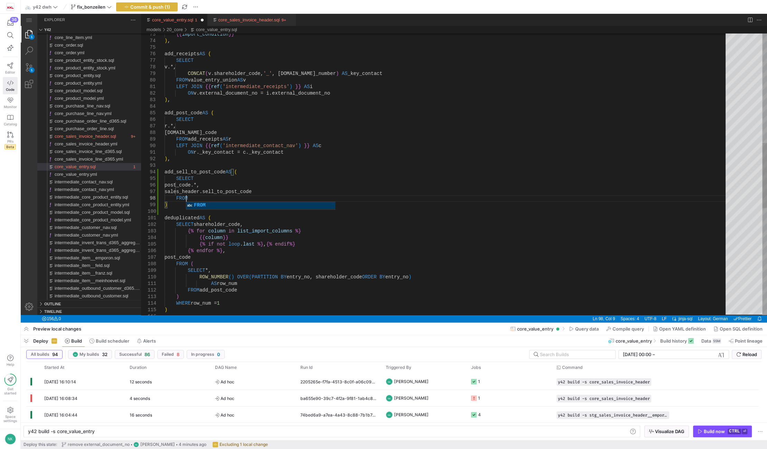
scroll to position [46, 23]
click at [179, 113] on div "WHERE row_num = 1 ) ) AS row_num FROM add_post_code ROW_NUMBER ( ) OVER ( PARTI…" at bounding box center [448, 168] width 566 height 1221
click at [191, 200] on div "WHERE row_num = 1 ) ) AS row_num FROM add_post_code ROW_NUMBER ( ) OVER ( PARTI…" at bounding box center [448, 168] width 566 height 1221
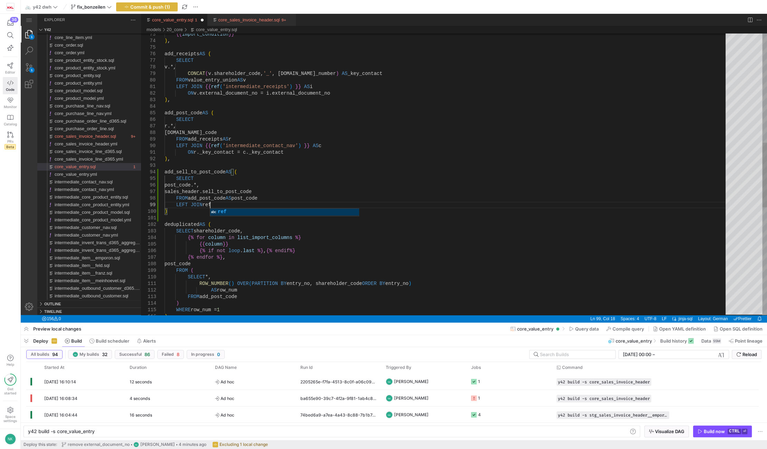
scroll to position [53, 44]
type textarea "LEFT JOIN {{ ref('intermediate_receipts') }} AS i ON v.external_document_no = i…"
drag, startPoint x: 302, startPoint y: 147, endPoint x: 202, endPoint y: 147, distance: 99.5
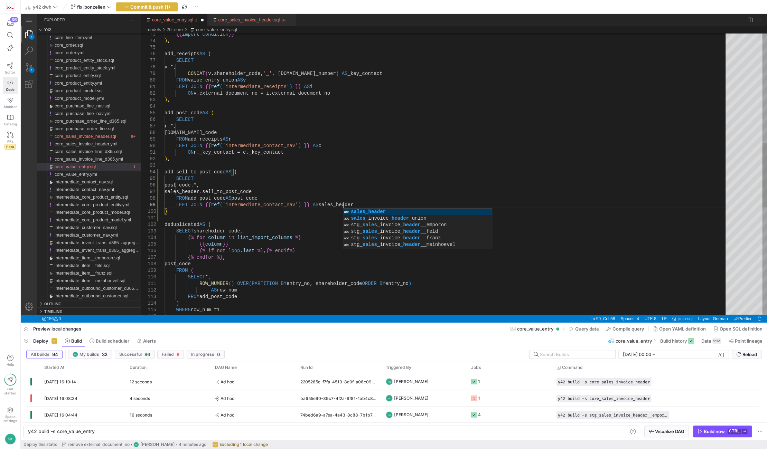
scroll to position [53, 177]
click at [343, 203] on div "WHERE row_num = 1 ) ) AS row_num FROM add_post_code ROW_NUMBER ( ) OVER ( PARTI…" at bounding box center [448, 171] width 566 height 1227
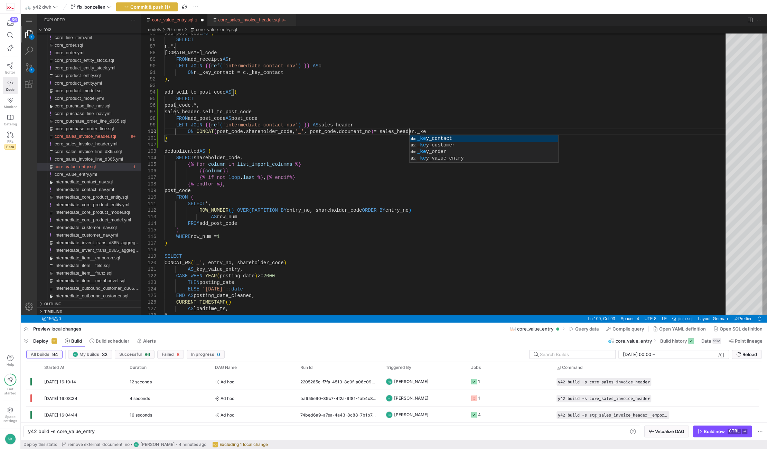
scroll to position [59, 246]
click at [176, 140] on div "WHERE row_num = 1 ) AS row_num FROM add_post_code ROW_NUMBER ( ) OVER ( PARTITI…" at bounding box center [448, 95] width 566 height 1234
click at [192, 92] on div "WHERE row_num = 1 ) AS row_num FROM add_post_code ROW_NUMBER ( ) OVER ( PARTITI…" at bounding box center [448, 95] width 566 height 1234
click at [185, 151] on div "WHERE row_num = 1 ) AS row_num FROM add_post_code ROW_NUMBER ( ) OVER ( PARTITI…" at bounding box center [448, 95] width 566 height 1234
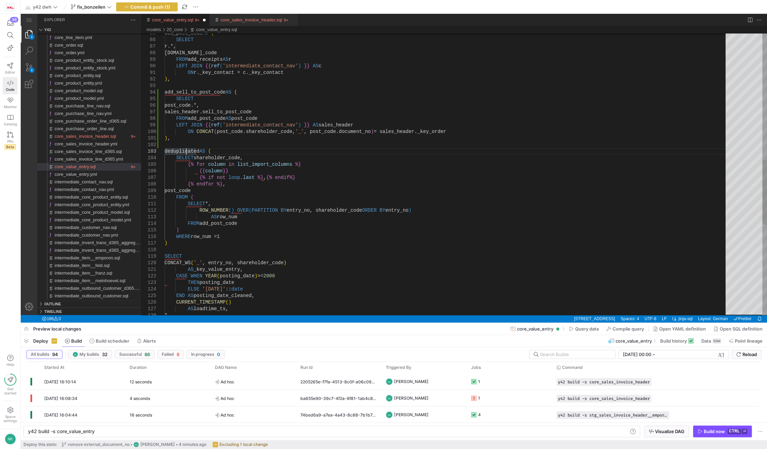
click at [213, 193] on div "WHERE row_num = 1 ) AS row_num FROM add_post_code ROW_NUMBER ( ) OVER ( PARTITI…" at bounding box center [448, 95] width 566 height 1234
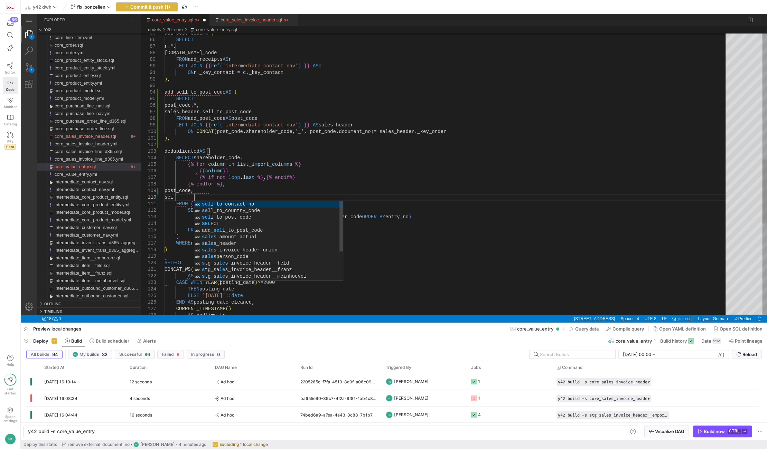
scroll to position [59, 31]
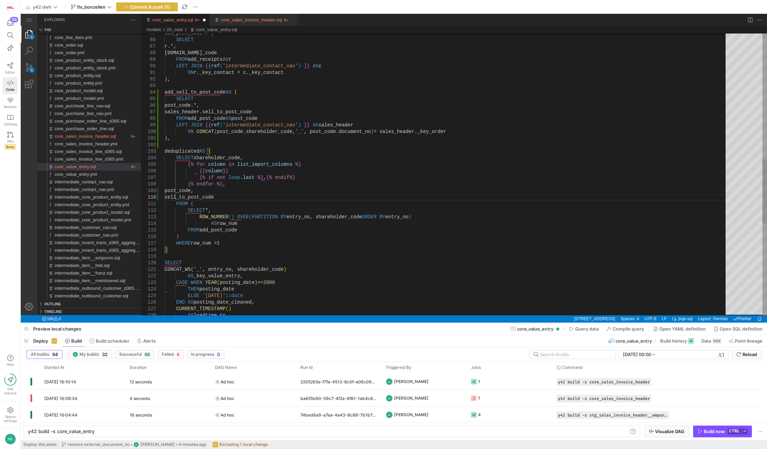
click at [215, 230] on div "WHERE row_num = 1 ) AS row_num FROM add_post_code ROW_NUMBER ( ) OVER ( PARTITI…" at bounding box center [448, 98] width 566 height 1240
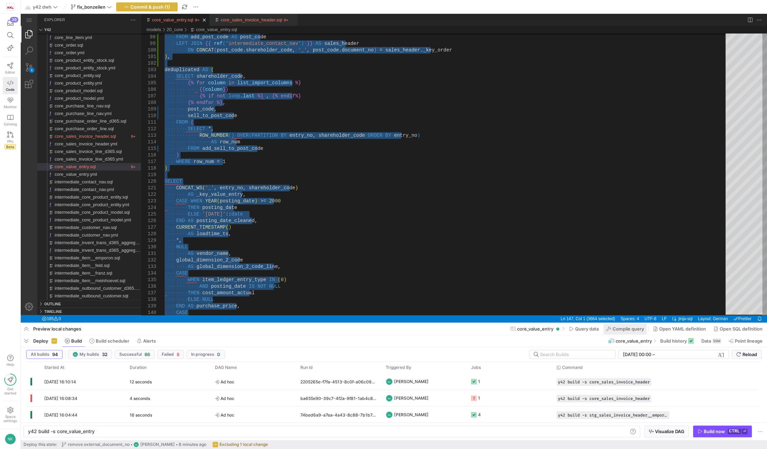
click at [622, 331] on span "Compile query" at bounding box center [627, 329] width 31 height 6
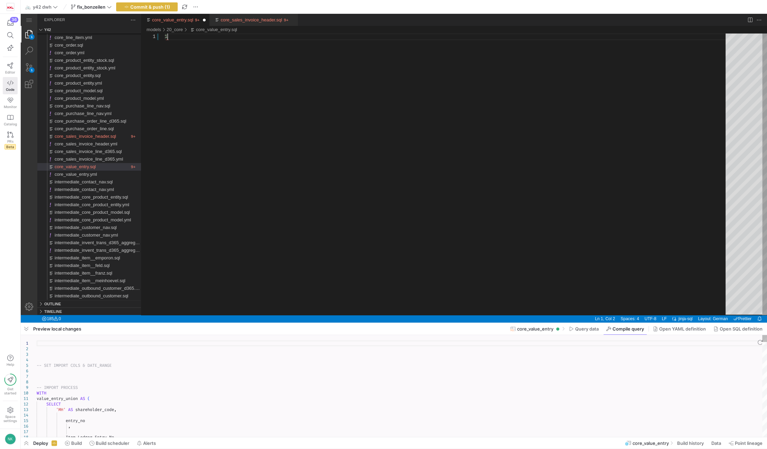
scroll to position [6, 2]
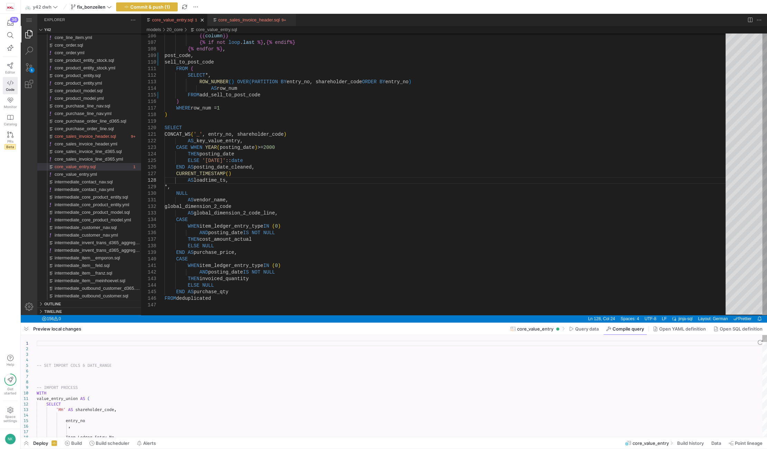
type textarea "CONCAT_WS('_', entry_no, shareholder_code) AS _key_value_entry, CASE WHEN YEAR(…"
type textarea "-- SET IMPORT COLS & DATE_RANGE -- IMPORT PROCESS WITH … ELSE NULL END AS purch…"
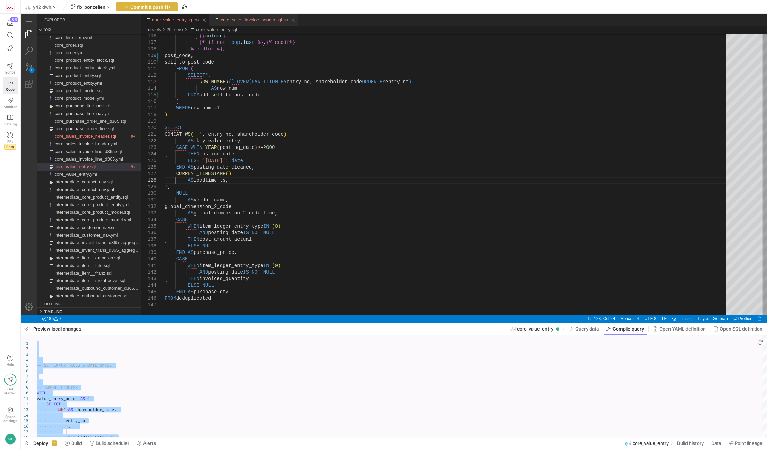
click at [223, 19] on link "core_sales_invoice_header.sql" at bounding box center [251, 19] width 62 height 5
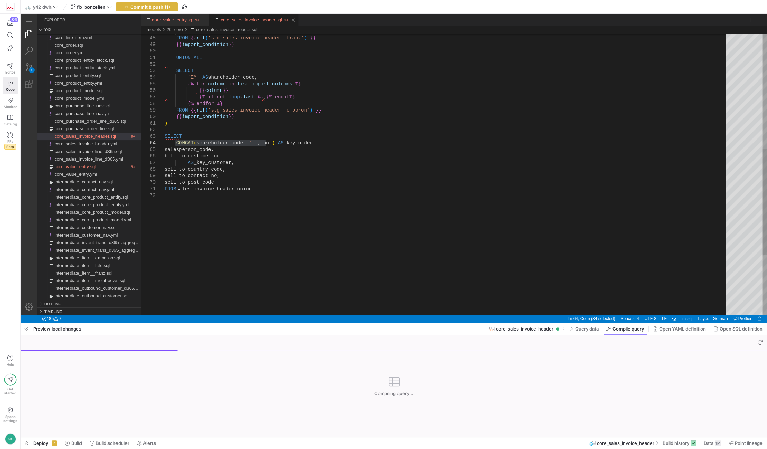
click at [204, 184] on div "{% endfor %} FROM {{ ref ( 'stg_sales_invoice_header__franz' ) }} {{ import_con…" at bounding box center [448, 100] width 566 height 748
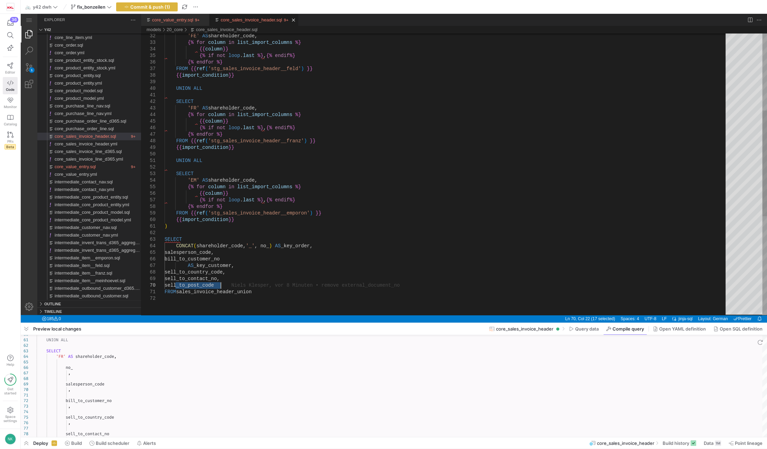
click at [242, 289] on div "{% endfor %} FROM {{ ref ( 'stg_sales_invoice_header__franz' ) }} {{ import_con…" at bounding box center [448, 203] width 566 height 748
type textarea "{% set import_condition = "WHERE posting_date >= '2020-01-01'" %} -- SET IMPORT…"
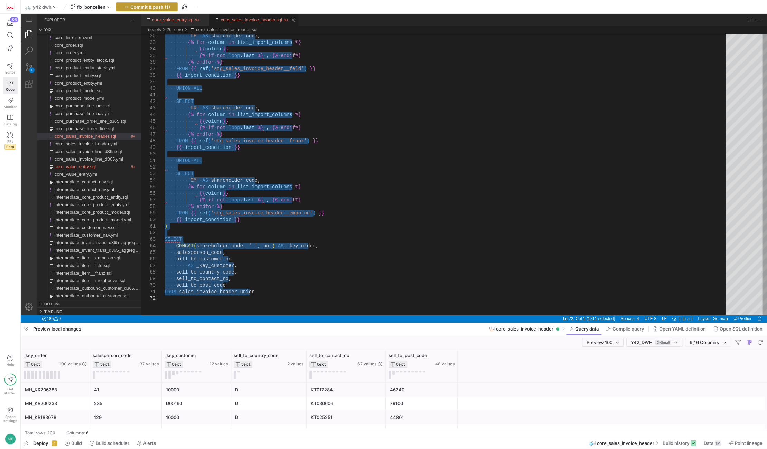
click at [152, 7] on span "Commit & push (1)" at bounding box center [150, 7] width 40 height 6
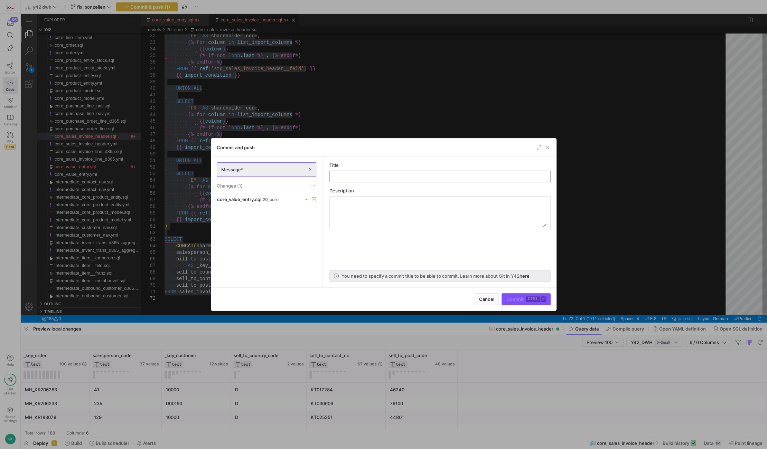
click at [351, 172] on div at bounding box center [439, 176] width 209 height 11
click at [349, 176] on input "text" at bounding box center [439, 177] width 209 height 6
type input "join on sales_invoice_header"
click at [517, 301] on span "Commit ctrl ⏎" at bounding box center [526, 300] width 40 height 6
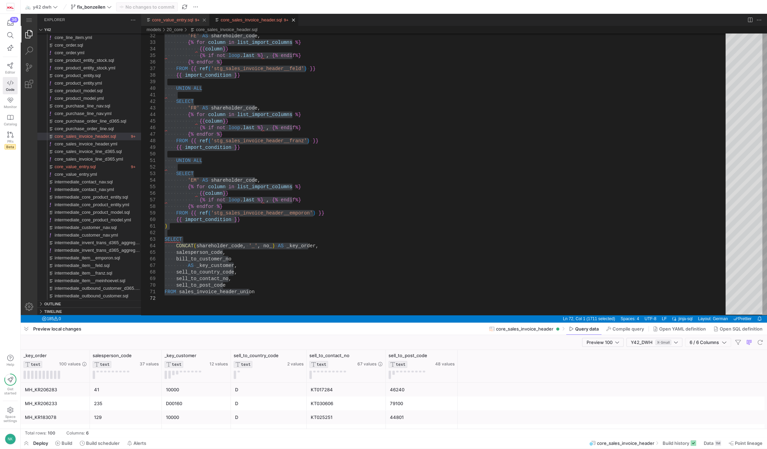
click at [163, 21] on link "core_value_entry.sql" at bounding box center [172, 19] width 41 height 5
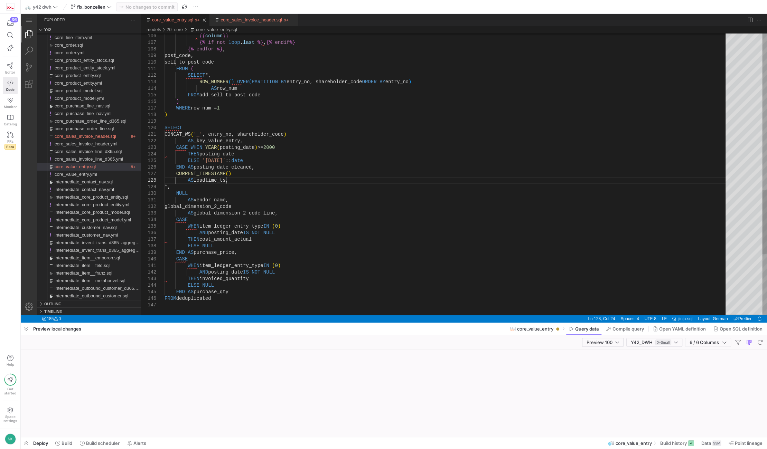
scroll to position [0, 60]
click at [59, 442] on icon at bounding box center [57, 443] width 5 height 5
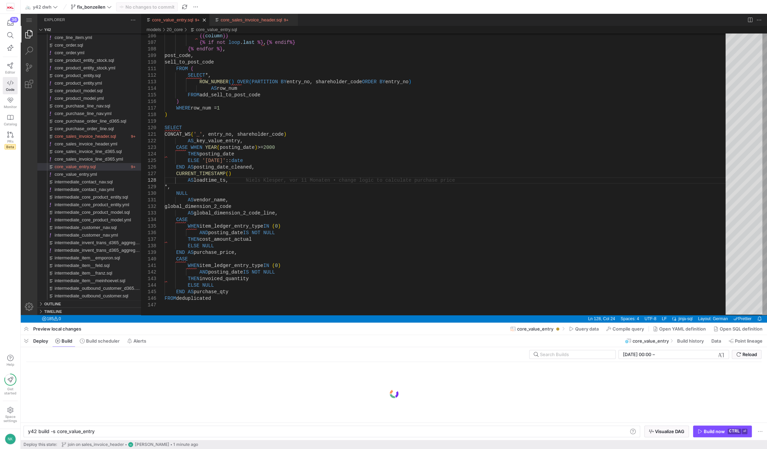
scroll to position [0, 60]
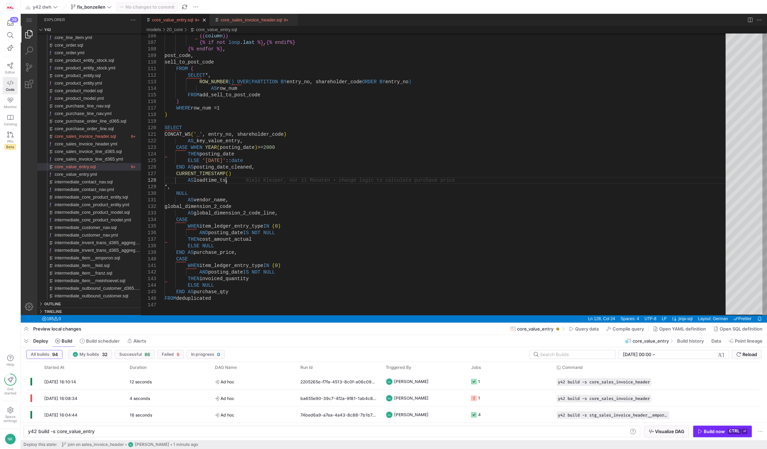
click at [713, 428] on span "button" at bounding box center [722, 431] width 58 height 11
click at [171, 381] on div "4 seconds" at bounding box center [167, 382] width 85 height 16
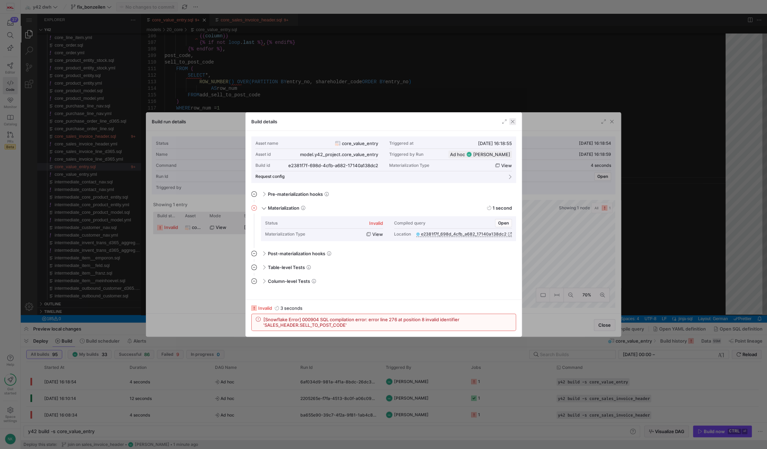
click at [512, 121] on span "button" at bounding box center [512, 121] width 7 height 7
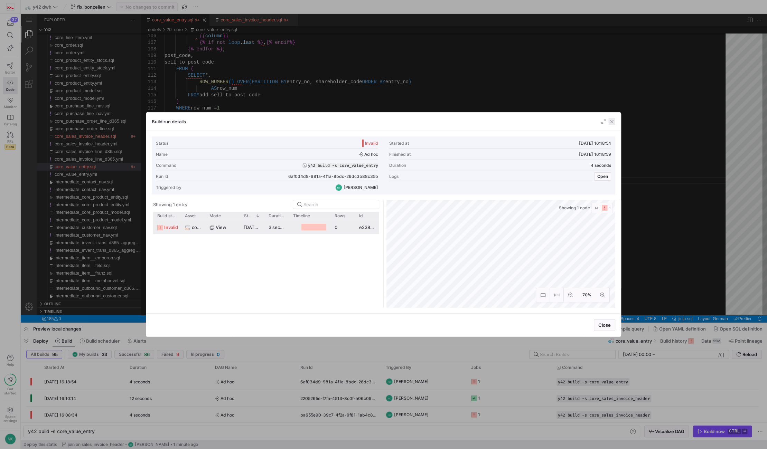
click at [611, 123] on span "button" at bounding box center [611, 121] width 7 height 7
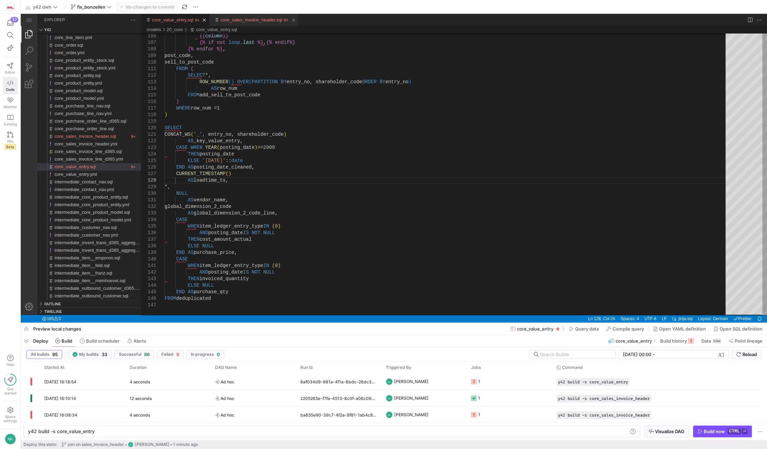
click at [246, 22] on link "core_sales_invoice_header.sql" at bounding box center [251, 19] width 62 height 5
type textarea "y42 build -s core_sales_invoice_header"
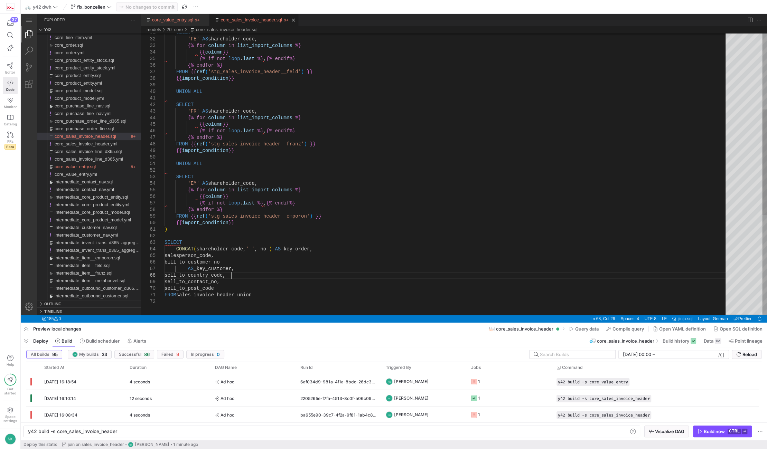
click at [204, 289] on div "SELECT 'EM' AS shareholder_code, {% for column in list_import_columns %} {{ col…" at bounding box center [448, 206] width 566 height 748
type textarea "{% set import_condition = "WHERE posting_date >= '2020-01-01'" %} -- SET IMPORT…"
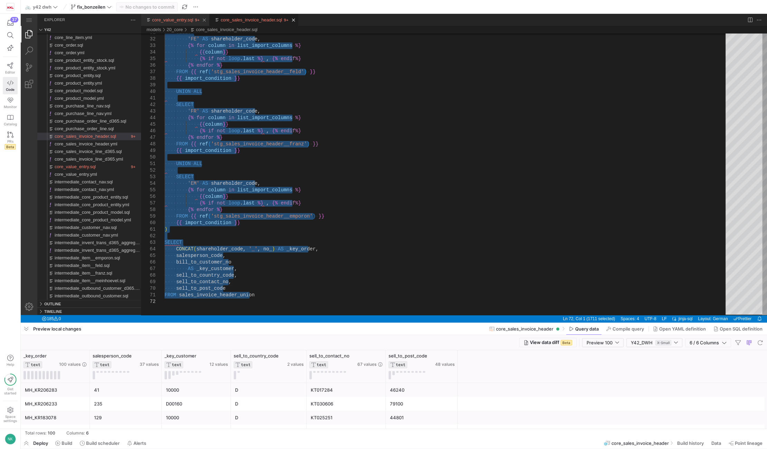
click at [166, 21] on link "core_value_entry.sql" at bounding box center [172, 19] width 41 height 5
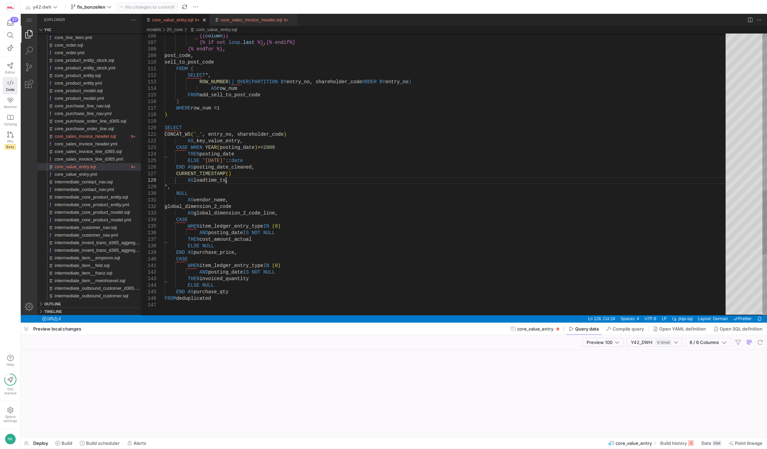
scroll to position [0, 60]
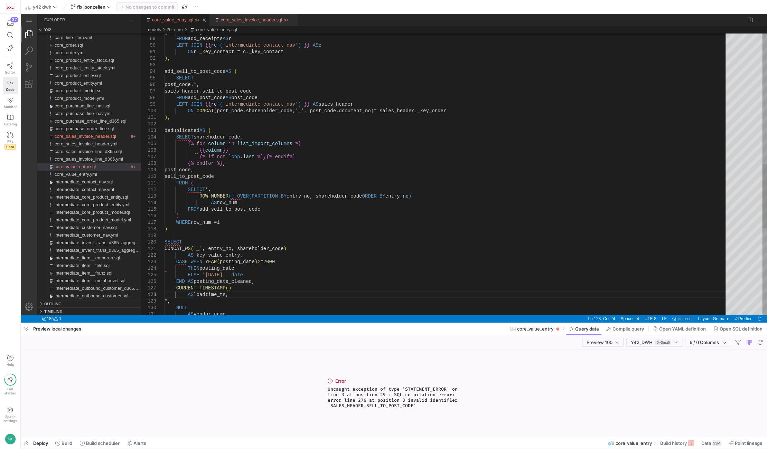
click at [246, 109] on div "{{ column }} {% if not loop . last %} , {% endif %} {% endfor %} , post_code, s…" at bounding box center [448, 78] width 566 height 1240
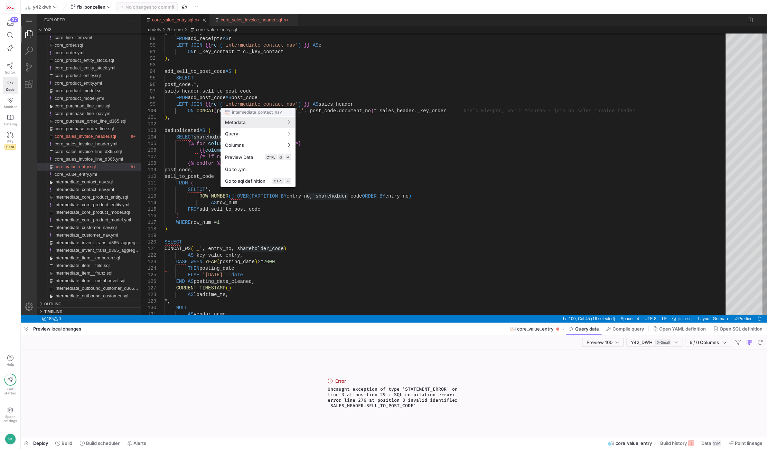
click at [262, 108] on div "intermediate_contact_nav Metadata Query Columns Preview Data CTRL ⇧ ⏎ Go to .ym…" at bounding box center [257, 147] width 75 height 79
click at [252, 105] on div at bounding box center [383, 224] width 767 height 449
click at [252, 105] on div "{{ column }} {% if not loop . last %} , {% endif %} {% endfor %} , post_code, s…" at bounding box center [448, 78] width 566 height 1240
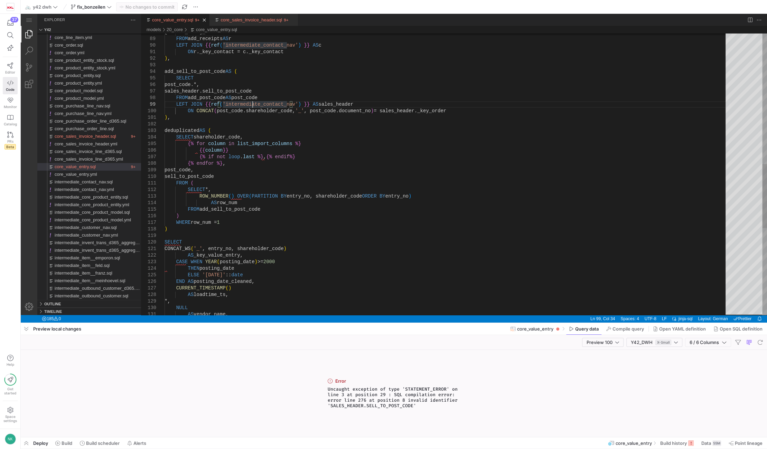
click at [252, 109] on div "{{ column }} {% if not loop . last %} , {% endif %} {% endfor %} , post_code, s…" at bounding box center [448, 78] width 566 height 1240
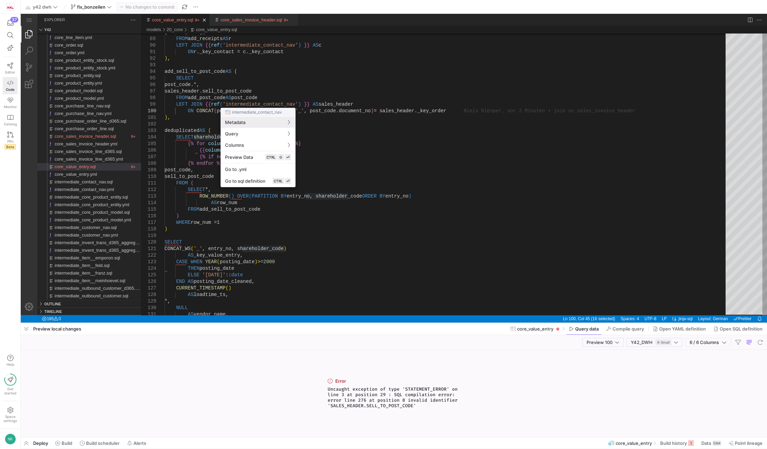
click at [256, 102] on div at bounding box center [383, 224] width 767 height 449
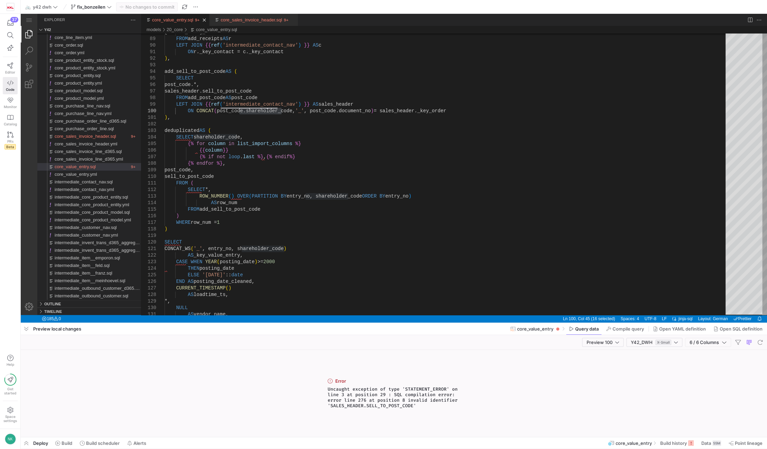
click at [256, 102] on div "{{ column }} {% if not loop . last %} , {% endif %} {% endfor %} , post_code, s…" at bounding box center [448, 78] width 566 height 1240
type textarea "ON r._key_contact = c._key_contact ), add_sell_to_post_code AS ( SELECT post_co…"
click at [164, 8] on span "Commit & push (1)" at bounding box center [150, 7] width 40 height 6
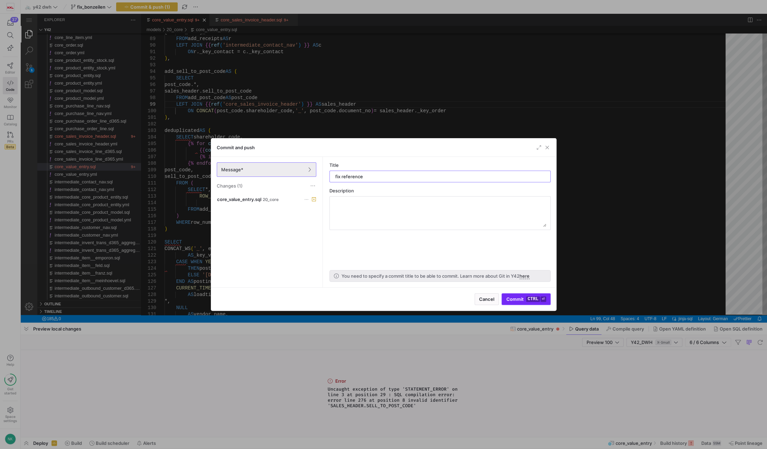
type input "fix reference"
click at [525, 301] on span "Commit ctrl ⏎" at bounding box center [526, 300] width 40 height 6
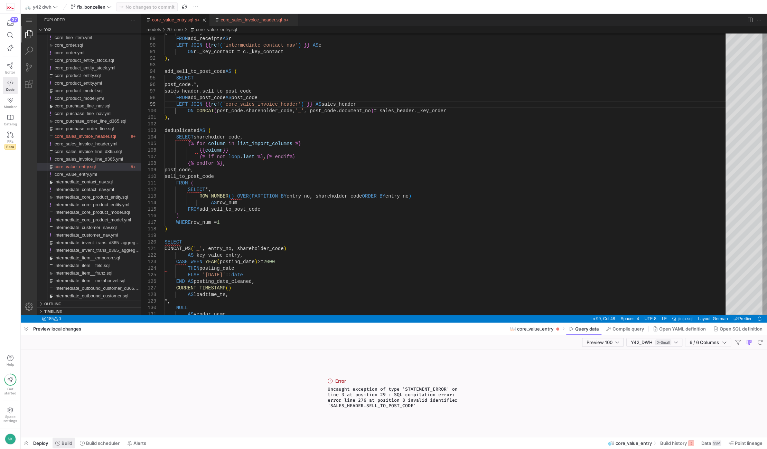
click at [66, 446] on span "Build" at bounding box center [67, 444] width 11 height 6
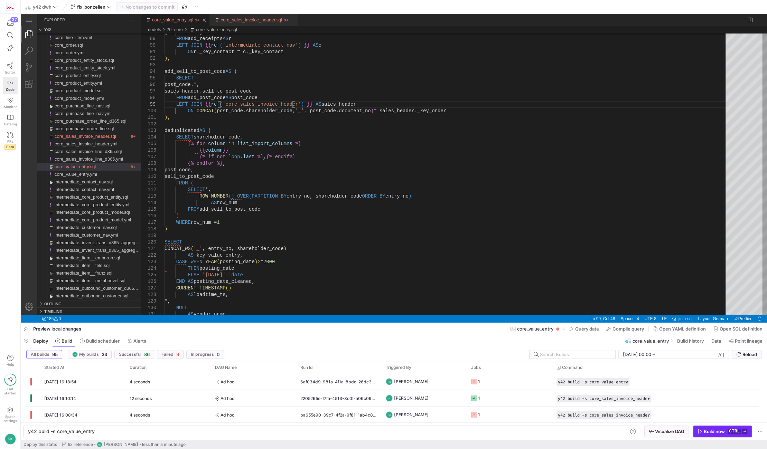
click at [711, 433] on div "Build now" at bounding box center [714, 432] width 21 height 6
click at [629, 329] on span "Compile query" at bounding box center [627, 329] width 31 height 6
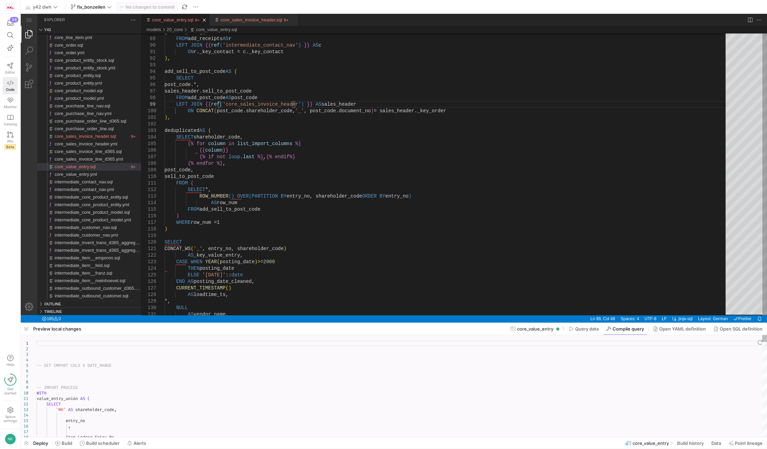
type textarea "-- SET IMPORT COLS & DATE_RANGE -- IMPORT PROCESS WITH … ELSE NULL END AS purch…"
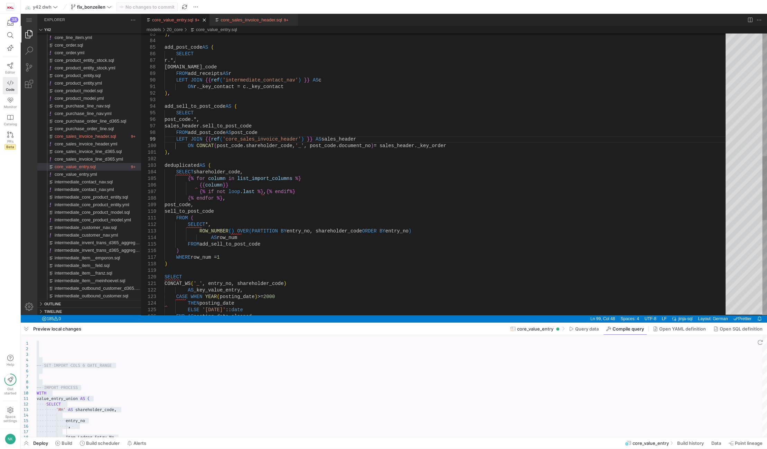
click at [179, 156] on div "{{ column }} {% if not loop . last %} , {% endif %} {% endfor %} , post_code, s…" at bounding box center [448, 113] width 566 height 1240
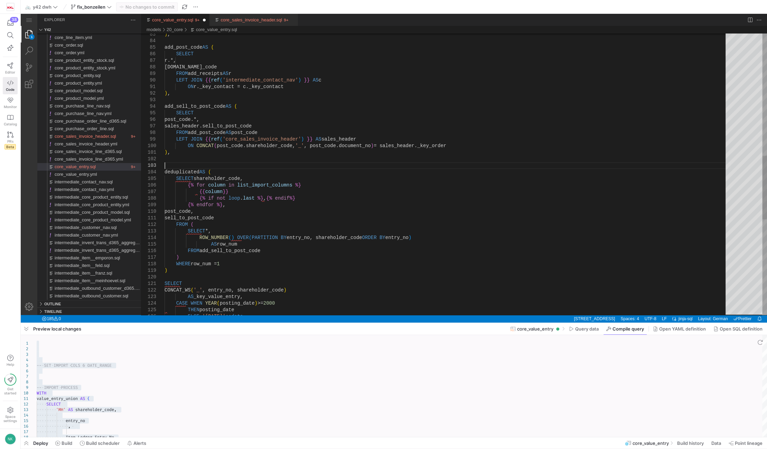
scroll to position [19, 0]
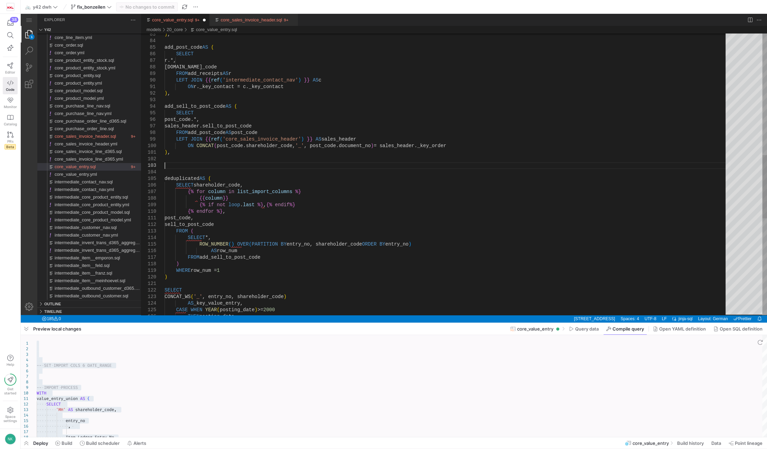
paste textarea "consolidate_post_code_columns AS ( SELECT *, COALESCE(sell_to_post_code, post_c…"
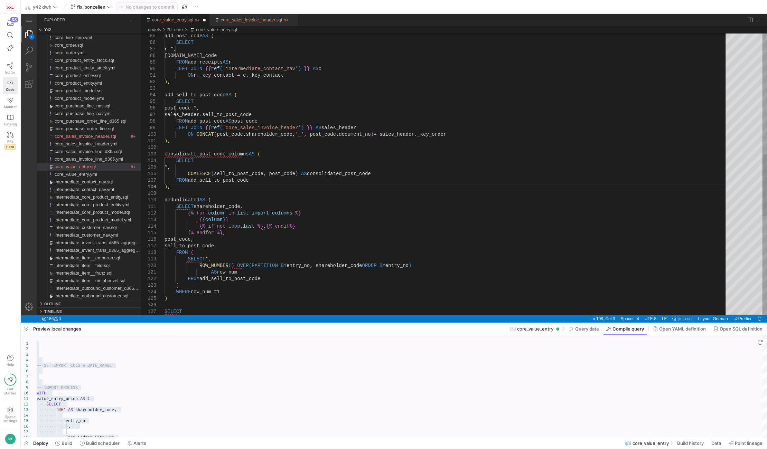
click at [233, 246] on div "{{ column }} {% if not loop . last %} , {% endif %} {% endfor %} , post_code, s…" at bounding box center [448, 124] width 566 height 1286
click at [250, 120] on div "{{ column }} {% if not loop . last %} , {% endif %} {% endfor %} , post_code, s…" at bounding box center [448, 127] width 566 height 1293
click at [306, 171] on div "{{ column }} {% if not loop . last %} , {% endif %} {% endfor %} , post_code, s…" at bounding box center [448, 127] width 566 height 1293
click at [238, 250] on div "{{ column }} {% if not loop . last %} , {% endif %} {% endfor %} , post_code, s…" at bounding box center [448, 127] width 566 height 1293
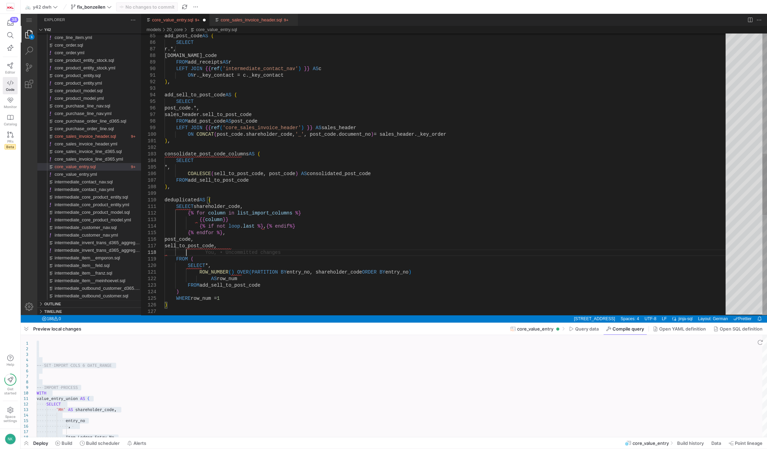
paste textarea "consolidated_post_code"
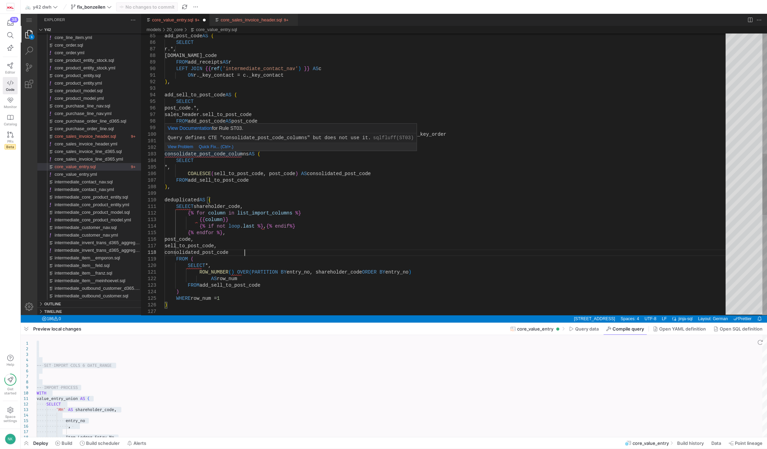
click at [213, 154] on div "{{ column }} {% if not loop . last %} , {% endif %} {% endfor %} , post_code, s…" at bounding box center [448, 127] width 566 height 1293
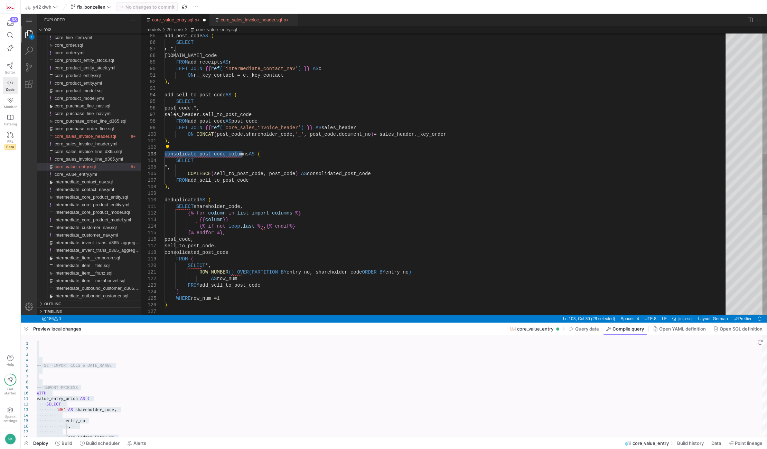
click at [227, 286] on div "{{ column }} {% if not loop . last %} , {% endif %} {% endfor %} , post_code, s…" at bounding box center [448, 127] width 566 height 1293
paste textarea "consolidate_post_code_columns"
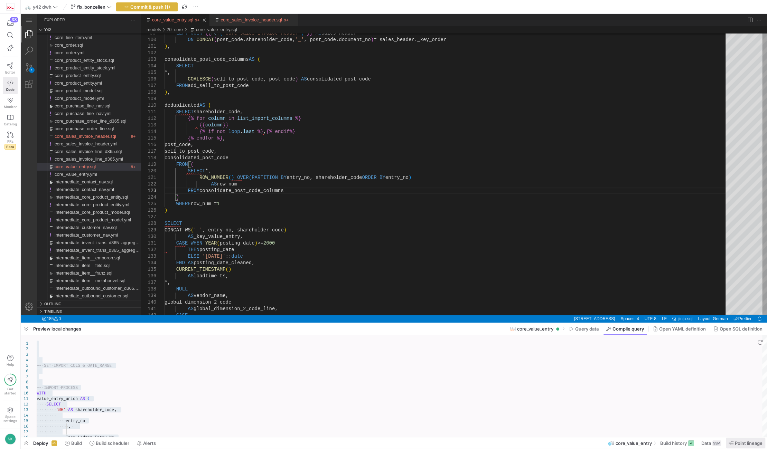
type textarea "ROW_NUMBER() OVER(PARTITION BY entry_no, shareholder_code ORDER BY entry_no) AS…"
click at [749, 442] on span "Point lineage" at bounding box center [749, 444] width 28 height 6
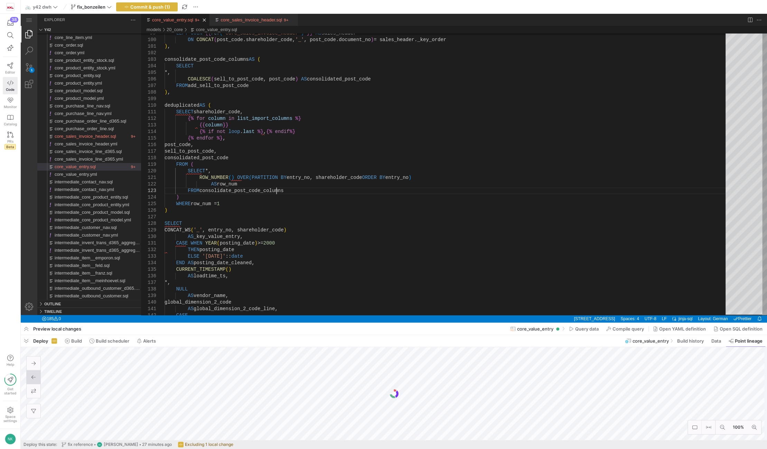
scroll to position [46, 111]
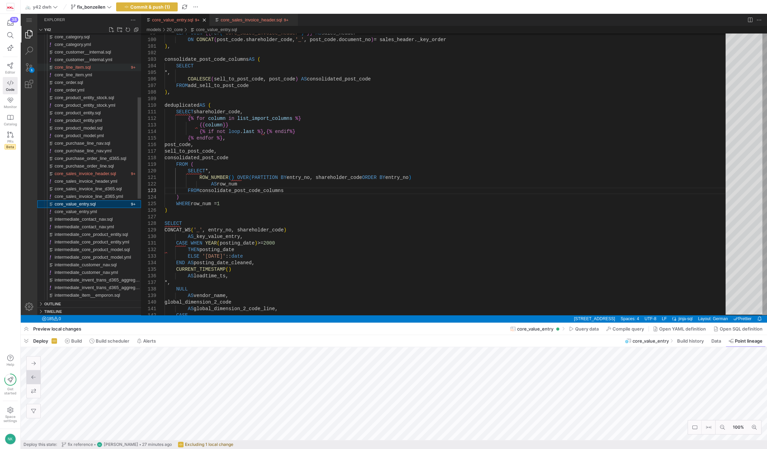
click at [84, 65] on span "core_line_item.sql" at bounding box center [73, 67] width 36 height 5
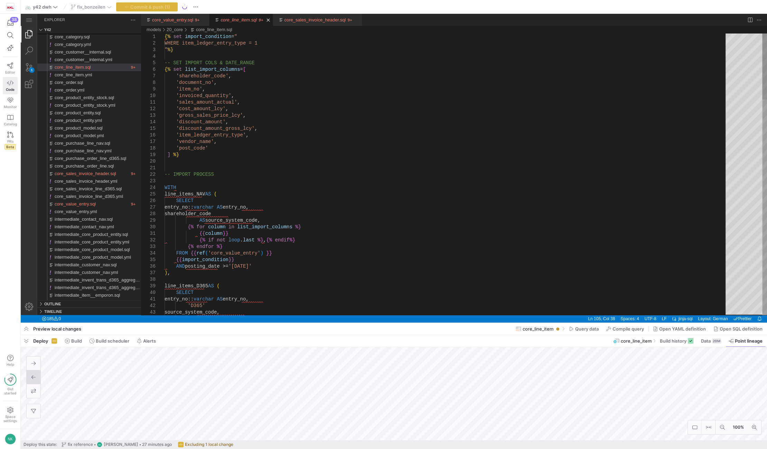
paste textarea "consolidate_post_code_columns"
type textarea "'sales_amount_actual', 'cost_amount_lcy', 'gross_sales_price_lcy', 'discount_am…"
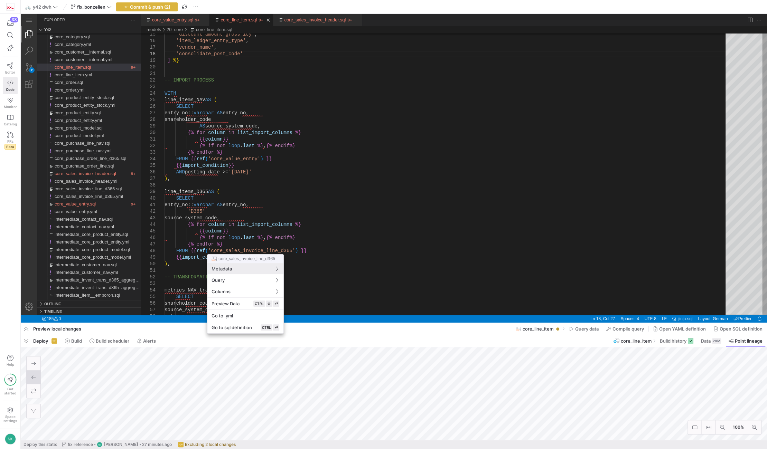
click at [214, 51] on div at bounding box center [383, 224] width 767 height 449
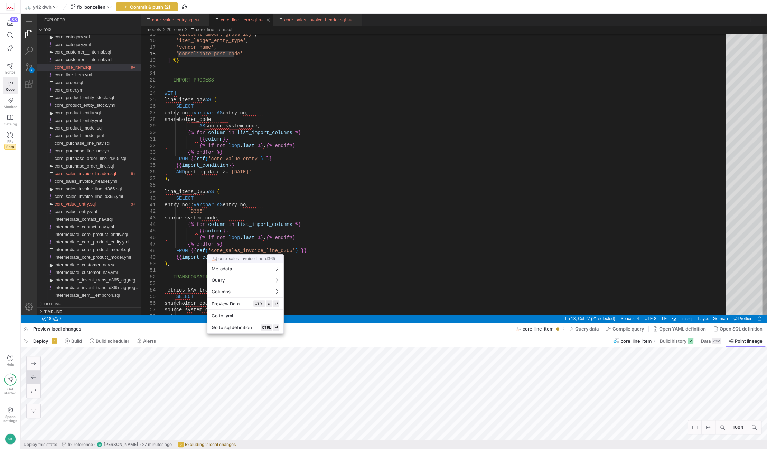
click at [319, 253] on div at bounding box center [383, 224] width 767 height 449
click at [262, 252] on div at bounding box center [383, 224] width 767 height 449
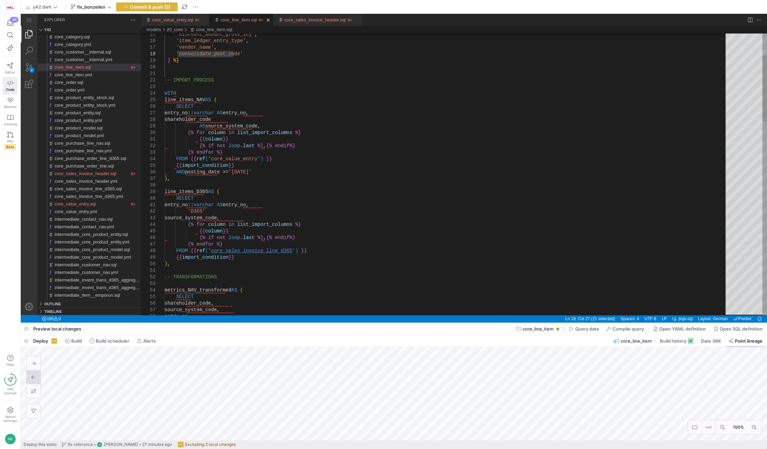
type textarea "entry_no::varchar AS entry_no, 'D365' source_system_code, {% for column in list…"
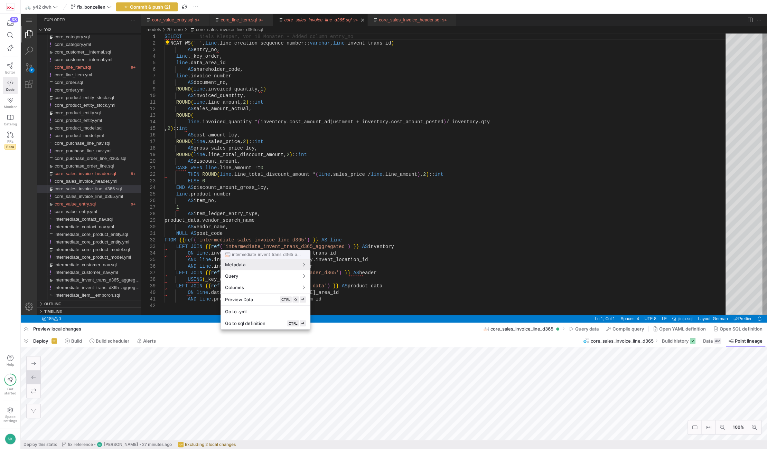
click at [209, 230] on div at bounding box center [383, 224] width 767 height 449
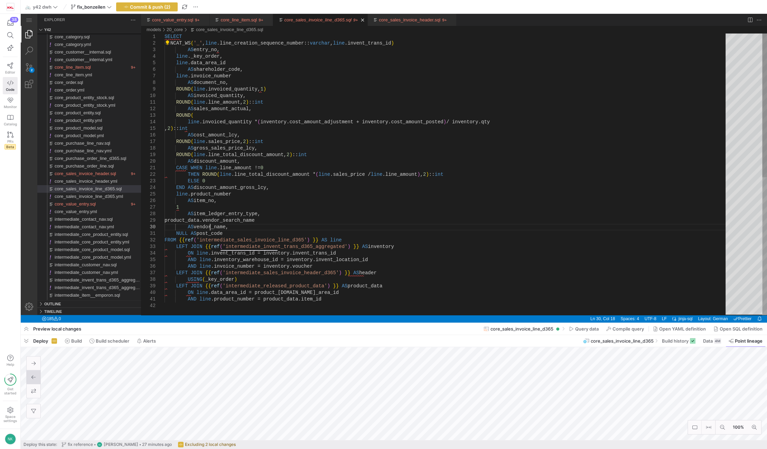
click at [209, 230] on div "SELECT CONCAT_WS ( '_' , line .line_creation_sequence_number:: varchar , line .…" at bounding box center [448, 309] width 566 height 551
click at [209, 234] on div "SELECT CONCAT_WS ( '_' , line .line_creation_sequence_number:: varchar , line .…" at bounding box center [448, 309] width 566 height 551
paste textarea "consolidate_"
type textarea "NULL AS consolidate_post_code FROM {{ ref('intermediate_sales_invoice_line_d365…"
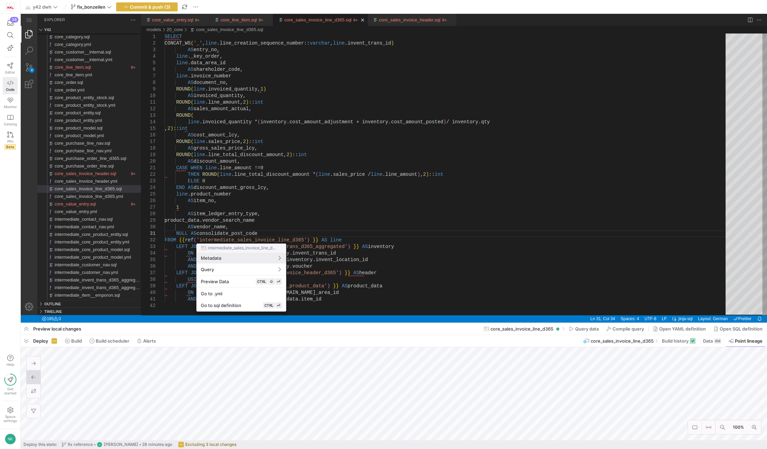
click at [169, 19] on div at bounding box center [383, 224] width 767 height 449
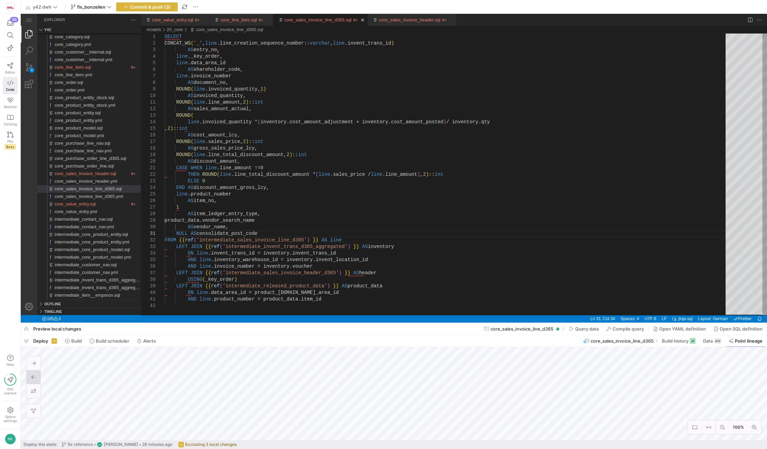
click at [169, 19] on link "core_value_entry.sql" at bounding box center [172, 19] width 41 height 5
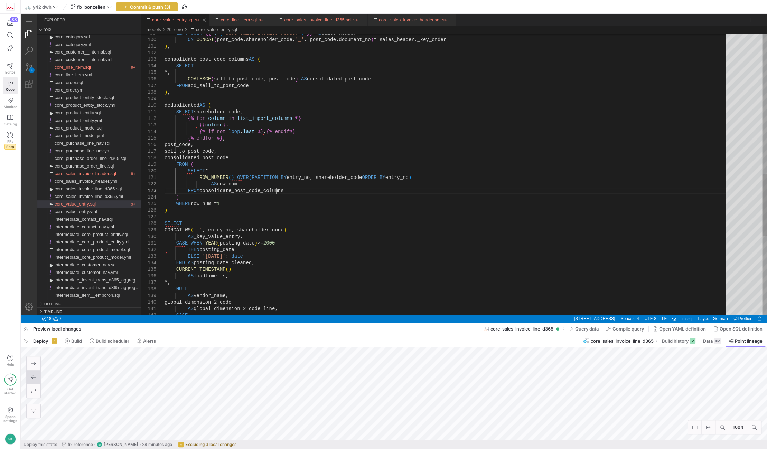
click at [169, 19] on link "core_value_entry.sql" at bounding box center [172, 19] width 41 height 5
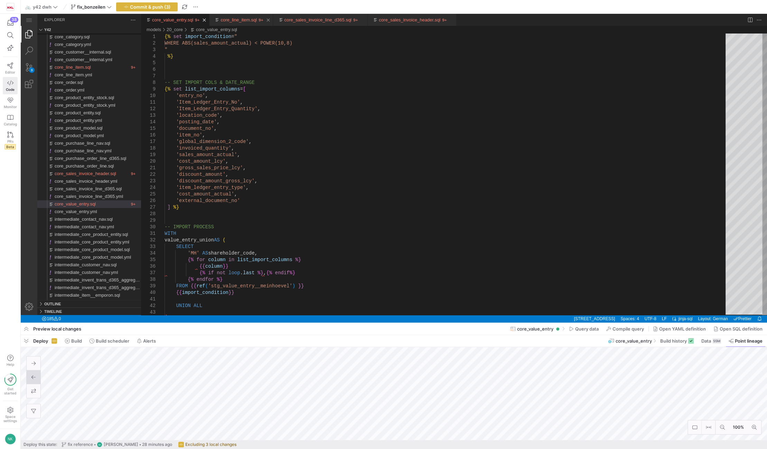
click at [240, 18] on link "core_line_item.sql" at bounding box center [238, 19] width 36 height 5
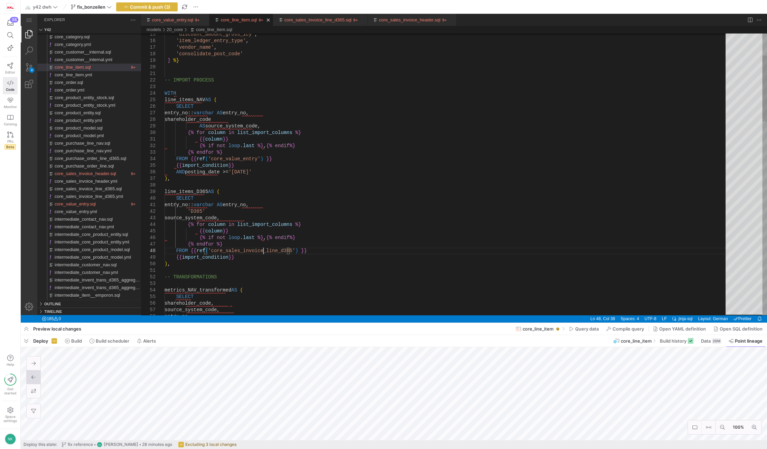
scroll to position [0, 98]
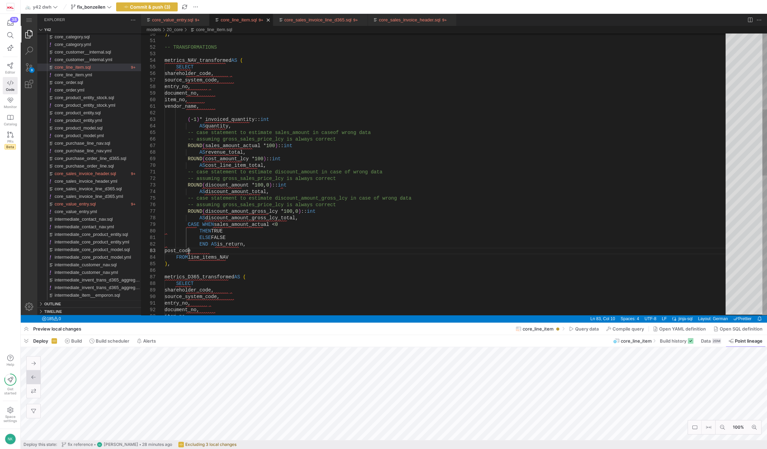
click at [188, 250] on div ") , -- TRANSFORMATIONS metrics_NAV_transformed AS ( SELECT shareholder_code, so…" at bounding box center [448, 309] width 566 height 1201
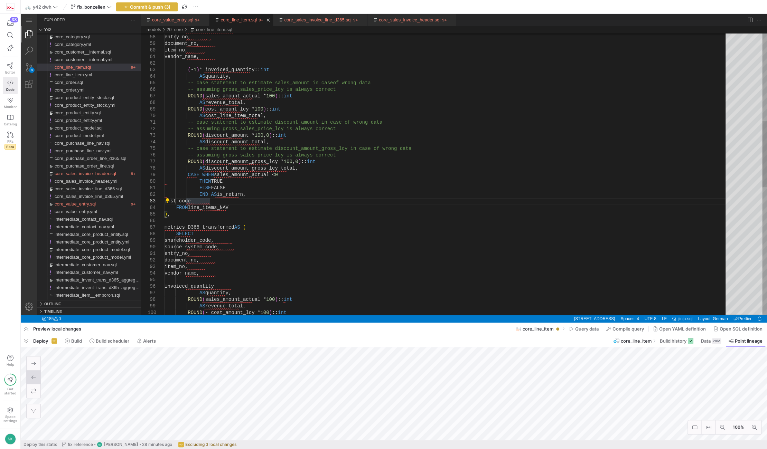
click at [196, 205] on div "source_system_code, entry_no, document_no, item_no, vendor_name, ( - 1 ) * invo…" at bounding box center [448, 260] width 566 height 1201
click at [194, 202] on div "source_system_code, entry_no, document_no, item_no, vendor_name, ( - 1 ) * invo…" at bounding box center [448, 260] width 566 height 1201
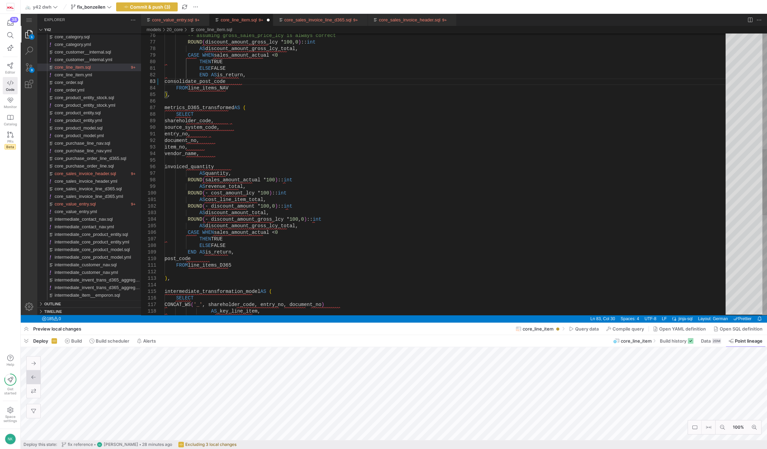
click at [204, 258] on div "-- assuming gross_sales_price_lcy is always correc t ROUND ( discount_amount_gr…" at bounding box center [448, 140] width 566 height 1201
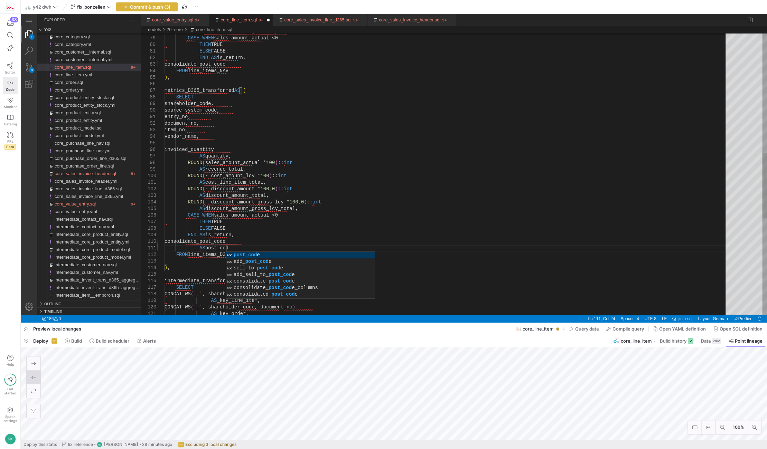
scroll to position [6, 63]
click at [235, 231] on div "CASE WHEN sales_amount_actual < 0 THEN TRUE ELSE FALSE END AS is_return, consol…" at bounding box center [448, 127] width 566 height 1208
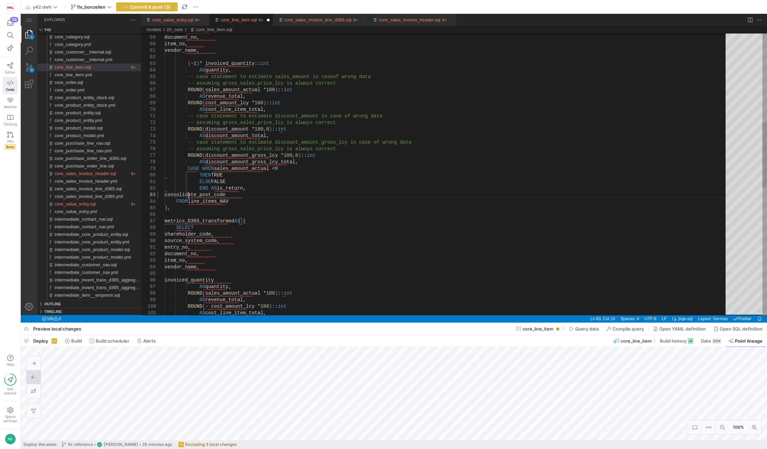
click at [188, 193] on div "ROUND ( - cost_amount_lcy * 100 ) :: int AS cost_line_item_total, AS quantity, …" at bounding box center [448, 257] width 566 height 1208
click at [256, 197] on div "ROUND ( - cost_amount_lcy * 100 ) :: int AS cost_line_item_total, AS quantity, …" at bounding box center [448, 257] width 566 height 1208
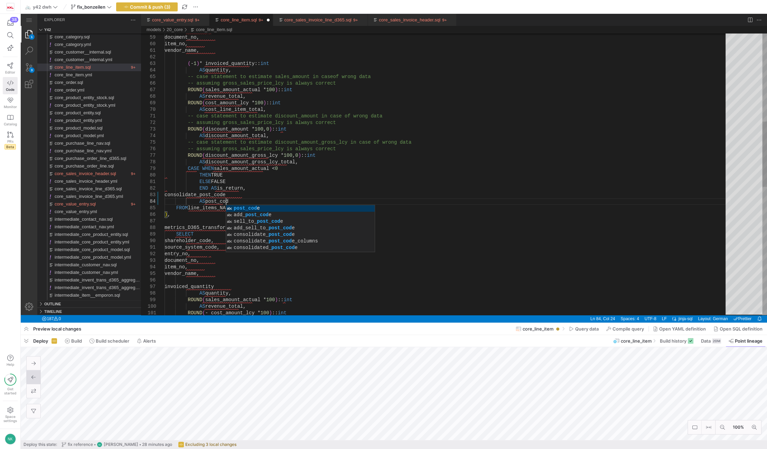
scroll to position [20, 63]
type textarea "ELSE FALSE END AS is_return, consolidate_post_code AS post_code FROM line_items…"
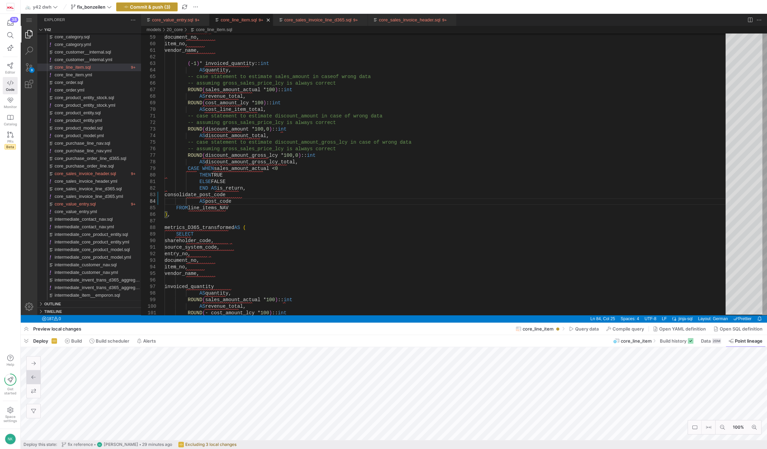
click at [163, 6] on span "Commit & push (3)" at bounding box center [150, 7] width 40 height 6
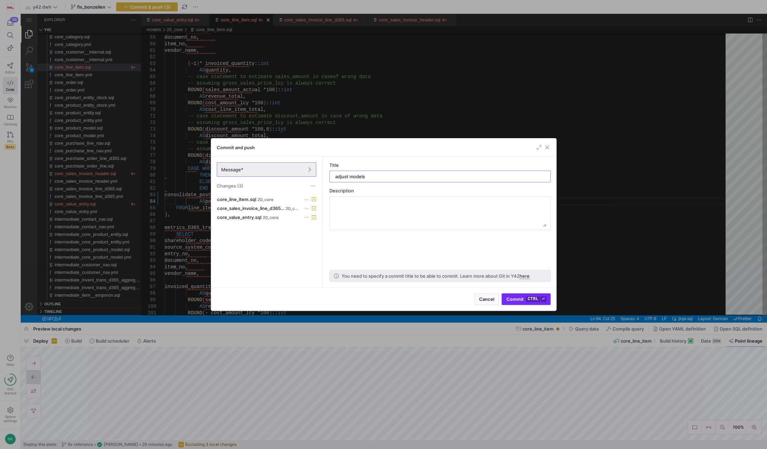
type input "adjust models"
click at [523, 296] on span "submit" at bounding box center [526, 299] width 48 height 11
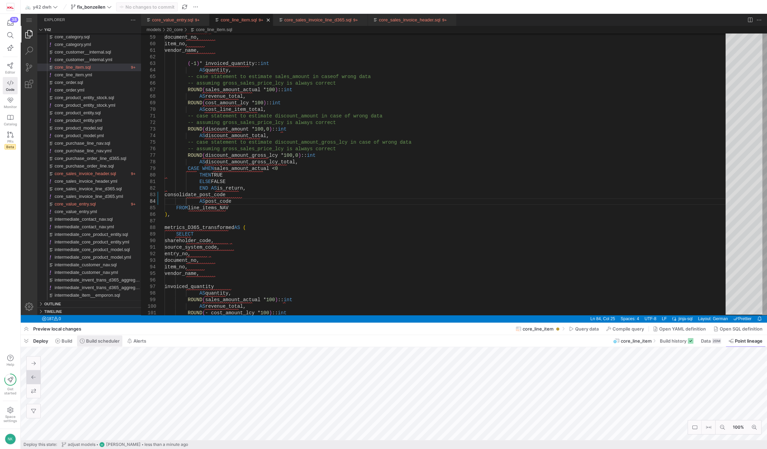
click at [110, 341] on span "Build scheduler" at bounding box center [103, 341] width 34 height 6
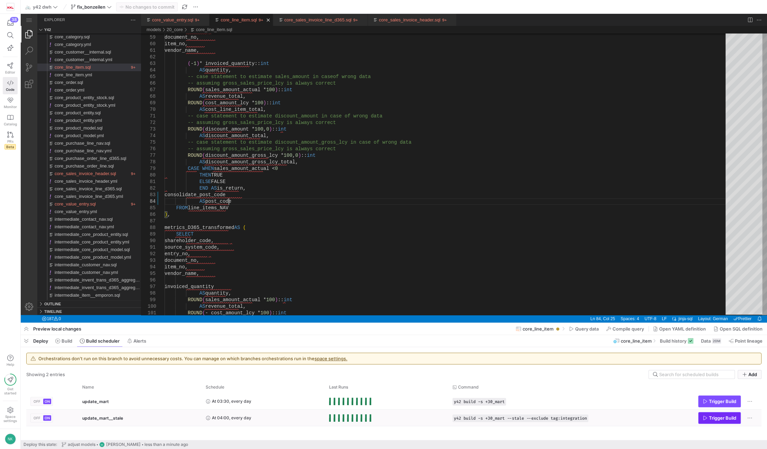
click at [719, 416] on span "Trigger Build" at bounding box center [722, 418] width 27 height 6
click at [64, 341] on span "Build" at bounding box center [67, 341] width 11 height 6
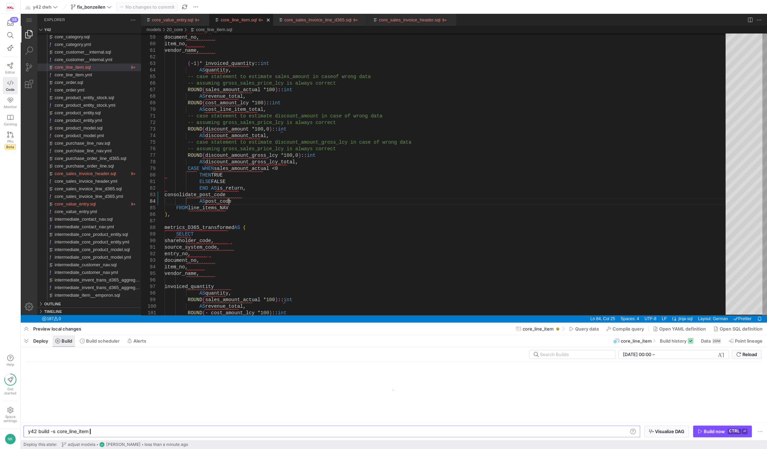
scroll to position [0, 60]
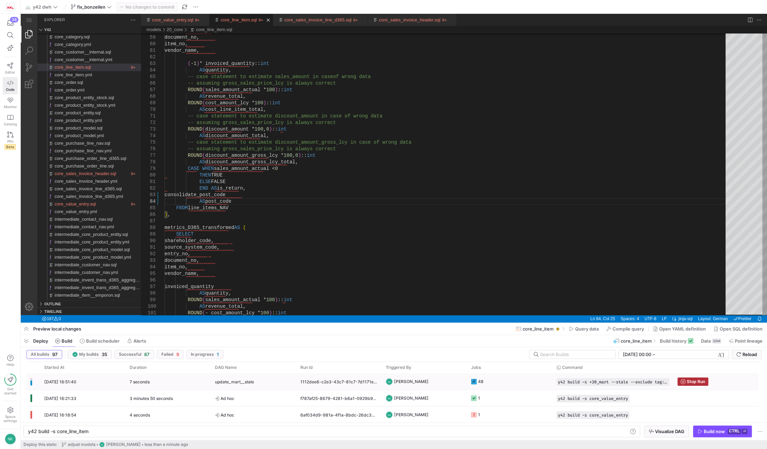
click at [167, 383] on div "7 seconds" at bounding box center [167, 382] width 85 height 16
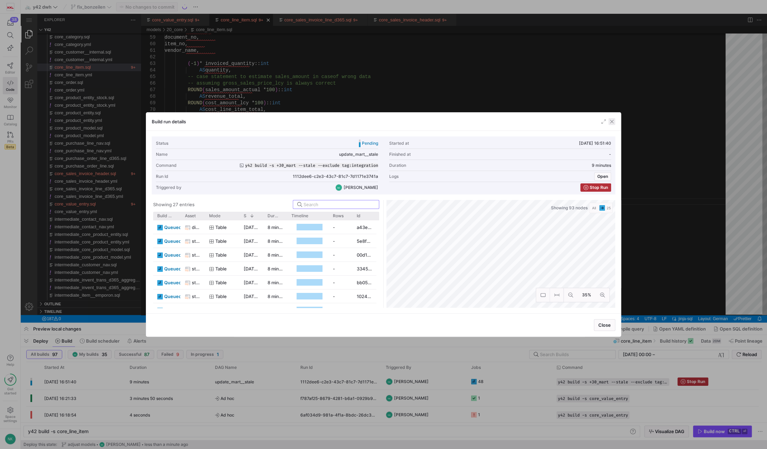
click at [611, 120] on span "button" at bounding box center [611, 121] width 7 height 7
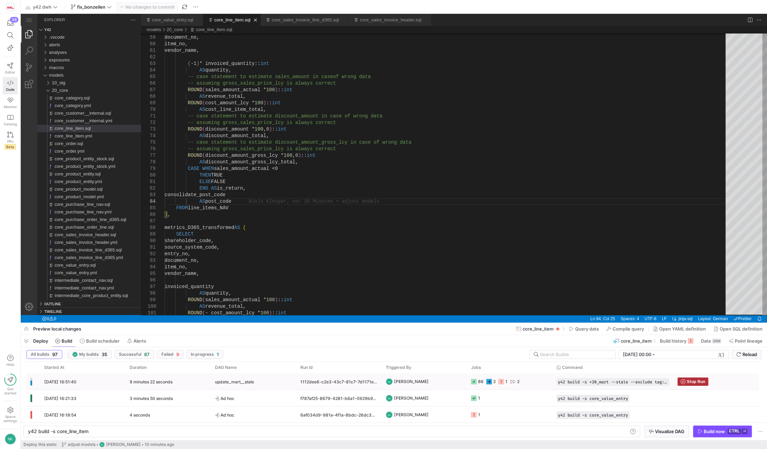
click at [173, 384] on div "9 minutes 22 seconds" at bounding box center [167, 382] width 85 height 16
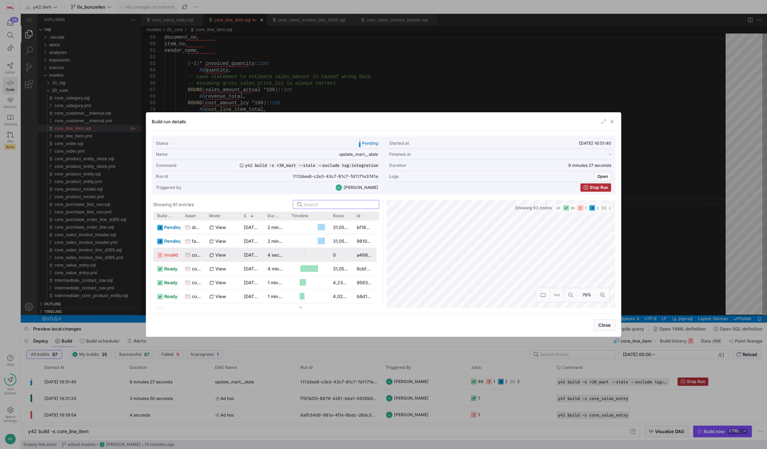
click at [170, 257] on span "invalid" at bounding box center [171, 254] width 14 height 13
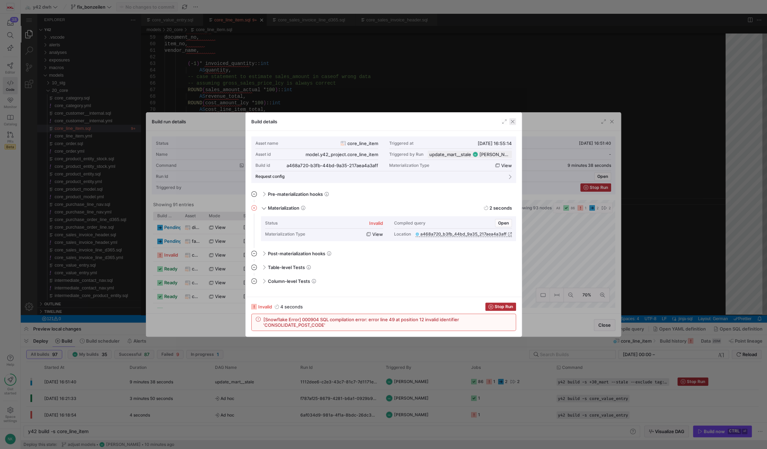
click at [510, 124] on span "button" at bounding box center [512, 121] width 7 height 7
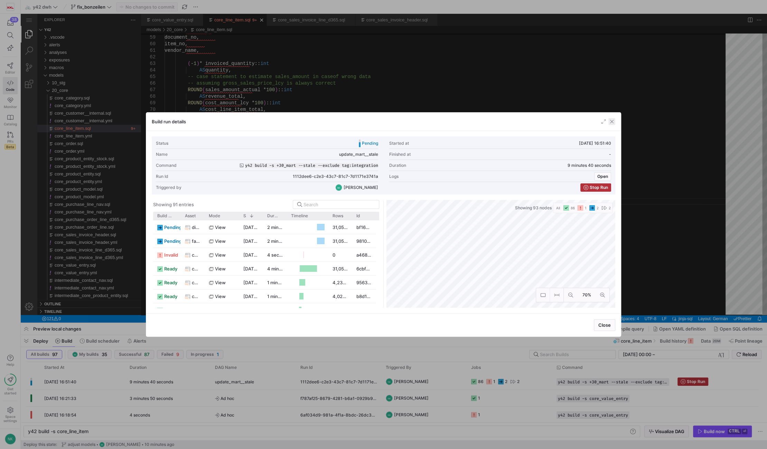
click at [609, 122] on span "button" at bounding box center [611, 121] width 7 height 7
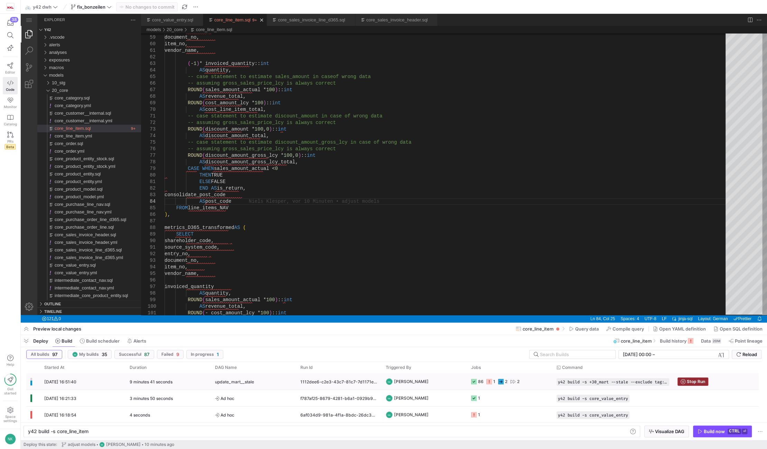
click at [683, 382] on icon "Press SPACE to select this row." at bounding box center [682, 381] width 5 height 5
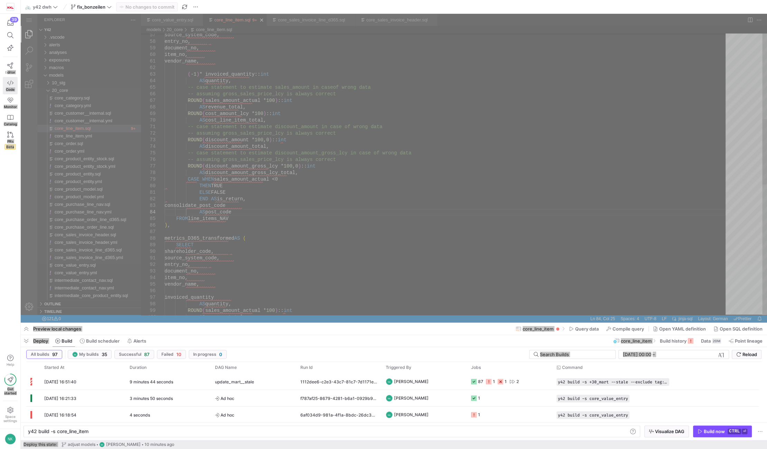
click at [288, 245] on div "source_system_code, entry_no, document_no, item_no, vendor_name, ( - 1 ) * invo…" at bounding box center [448, 271] width 566 height 1214
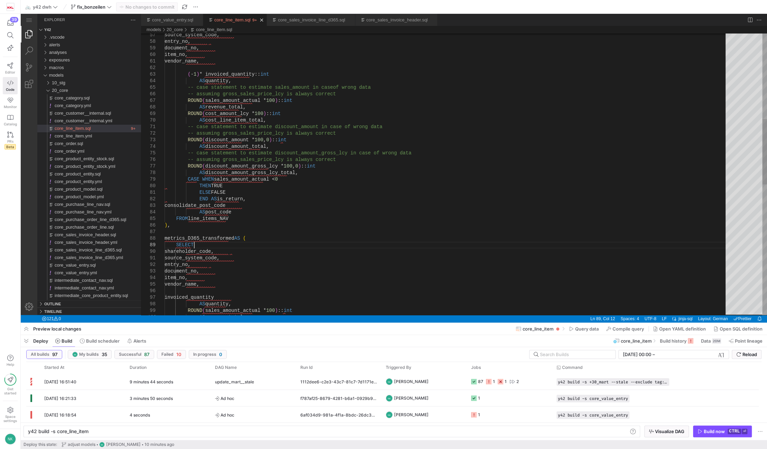
scroll to position [0, 63]
type textarea "{% set import_condition = " WHERE item_ledger_entry_type = 1 "%} -- SET IMPORT …"
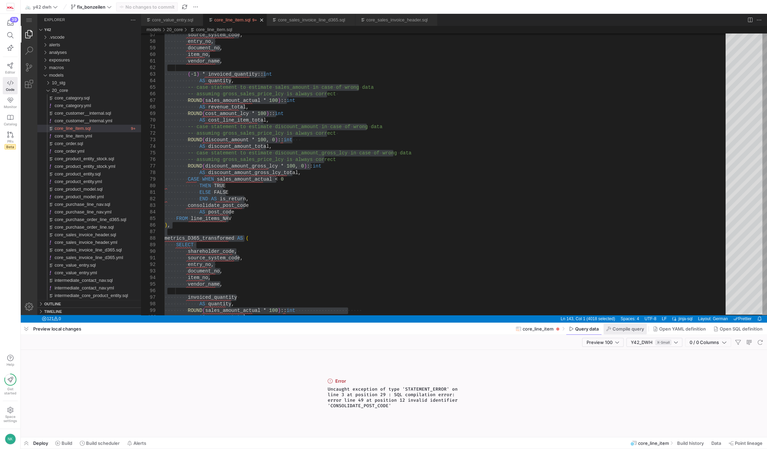
click at [630, 330] on span "Compile query" at bounding box center [627, 329] width 31 height 6
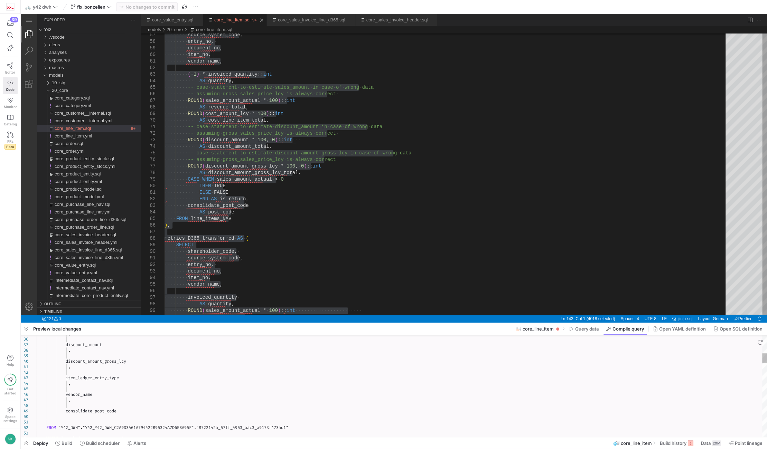
type textarea "-- SET IMPORT COLS & DATE_RANGE -- IMPORT PROCESS WITH line_items_NAV AS ( … SE…"
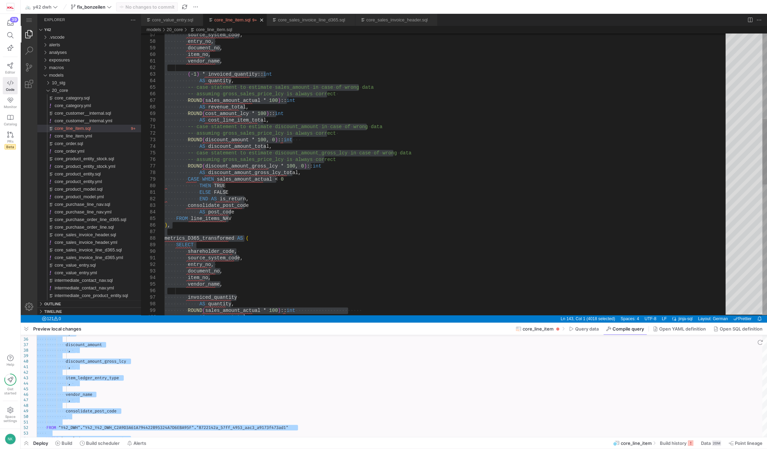
type textarea "ELSE FALSE END AS is_return, consolidate_post_code AS post_code FROM line_items…"
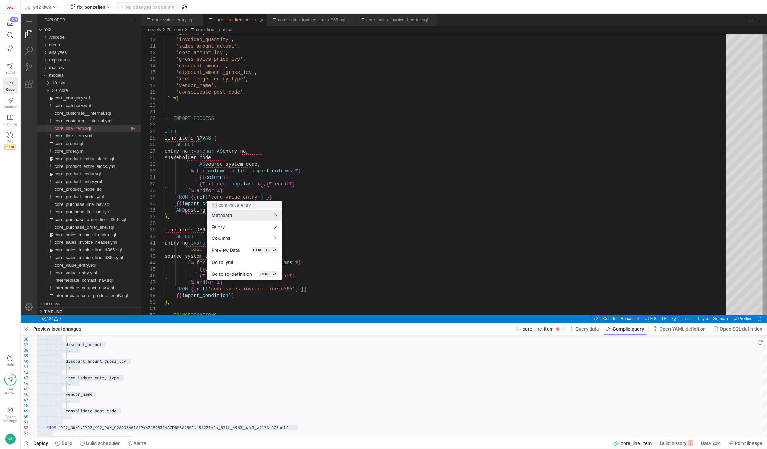
click at [363, 227] on div at bounding box center [383, 224] width 767 height 449
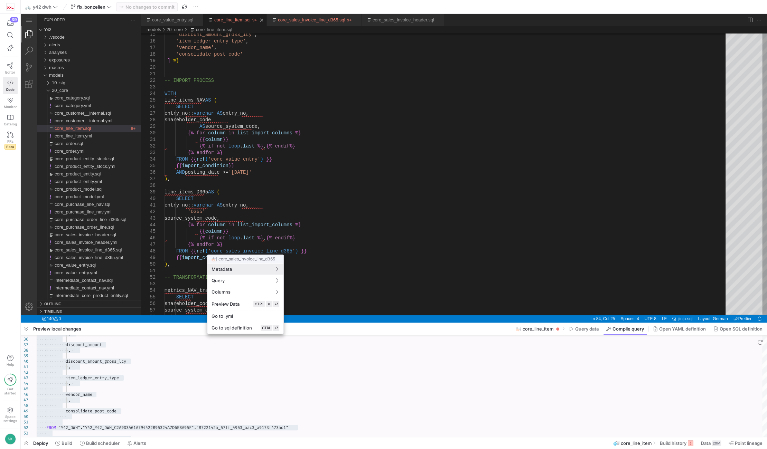
click at [337, 191] on div at bounding box center [383, 224] width 767 height 449
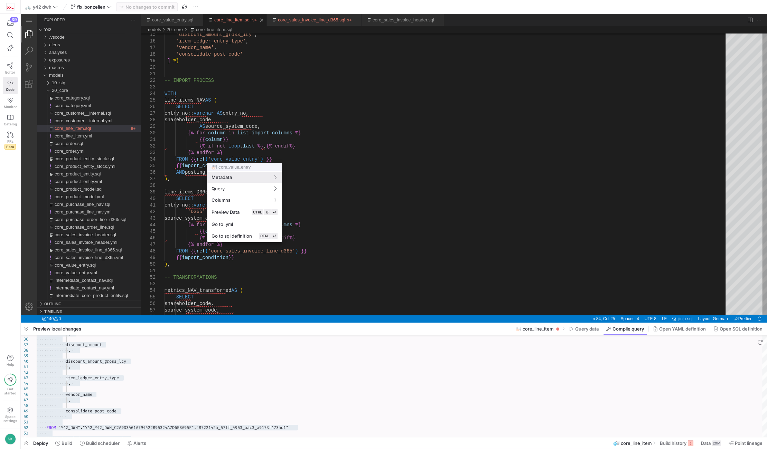
click at [237, 158] on div at bounding box center [383, 224] width 767 height 449
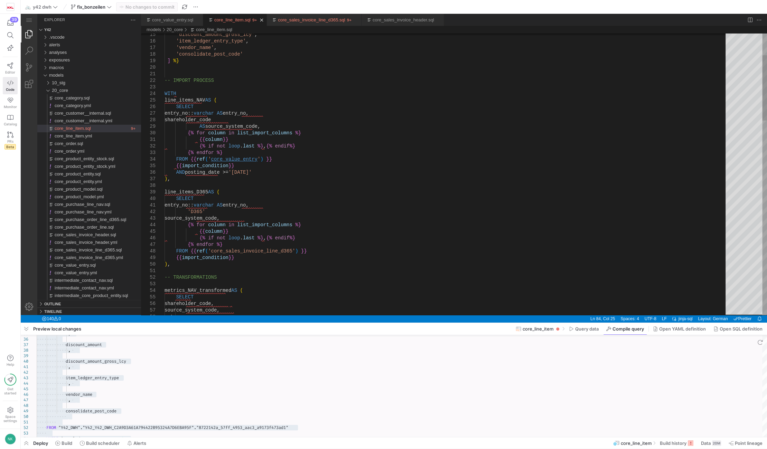
type textarea "{{column}} {% if not loop.last %} , {% endif%} {% endfor %} FROM {{ ref('core_v…"
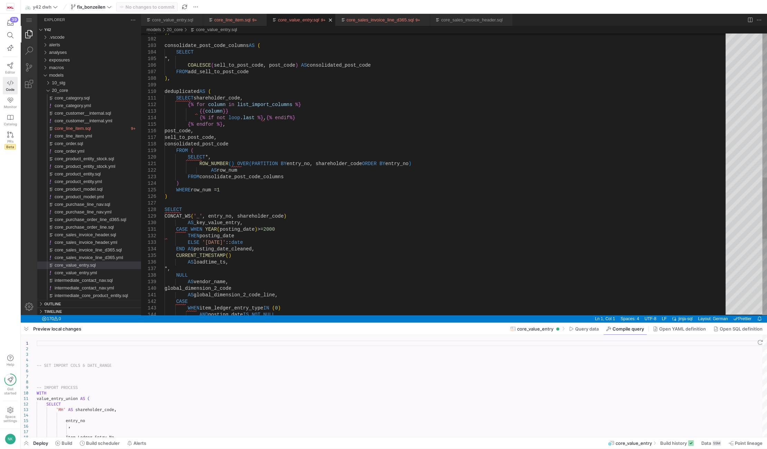
type textarea "), consolidate_post_code_columns AS ( SELECT *, COALESCE(sell_to_post_code, pos…"
click at [330, 67] on div "CASE WHEN item_ledger_entry_type IN ( 0 ) AND posting_date IS NOT NULL AS globa…" at bounding box center [448, 19] width 566 height 1293
click at [377, 22] on link "core_sales_invoice_line_d365.sql" at bounding box center [379, 19] width 67 height 5
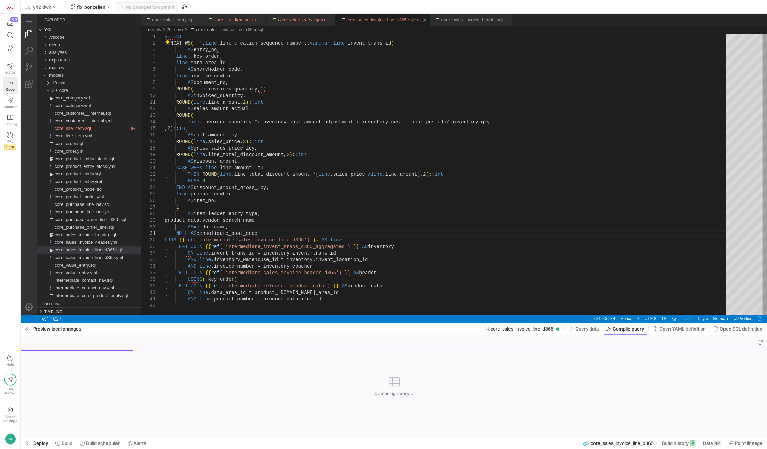
scroll to position [0, 183]
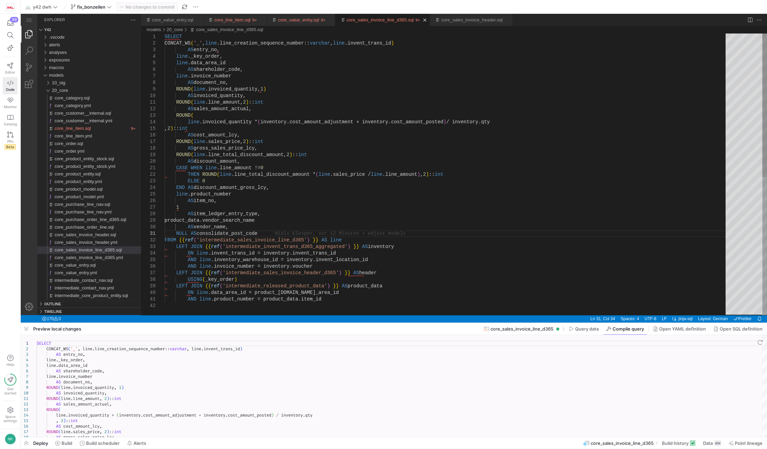
click at [223, 233] on div "SELECT CONCAT_WS ( '_' , line .line_creation_sequence_number:: varchar , line .…" at bounding box center [448, 309] width 566 height 551
paste textarea "d"
type textarea "NULL AS consolidated_post_code FROM {{ ref('intermediate_sales_invoice_line_d36…"
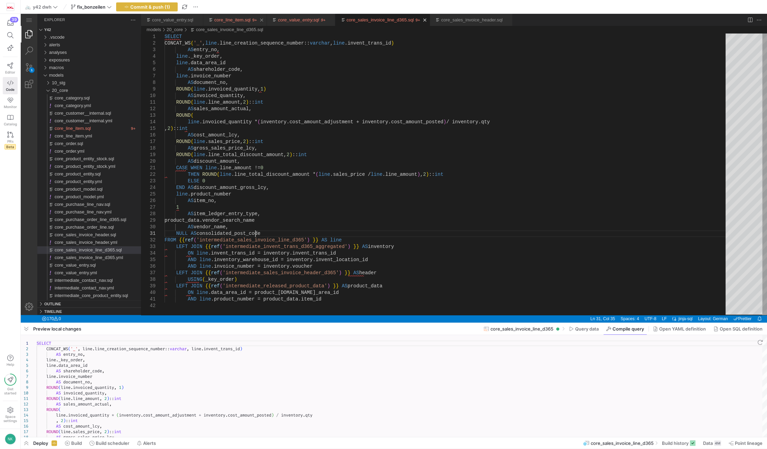
click at [241, 19] on link "core_line_item.sql" at bounding box center [232, 19] width 36 height 5
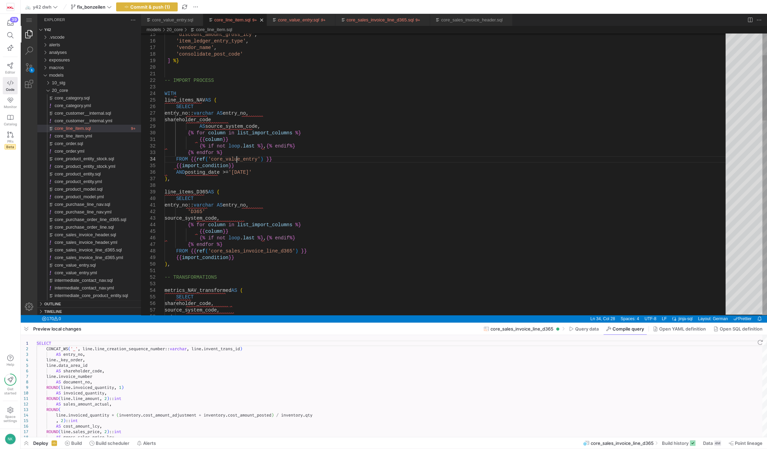
scroll to position [0, 72]
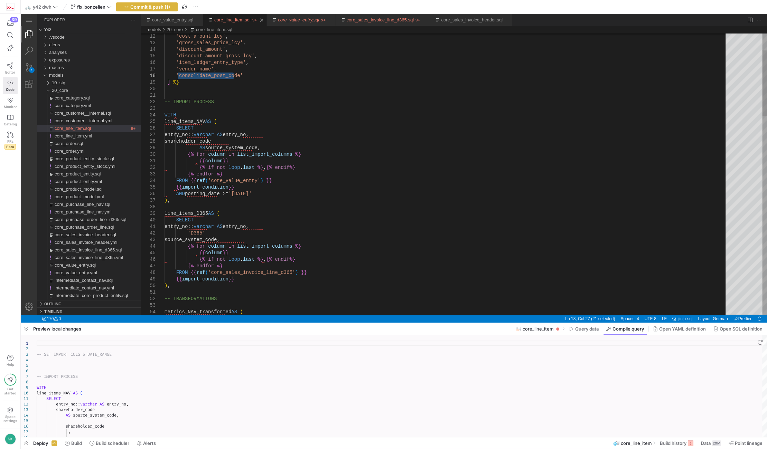
paste textarea "d"
type textarea "'sales_amount_actual', 'cost_amount_lcy', 'gross_sales_price_lcy', 'discount_am…"
click at [233, 19] on link "core_line_item.sql" at bounding box center [232, 19] width 36 height 5
click at [23, 326] on span "button" at bounding box center [26, 329] width 11 height 12
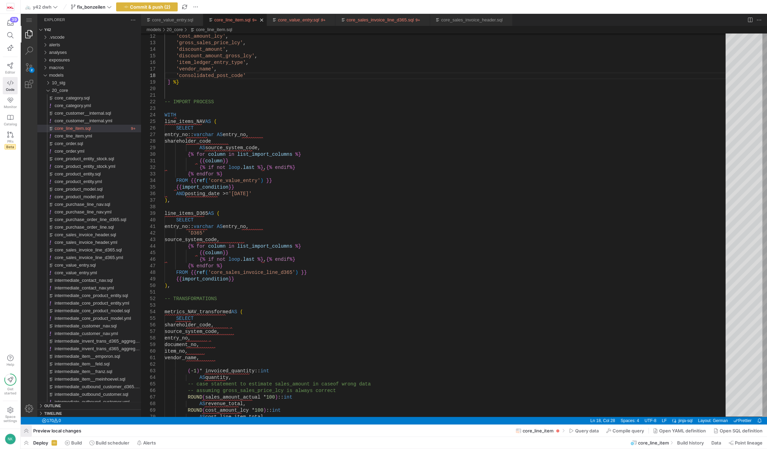
click at [25, 432] on span "button" at bounding box center [26, 431] width 11 height 12
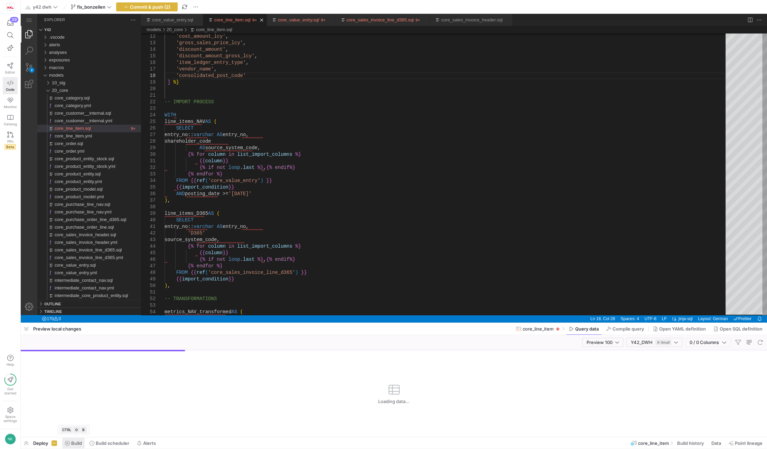
click at [78, 443] on span "Build" at bounding box center [76, 444] width 11 height 6
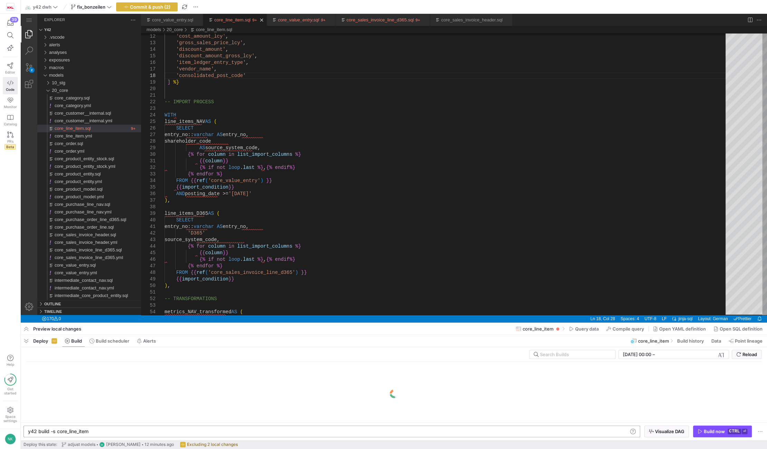
click at [56, 433] on div "y42 build -s core_line_item" at bounding box center [328, 432] width 600 height 6
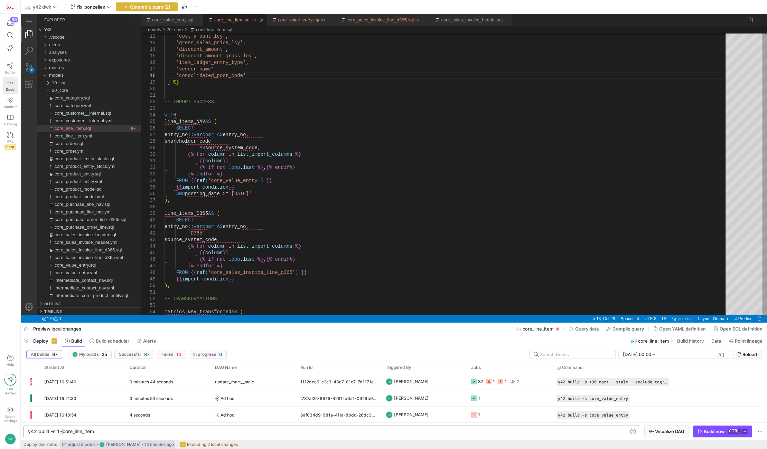
scroll to position [0, 34]
type textarea "y42 build -s 1+core_line_item"
click at [706, 430] on div "Build now" at bounding box center [714, 432] width 21 height 6
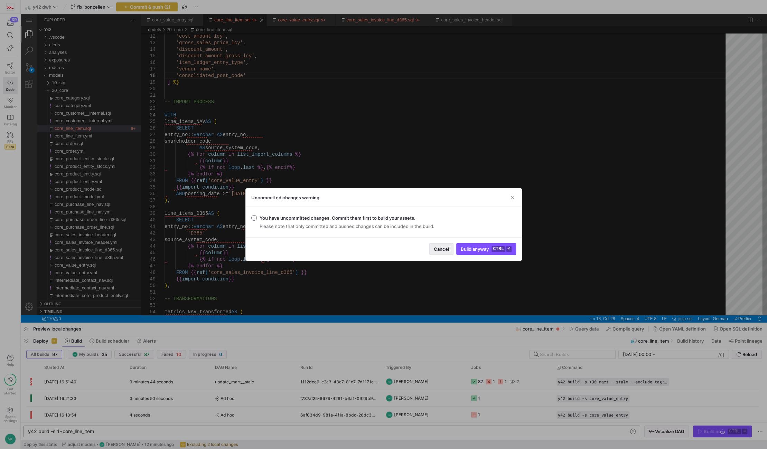
click at [445, 245] on span "button" at bounding box center [442, 249] width 24 height 11
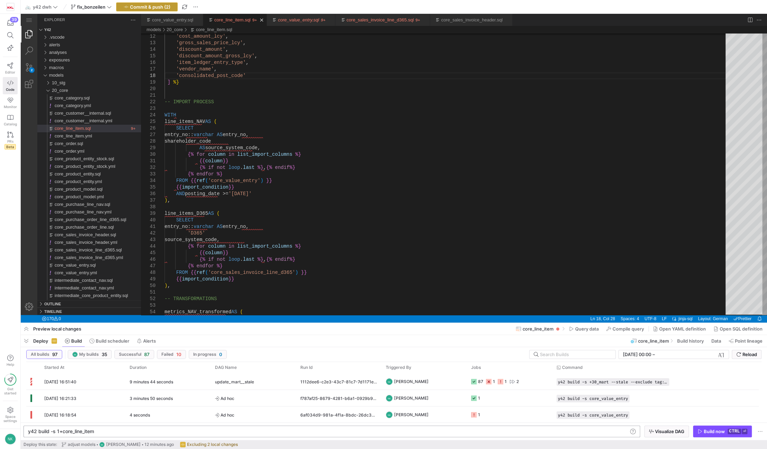
click at [151, 4] on span "Commit & push (2)" at bounding box center [150, 7] width 40 height 6
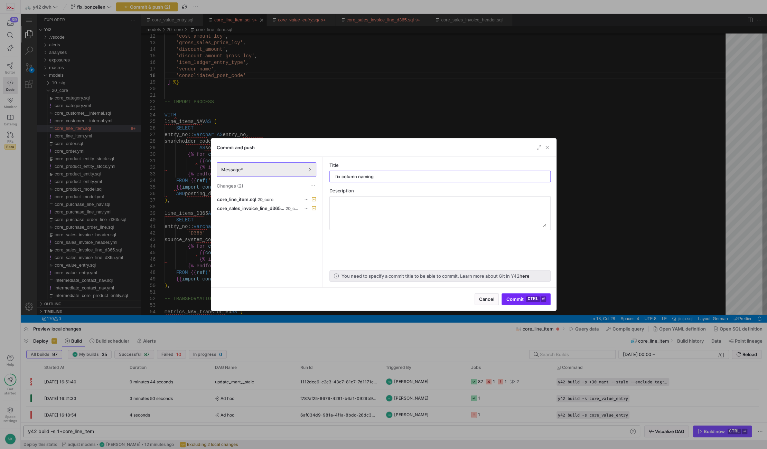
type input "fix column naming"
click at [515, 299] on span "Commit ctrl ⏎" at bounding box center [526, 300] width 40 height 6
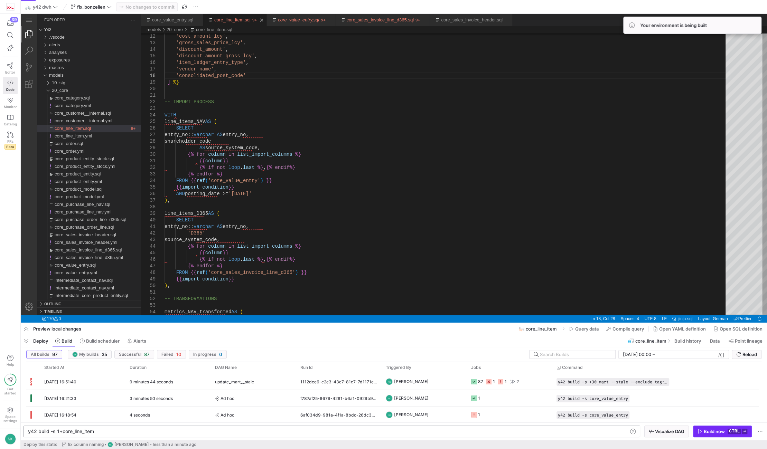
click at [705, 431] on div "Build now" at bounding box center [714, 432] width 21 height 6
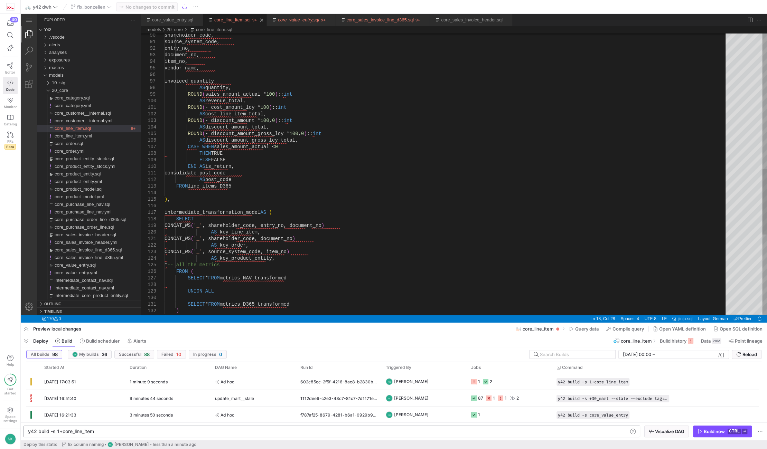
click at [215, 174] on div "shareholder_code, source_system_code, entry_no, document_no, item_no, vendor_na…" at bounding box center [448, 55] width 566 height 1214
paste textarea "d"
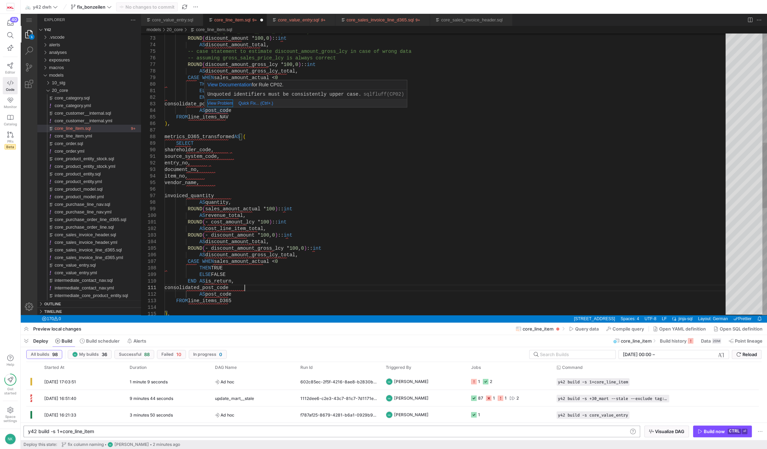
click at [208, 106] on div "View Problem" at bounding box center [220, 104] width 26 height 8
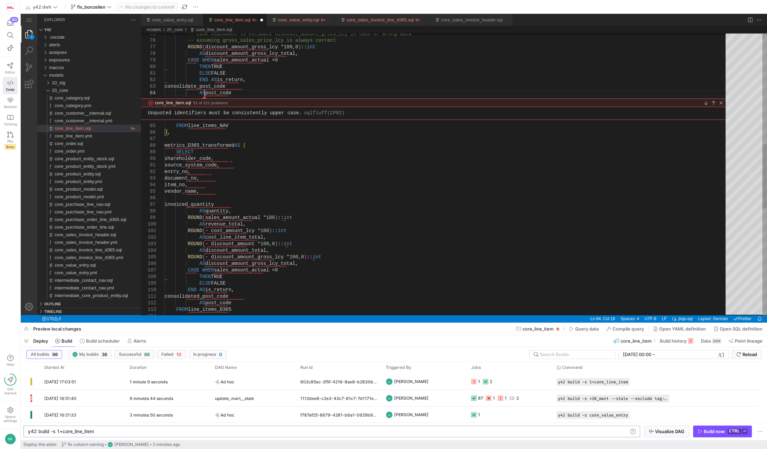
click at [208, 106] on span "51 of 121 problems" at bounding box center [210, 103] width 35 height 8
click at [246, 189] on div "shareholder_code, source_system_code, entry_no, document_no, item_no, vendor_na…" at bounding box center [448, 165] width 566 height 1240
click at [723, 102] on link "Close" at bounding box center [721, 103] width 8 height 8
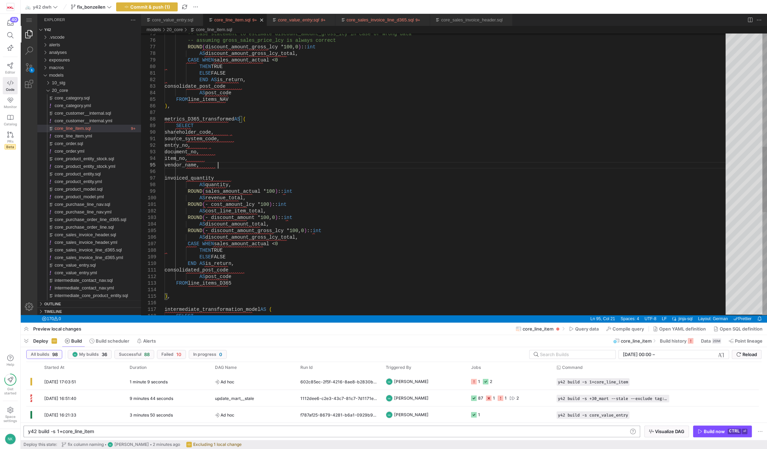
click at [200, 86] on div "shareholder_code, source_system_code, entry_no, document_no, item_no, vendor_na…" at bounding box center [448, 152] width 566 height 1214
paste textarea "d"
type textarea "ELSE FALSE END AS is_return, consolidated_post_code AS post_code FROM line_item…"
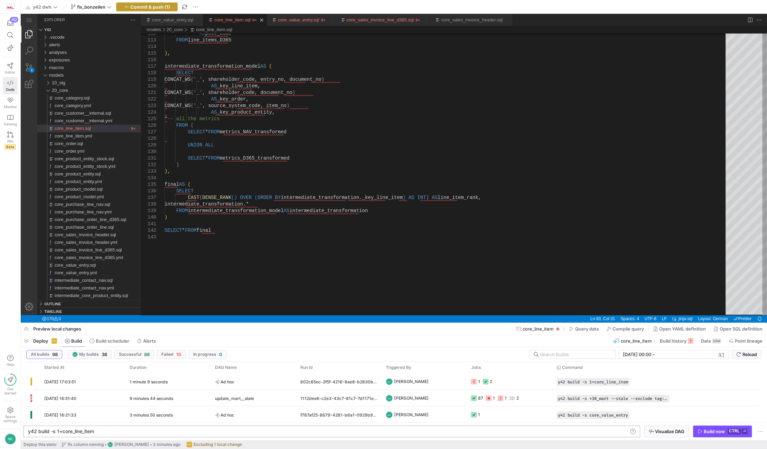
click at [151, 8] on span "Commit & push (1)" at bounding box center [150, 7] width 40 height 6
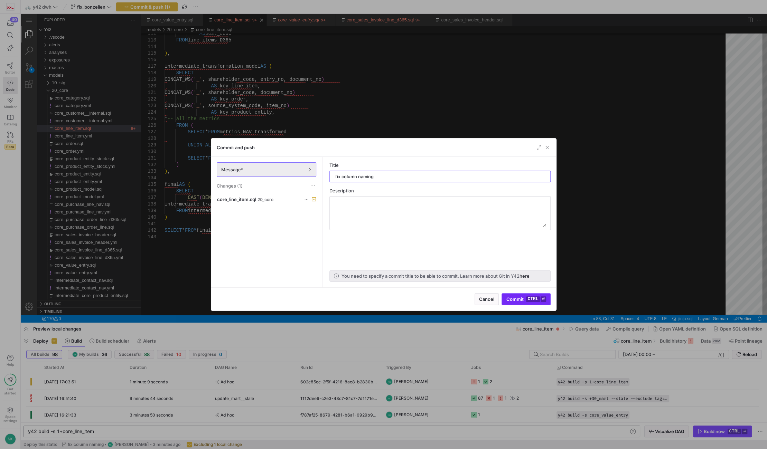
type input "fix column naming"
click at [517, 302] on span "Commit ctrl ⏎" at bounding box center [526, 300] width 40 height 6
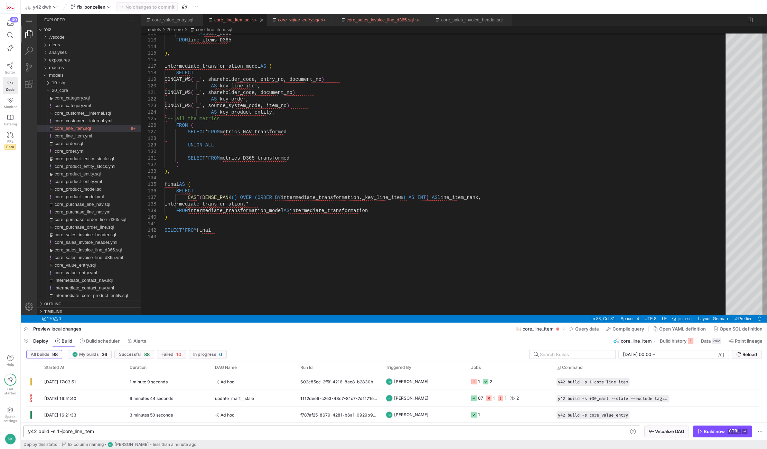
click at [61, 433] on div "y42 build -s 1+core_line_item" at bounding box center [328, 432] width 600 height 6
type textarea "y42 build -s core_line_item"
click at [711, 429] on div "Build now" at bounding box center [714, 432] width 21 height 6
click at [265, 387] on span "Ad hoc" at bounding box center [253, 382] width 77 height 16
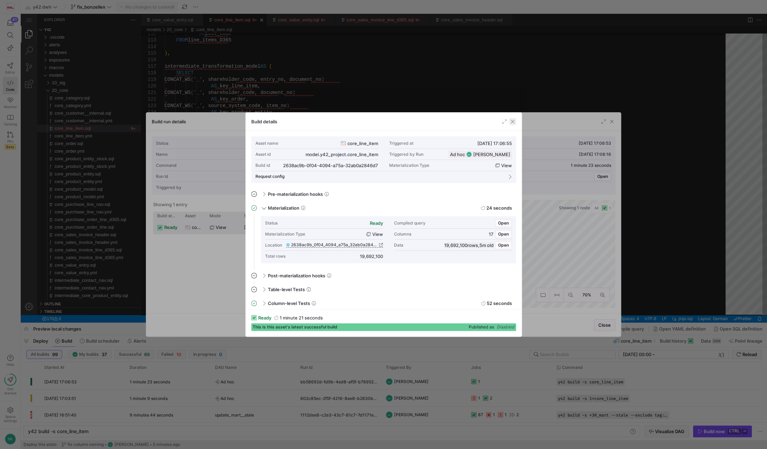
click at [513, 119] on span "button" at bounding box center [512, 121] width 7 height 7
click at [265, 303] on span at bounding box center [263, 303] width 6 height 3
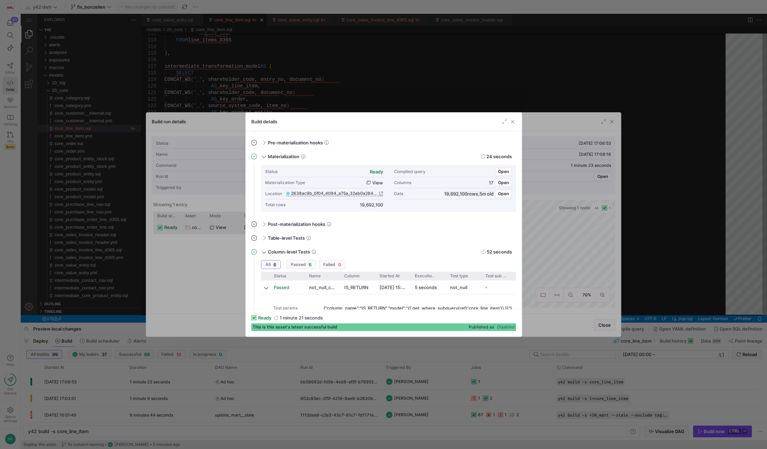
scroll to position [51, 0]
click at [262, 251] on span at bounding box center [263, 252] width 3 height 6
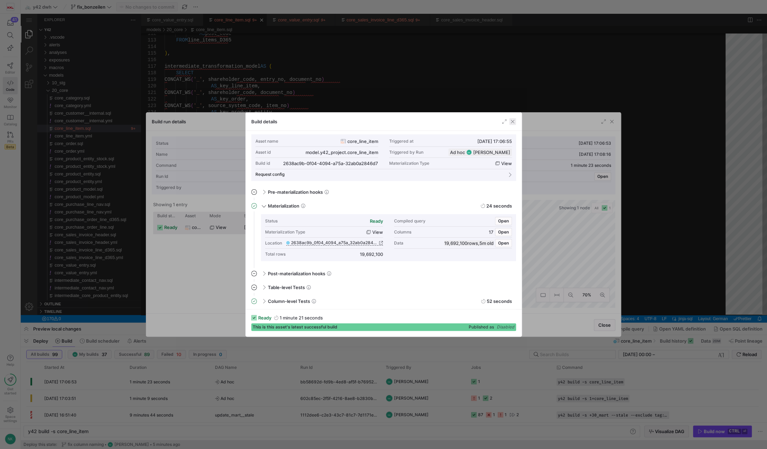
click at [515, 121] on span "button" at bounding box center [512, 121] width 7 height 7
click at [504, 222] on span "Open" at bounding box center [503, 223] width 11 height 5
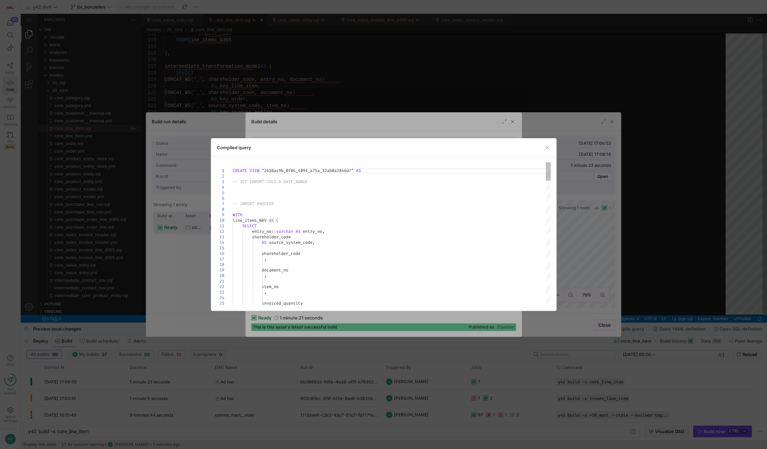
type textarea "CREATE VIEW "2638ac9b_0f04_4094_a75a_32ab0a2846d7" AS -- SET IMPORT COLS & DATE…"
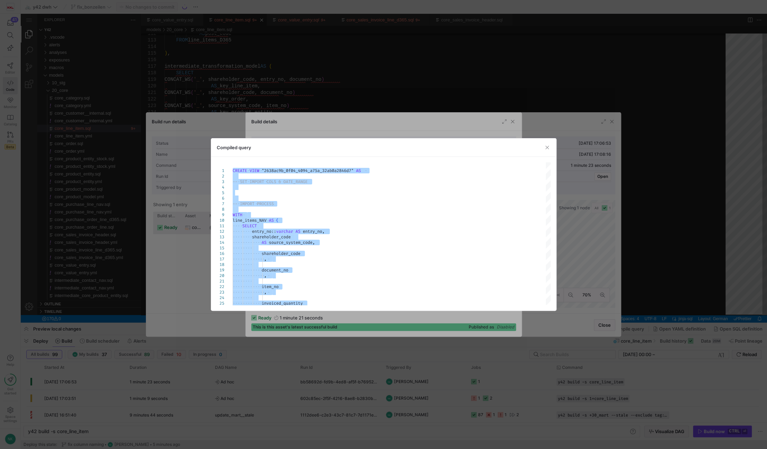
click at [554, 150] on div "Compiled query" at bounding box center [383, 148] width 345 height 18
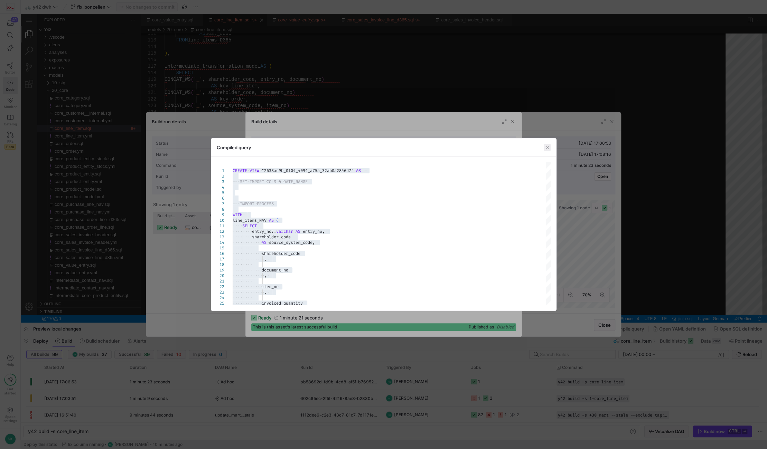
click at [549, 149] on span "button" at bounding box center [547, 147] width 7 height 7
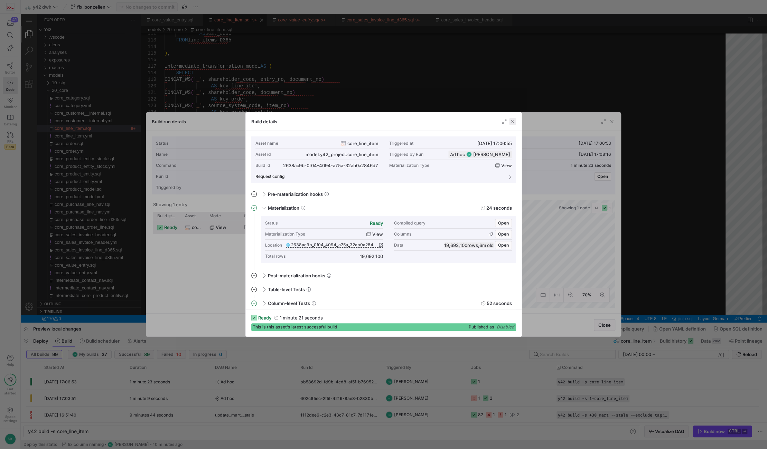
click at [514, 124] on span "button" at bounding box center [512, 121] width 7 height 7
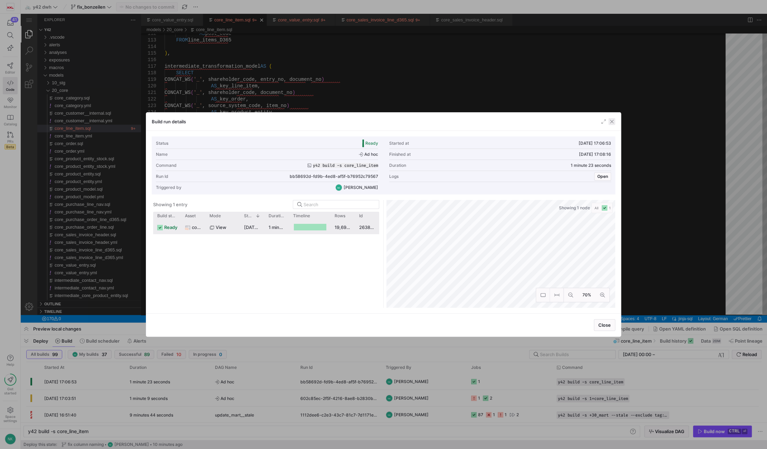
click at [609, 122] on span "button" at bounding box center [611, 121] width 7 height 7
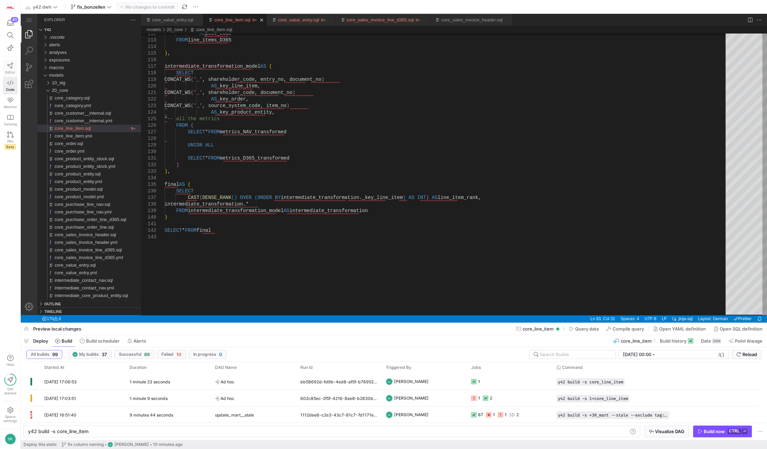
click at [12, 67] on icon at bounding box center [10, 66] width 6 height 6
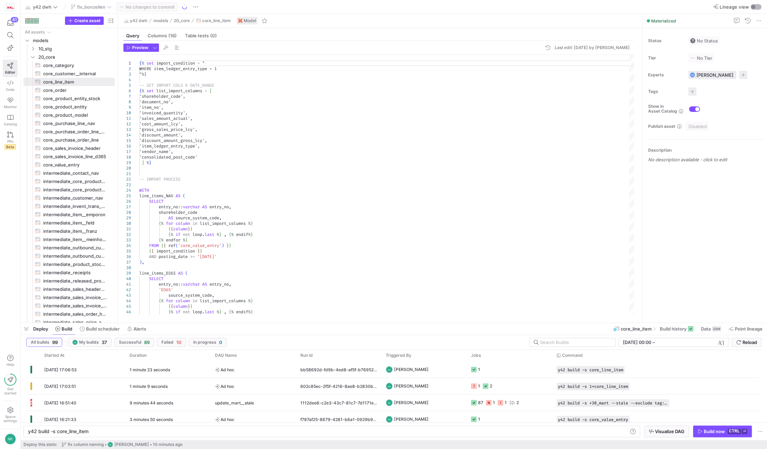
click at [752, 7] on div "button" at bounding box center [753, 7] width 4 height 4
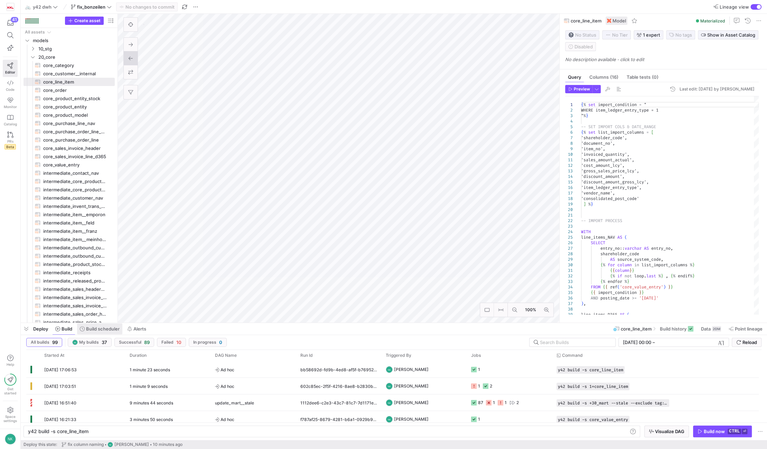
click at [103, 331] on span "Build scheduler" at bounding box center [103, 329] width 34 height 6
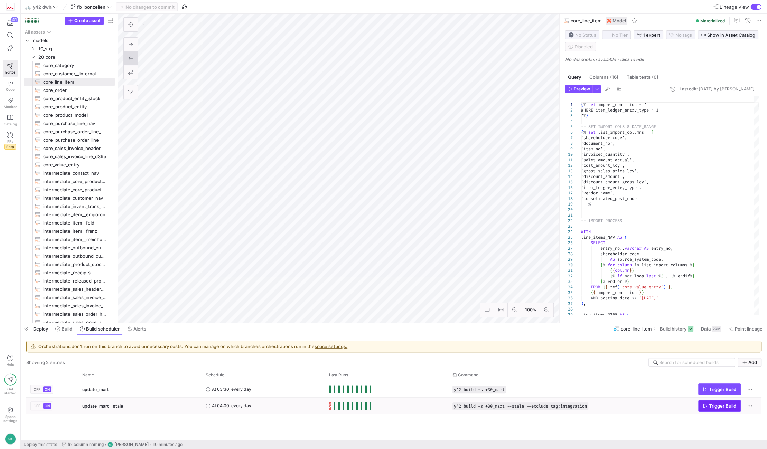
click at [720, 404] on span "Trigger Build" at bounding box center [722, 406] width 27 height 6
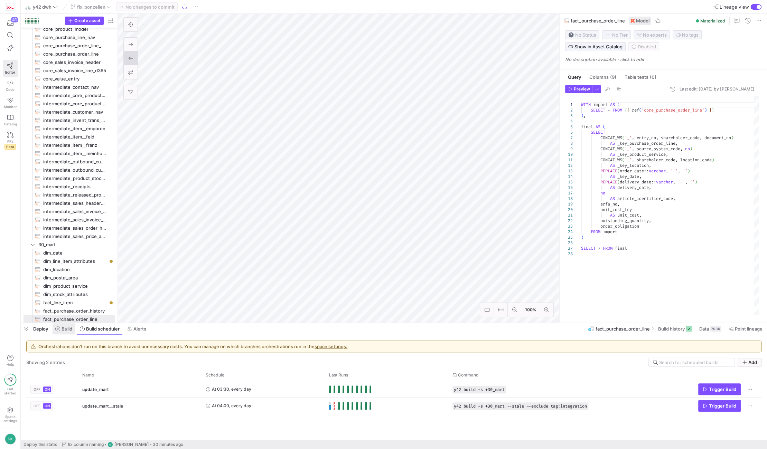
scroll to position [86, 0]
click at [66, 328] on span "Build" at bounding box center [67, 329] width 11 height 6
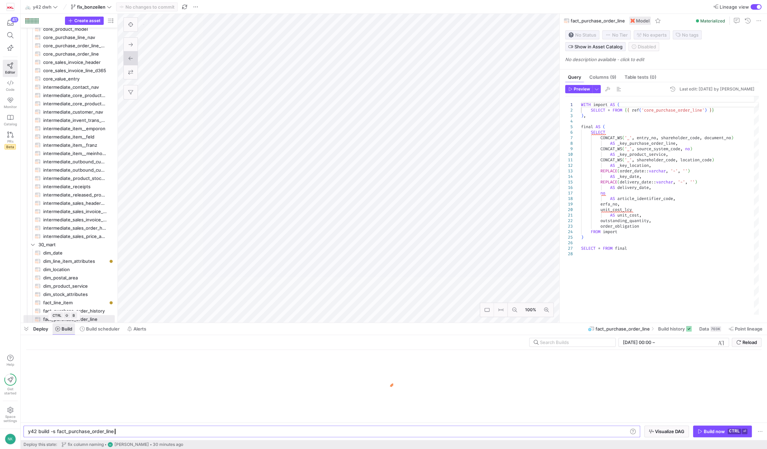
scroll to position [0, 85]
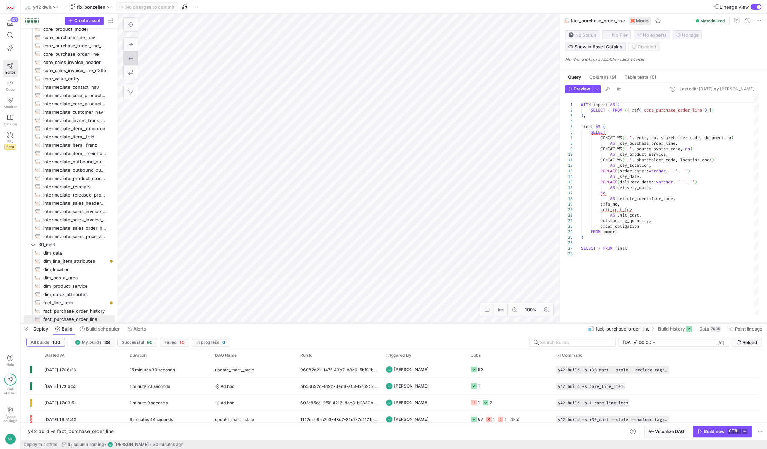
type textarea "SELECT line_item._key_line_item AS _key_line_item, line_item.line_item_rank, li…"
type textarea "y42 build -s fact_line_item"
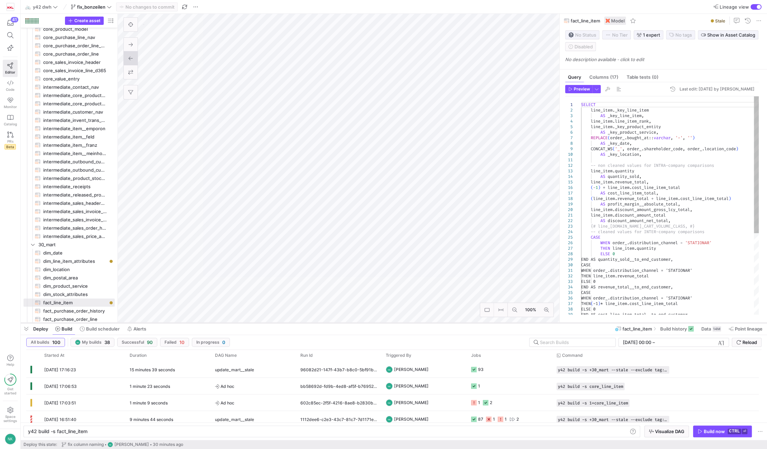
scroll to position [0, 59]
type textarea "SELECT line_item._key_line_item, line_item.line_item_rank, order_.is_online_tra…"
type textarea "y42 build -s dim_line_item_attributes"
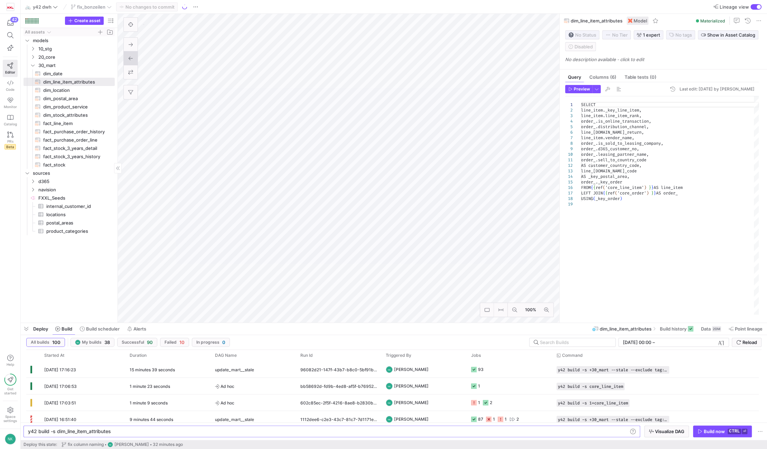
scroll to position [0, 83]
click at [572, 86] on span "button" at bounding box center [578, 89] width 27 height 8
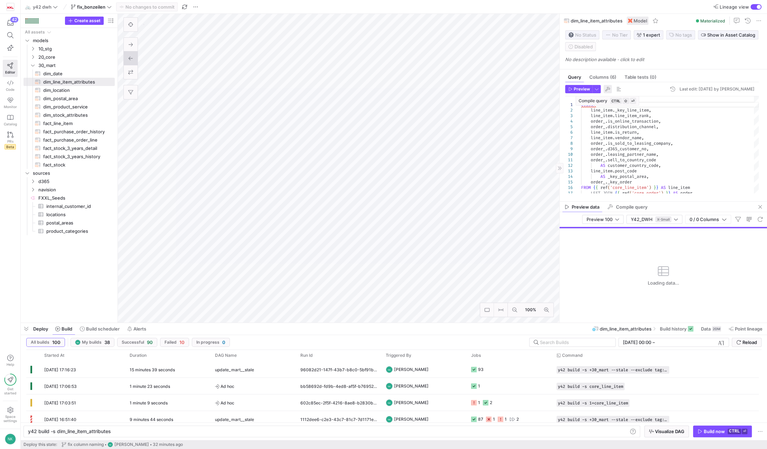
click at [605, 88] on span "button" at bounding box center [607, 89] width 8 height 8
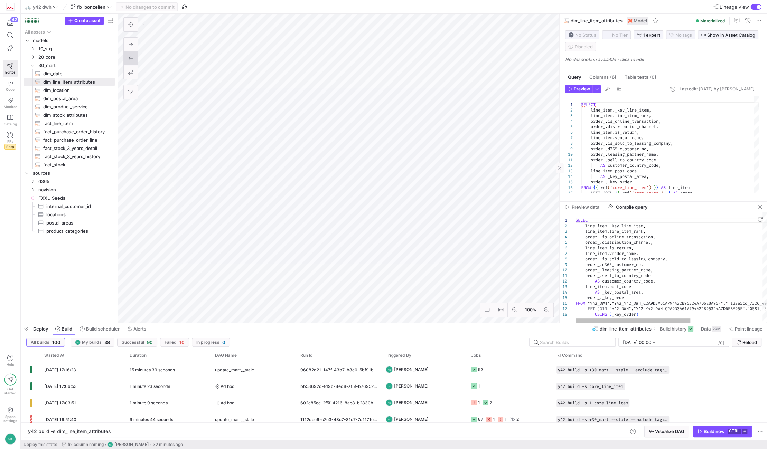
click at [633, 281] on div "SELECT line_item . _key_line_item , line_item . line_item_rank , order_ . is_on…" at bounding box center [730, 267] width 311 height 111
type textarea "SELECT line_item._key_line_item, line_item.line_item_rank, order_.is_online_tra…"
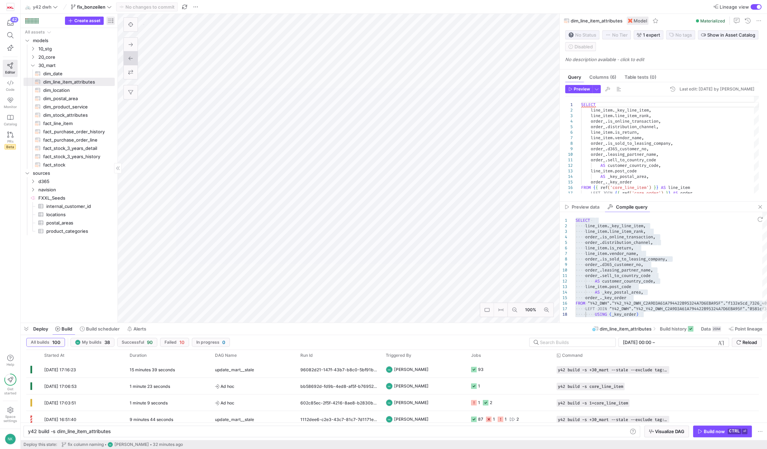
type textarea "y42 build -s fact_line_item"
type textarea "SELECT line_item._key_line_item AS _key_line_item, line_item.line_item_rank, li…"
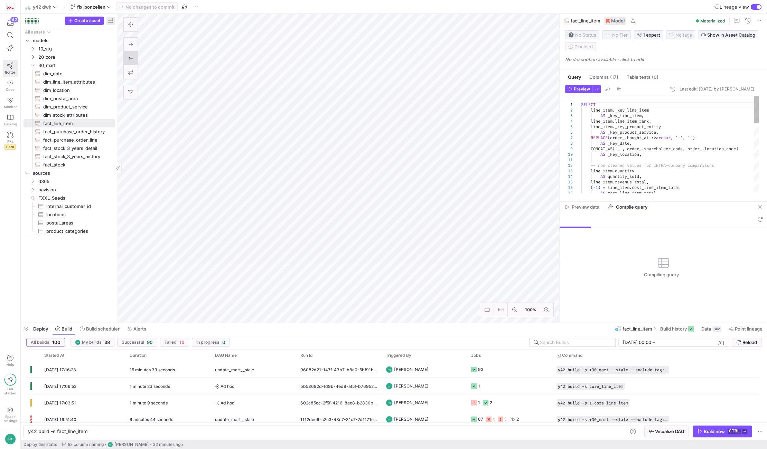
scroll to position [0, 59]
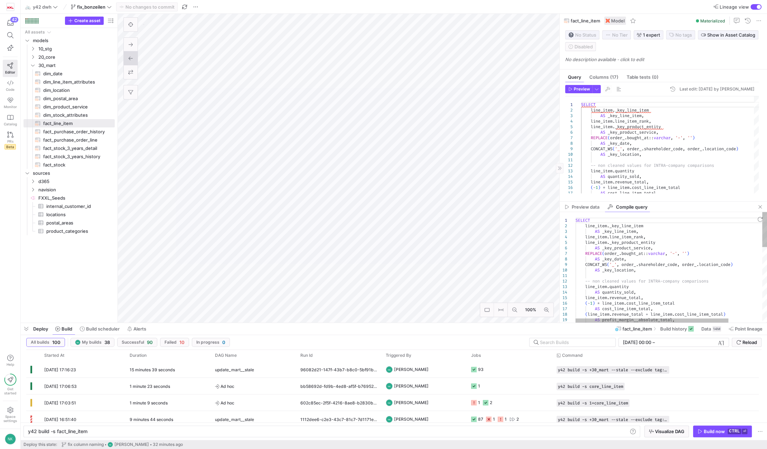
click at [619, 285] on div "SELECT line_item . _key_line_item AS _key_line_item , line_item . line_item_ran…" at bounding box center [692, 385] width 234 height 347
type textarea "SELECT line_item._key_line_item AS _key_line_item, line_item.line_item_rank, li…"
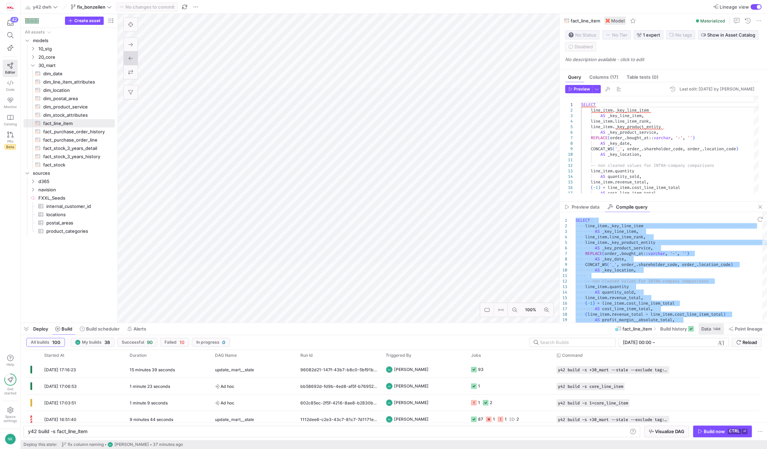
click at [713, 330] on div "14M" at bounding box center [716, 329] width 9 height 6
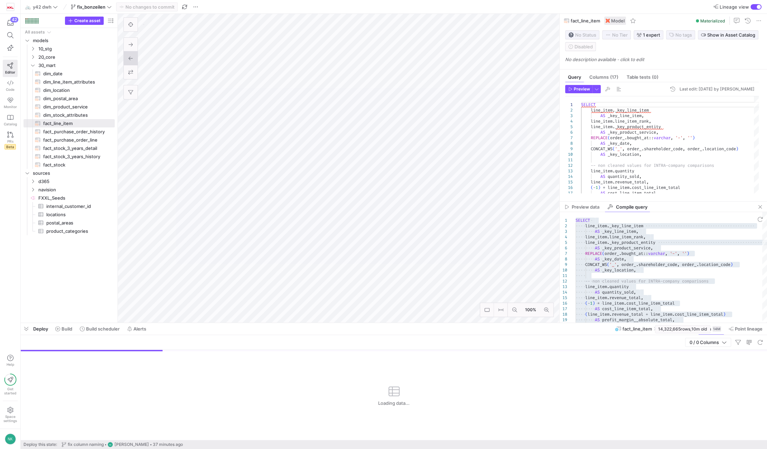
click at [677, 330] on span "14,322,665 rows" at bounding box center [674, 329] width 32 height 5
click at [677, 329] on span "14,322,665 rows" at bounding box center [674, 329] width 32 height 5
click at [669, 329] on span "14,322,665 rows" at bounding box center [674, 329] width 32 height 5
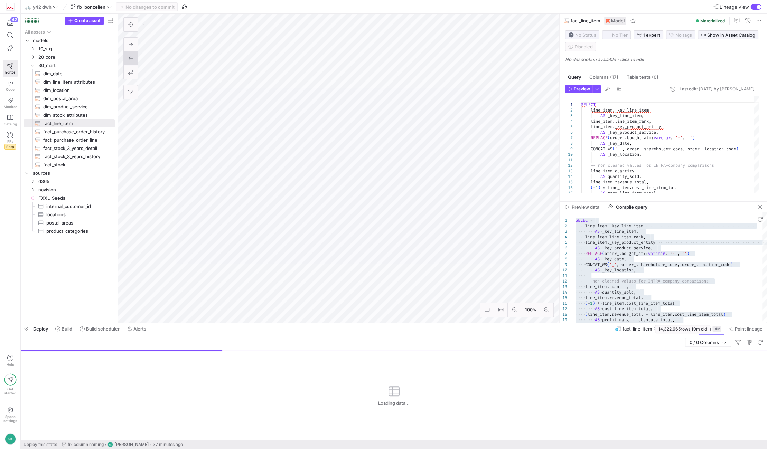
click at [669, 329] on span "14,322,665 rows" at bounding box center [674, 329] width 32 height 5
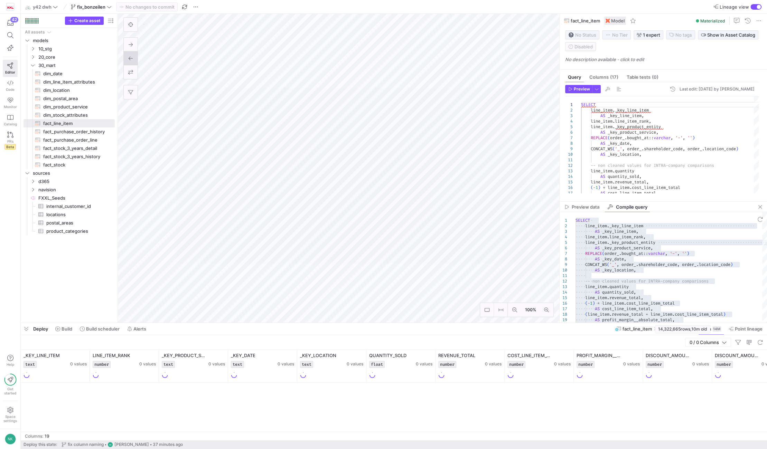
click at [669, 329] on span "14,322,665 rows" at bounding box center [674, 329] width 32 height 5
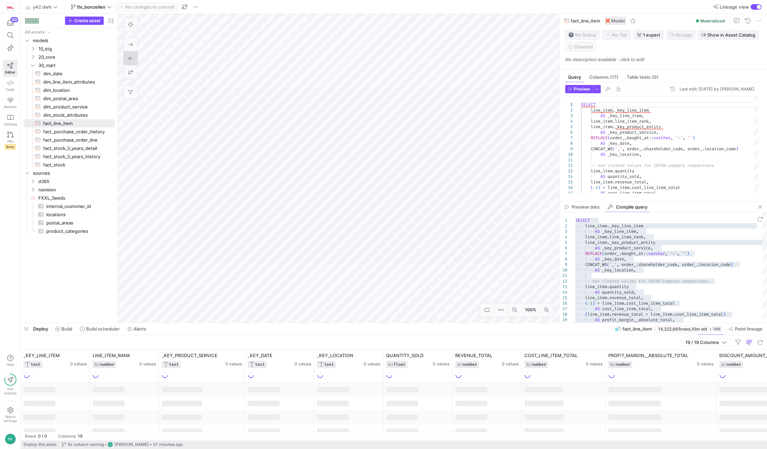
click at [669, 329] on span "14,322,665 rows" at bounding box center [674, 329] width 32 height 5
copy span "14,322,665"
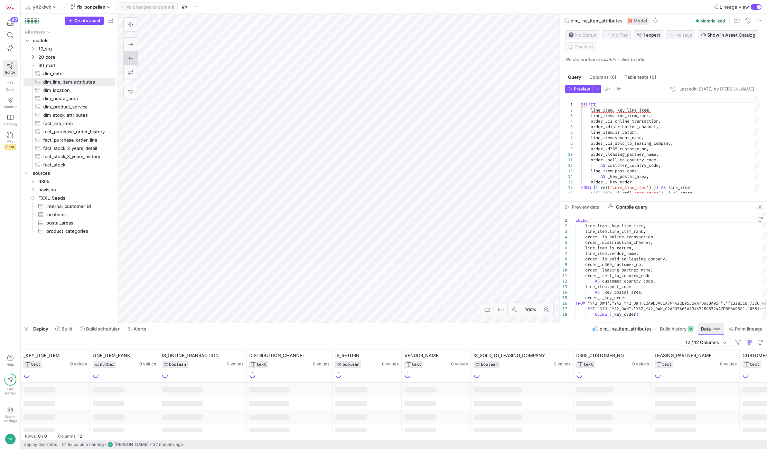
click at [708, 335] on button "Data 20M" at bounding box center [711, 329] width 26 height 12
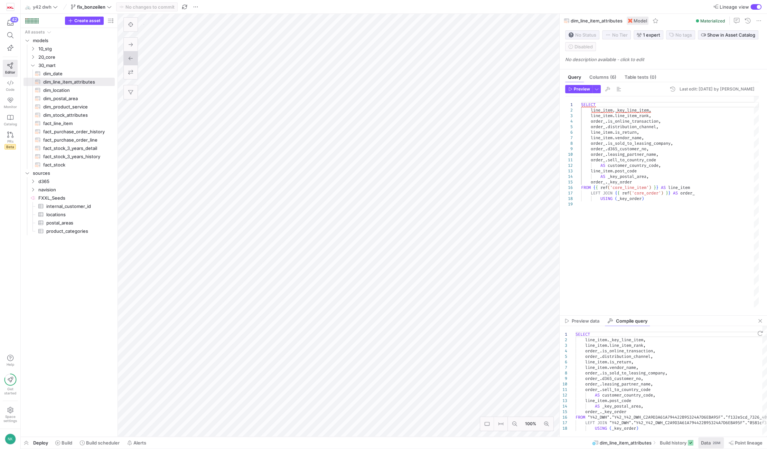
click at [707, 442] on span "Data" at bounding box center [706, 443] width 10 height 6
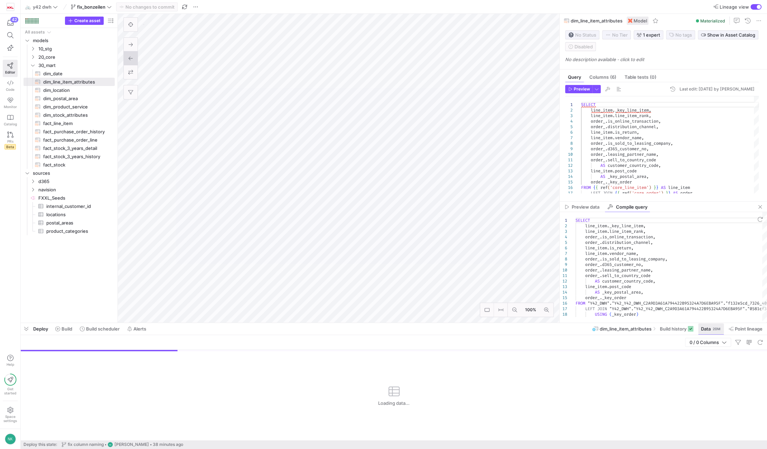
click at [709, 329] on span "Data" at bounding box center [706, 329] width 10 height 6
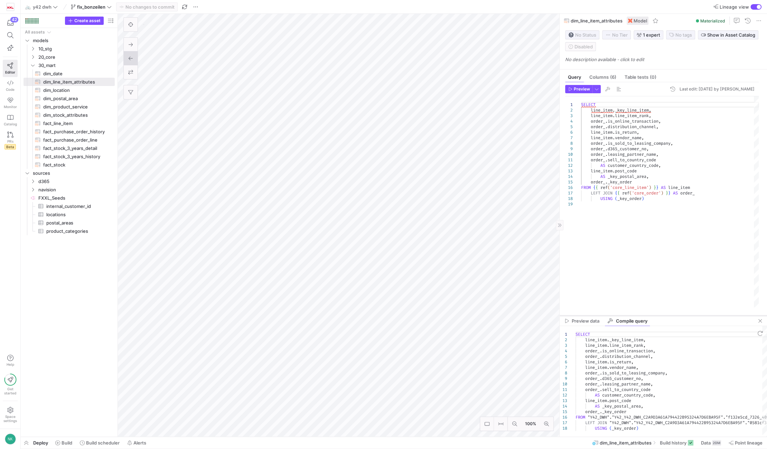
click at [589, 316] on div at bounding box center [663, 315] width 207 height 3
click at [583, 323] on span "Preview data" at bounding box center [586, 321] width 28 height 4
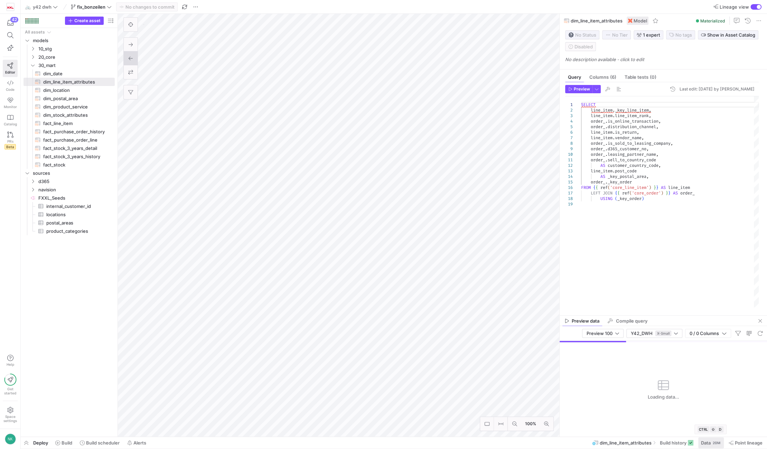
click at [706, 441] on span "Data" at bounding box center [706, 443] width 10 height 6
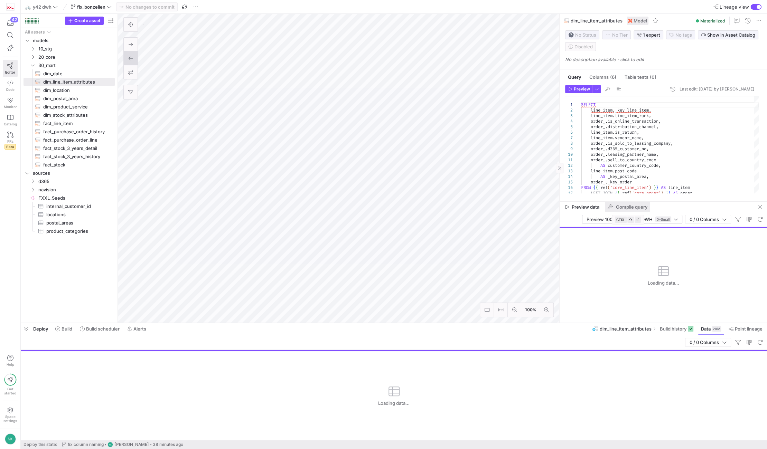
click at [619, 206] on span "Compile query" at bounding box center [631, 207] width 31 height 4
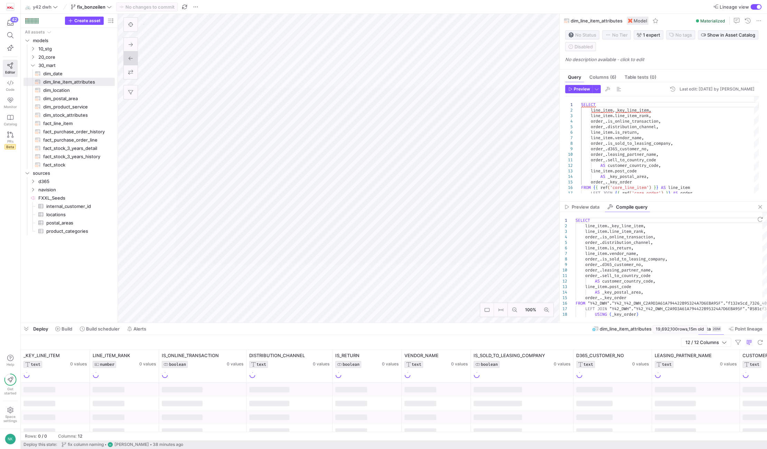
drag, startPoint x: 675, startPoint y: 328, endPoint x: 654, endPoint y: 328, distance: 20.7
click at [656, 328] on span "19,692,100 rows" at bounding box center [672, 329] width 32 height 5
copy span "19,692,100"
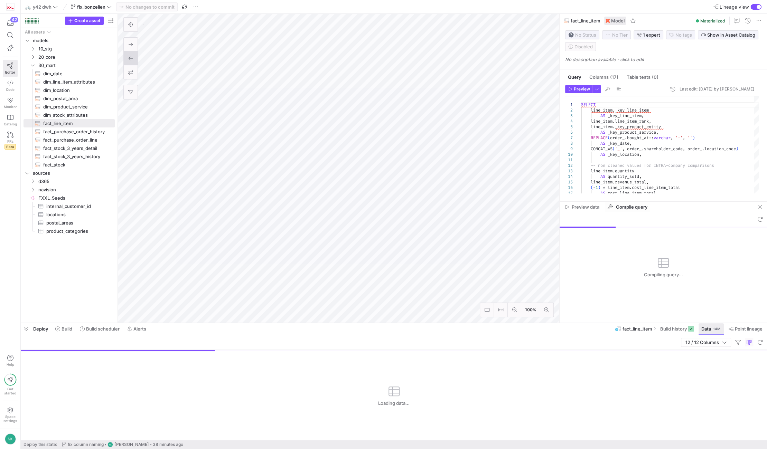
click at [710, 330] on span "Data" at bounding box center [706, 329] width 10 height 6
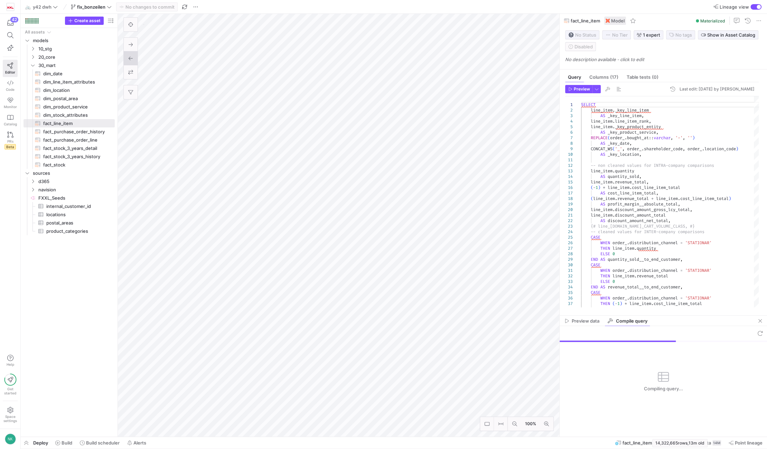
drag, startPoint x: 676, startPoint y: 443, endPoint x: 652, endPoint y: 444, distance: 24.2
click at [652, 444] on div "14,322,665 rows , 13m old" at bounding box center [679, 443] width 55 height 8
copy span "14,322,665"
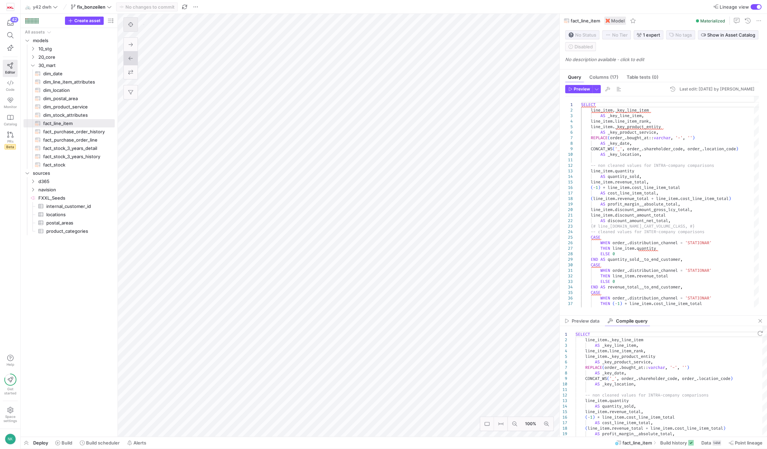
type textarea "SELECT line_item._key_line_item, line_item.line_item_rank, order_.is_online_tra…"
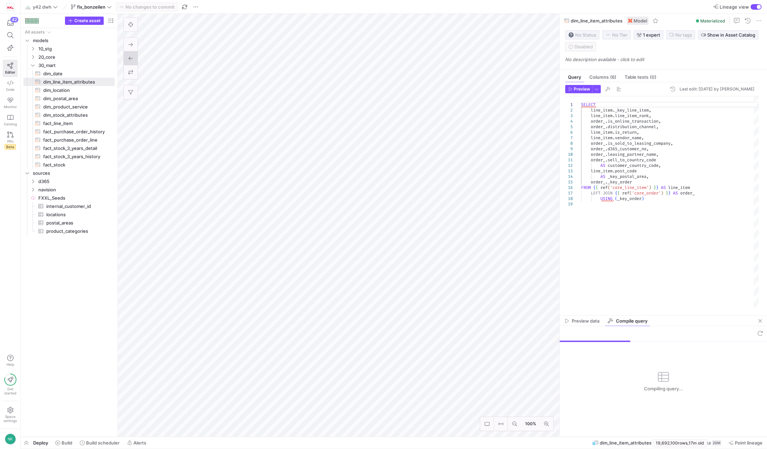
drag, startPoint x: 675, startPoint y: 444, endPoint x: 653, endPoint y: 444, distance: 21.8
click at [653, 444] on div "19,692,100 rows , 17m old" at bounding box center [679, 443] width 55 height 8
copy span "19,692,100"
drag, startPoint x: 109, startPoint y: 13, endPoint x: 108, endPoint y: 10, distance: 4.0
click at [109, 13] on y42-top-nav "🚲 y42 dwh fix_bonzeilen No changes to commit Lineage view" at bounding box center [394, 7] width 746 height 14
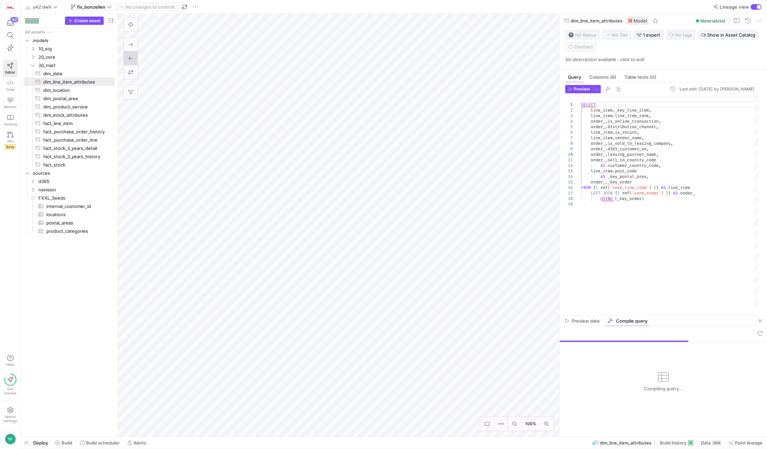
click at [107, 7] on icon at bounding box center [109, 6] width 5 height 5
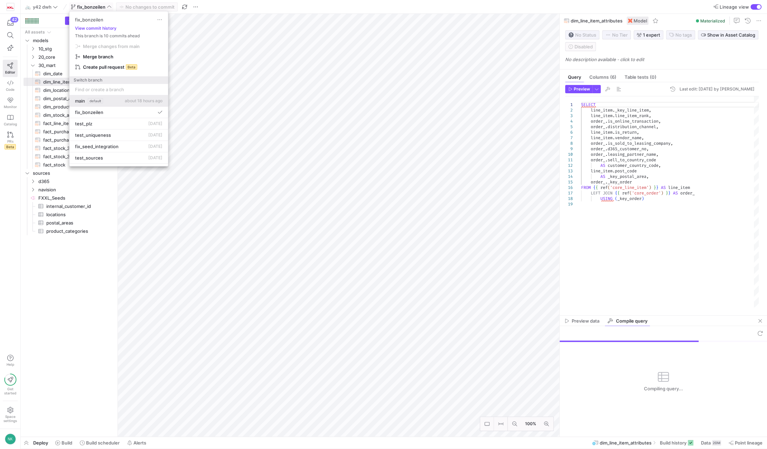
click at [110, 103] on div "main default about 18 hours ago" at bounding box center [118, 101] width 87 height 6
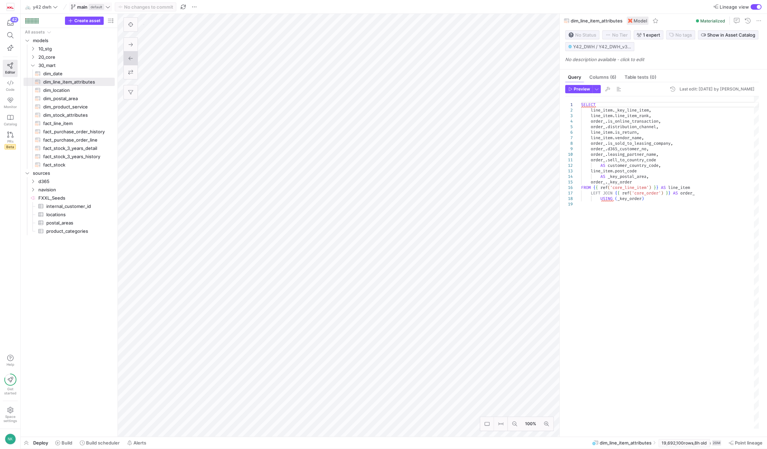
drag, startPoint x: 682, startPoint y: 444, endPoint x: 659, endPoint y: 444, distance: 23.5
click at [659, 444] on div "19,692,100 rows , 8h old" at bounding box center [683, 443] width 51 height 8
copy span "19,692,100"
type textarea "SELECT line_item._key_line_item AS _key_line_item, line_item.line_item_rank, li…"
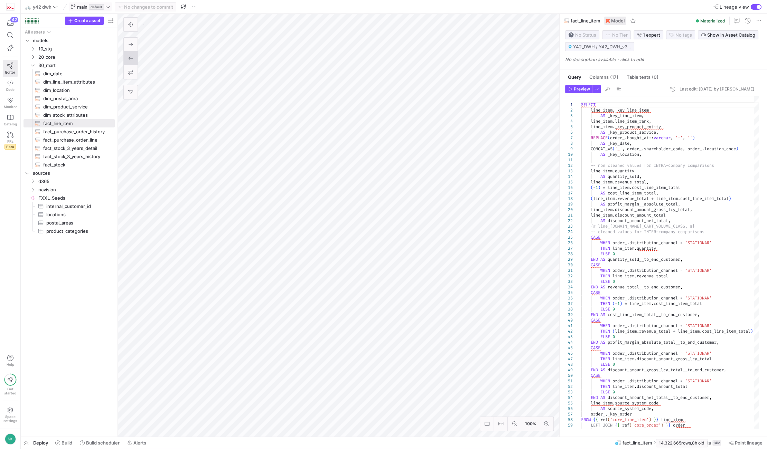
drag, startPoint x: 679, startPoint y: 444, endPoint x: 657, endPoint y: 444, distance: 22.5
click at [659, 444] on span "14,322,665 rows" at bounding box center [675, 443] width 32 height 5
copy span "14,322,665"
drag, startPoint x: 678, startPoint y: 444, endPoint x: 656, endPoint y: 444, distance: 22.1
click at [659, 444] on span "14,322,665 rows" at bounding box center [675, 443] width 32 height 5
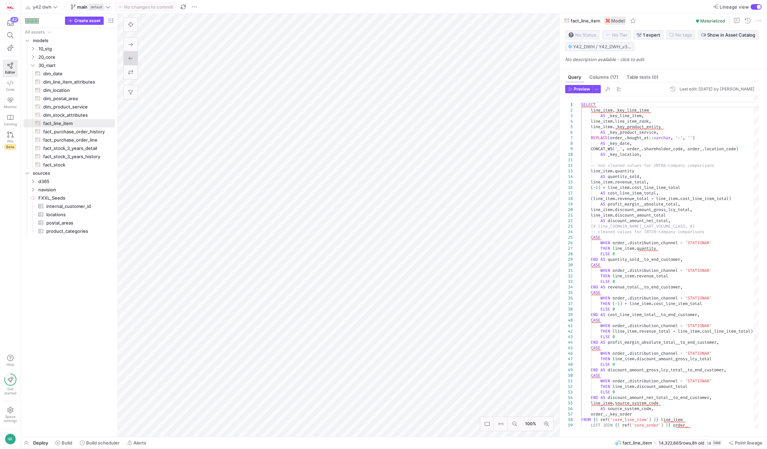
copy span "14,322,665"
click at [108, 7] on icon at bounding box center [107, 6] width 5 height 5
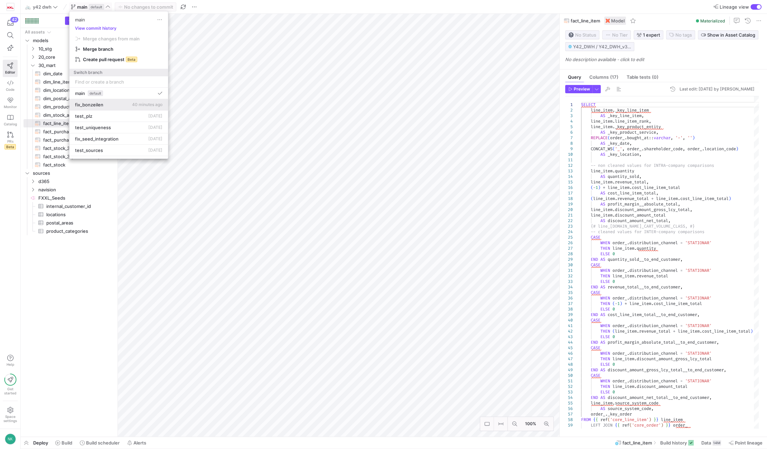
click at [107, 108] on button "fix_bonzeilen 40 minutes ago" at bounding box center [118, 104] width 98 height 11
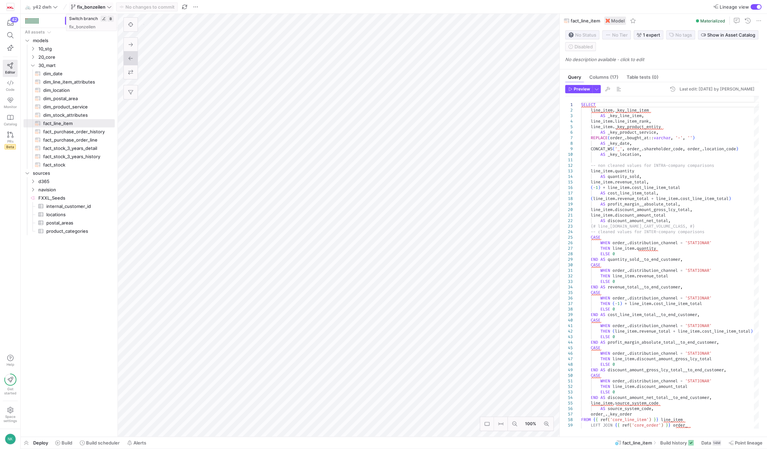
click at [111, 6] on icon at bounding box center [109, 6] width 5 height 5
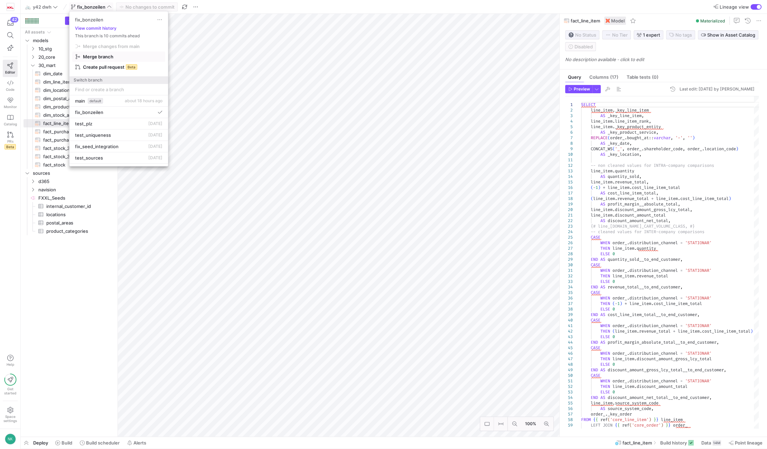
click at [110, 57] on span "Merge branch" at bounding box center [98, 57] width 30 height 6
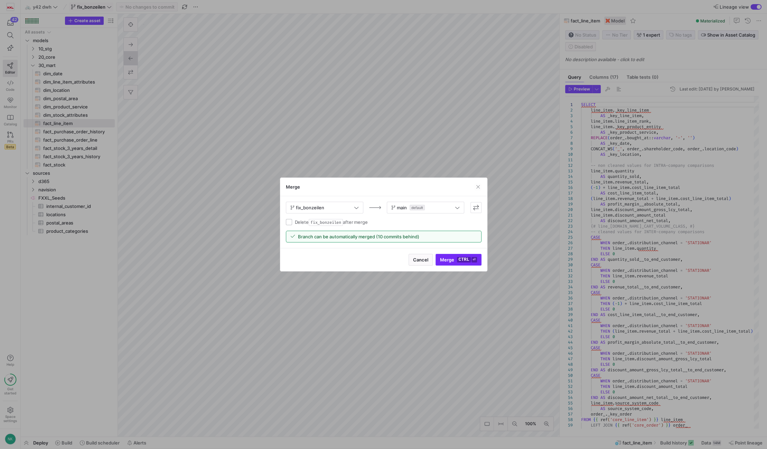
click at [464, 261] on kbd "ctrl" at bounding box center [463, 260] width 13 height 6
